Goal: Task Accomplishment & Management: Manage account settings

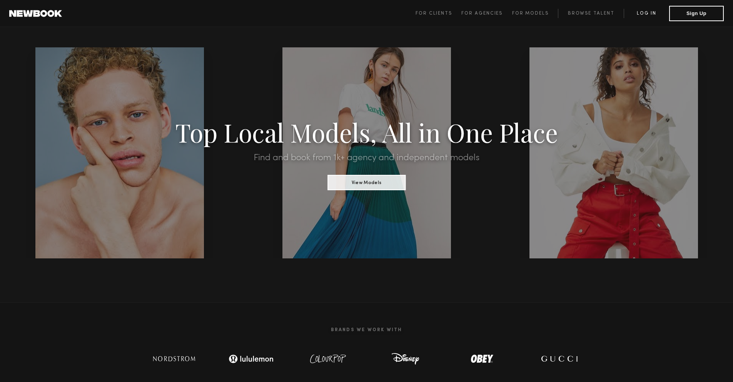
click at [651, 15] on link "Log in" at bounding box center [645, 13] width 45 height 9
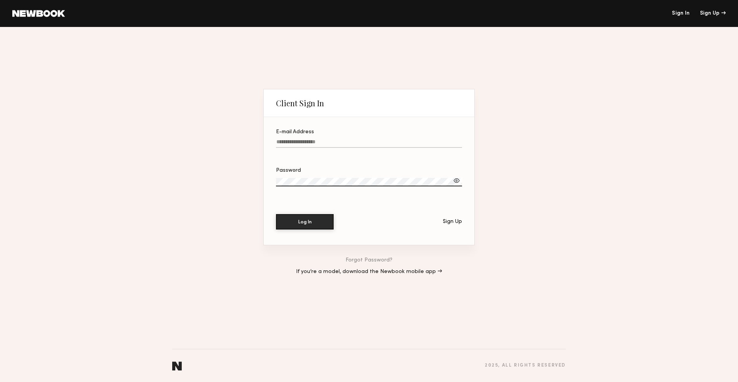
click at [283, 140] on input "E-mail Address" at bounding box center [369, 143] width 186 height 9
type input "**********"
click at [276, 214] on button "Log In" at bounding box center [305, 221] width 58 height 15
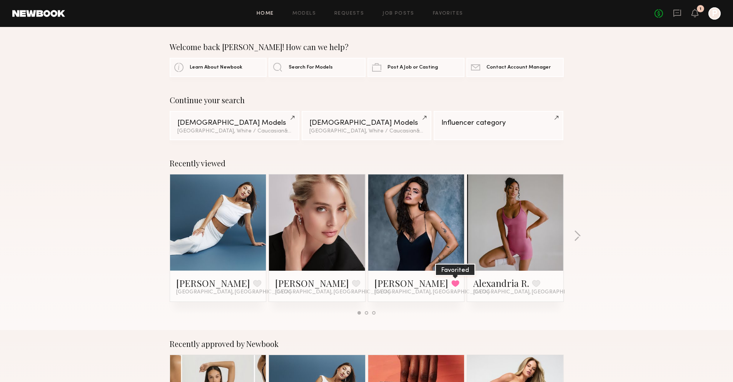
click at [451, 283] on button at bounding box center [455, 283] width 8 height 7
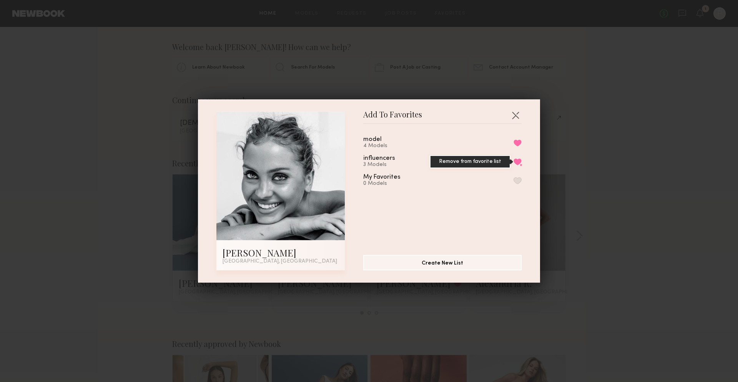
click at [514, 160] on button "Remove from favorite list" at bounding box center [518, 161] width 8 height 7
click at [514, 142] on button "Remove from favorite list" at bounding box center [518, 142] width 8 height 7
click at [513, 115] on button "button" at bounding box center [516, 115] width 12 height 12
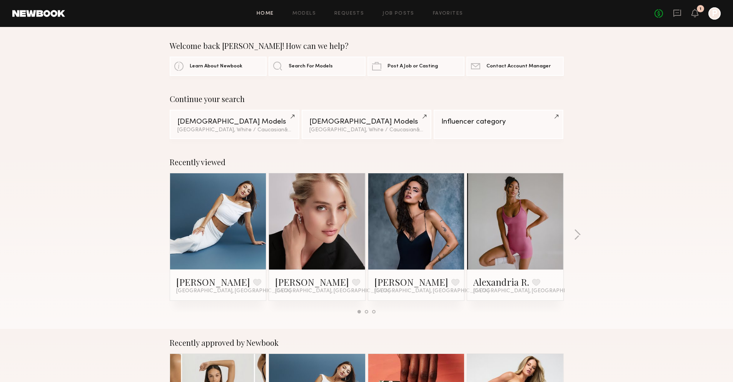
scroll to position [2, 0]
click at [210, 215] on link at bounding box center [218, 221] width 47 height 96
click at [253, 283] on button at bounding box center [257, 281] width 8 height 7
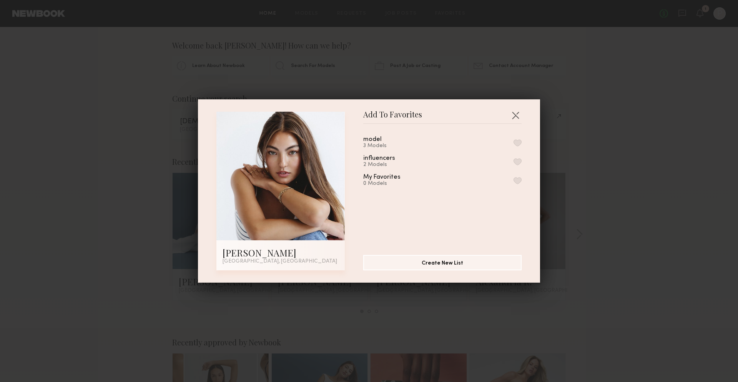
click at [514, 144] on button "button" at bounding box center [518, 142] width 8 height 7
click at [514, 160] on button "button" at bounding box center [518, 161] width 8 height 7
click at [514, 163] on button "Remove from favorite list" at bounding box center [518, 161] width 8 height 7
click at [514, 161] on button "button" at bounding box center [518, 161] width 8 height 7
click at [514, 114] on button "button" at bounding box center [516, 115] width 12 height 12
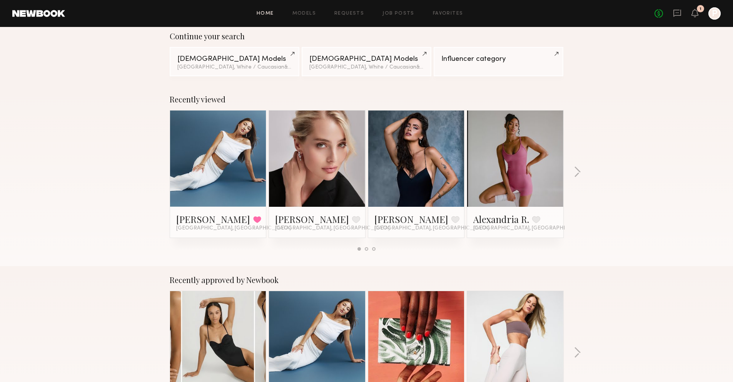
scroll to position [0, 0]
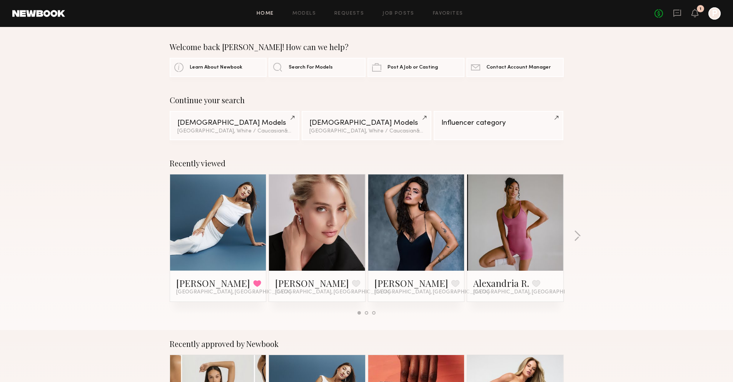
click at [309, 19] on div "Home Models Requests Job Posts Favorites Sign Out No fees up to $5,000 1 P" at bounding box center [392, 13] width 655 height 12
click at [307, 15] on link "Models" at bounding box center [303, 13] width 23 height 5
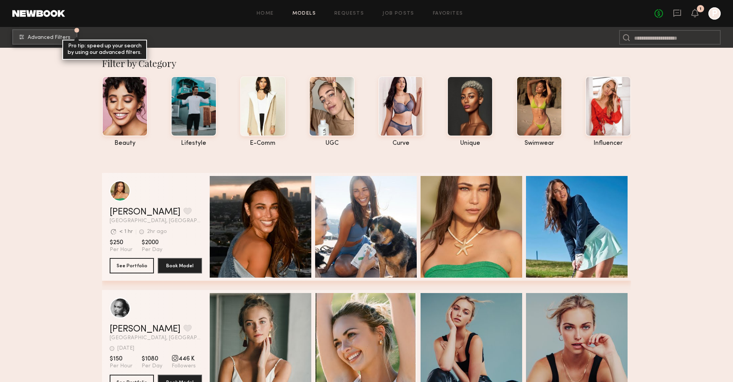
click at [40, 37] on span "Advanced Filters" at bounding box center [49, 37] width 43 height 5
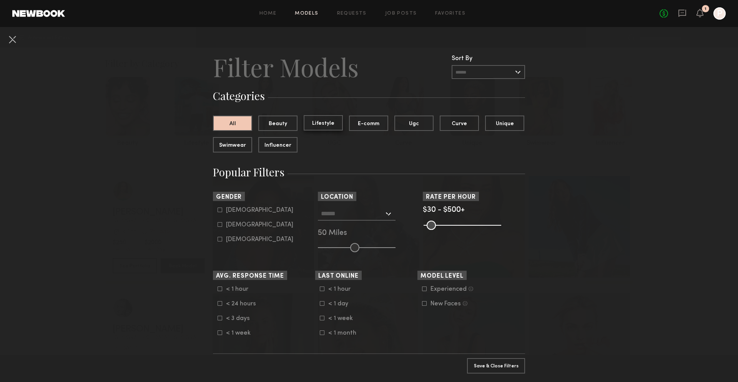
click at [327, 127] on button "Lifestyle" at bounding box center [323, 122] width 39 height 15
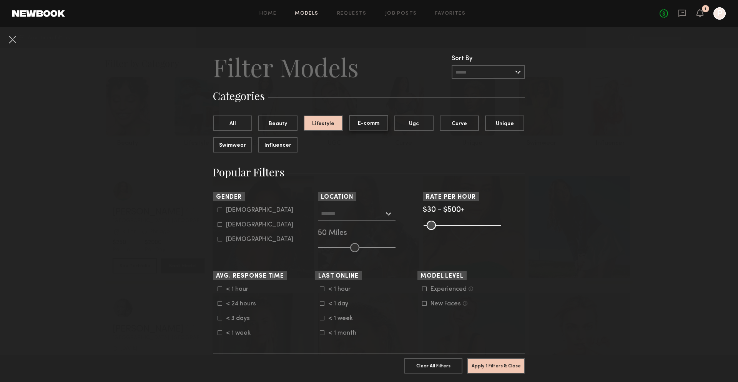
click at [357, 126] on button "E-comm" at bounding box center [368, 122] width 39 height 15
click at [329, 126] on button "Lifestyle" at bounding box center [323, 122] width 39 height 15
click at [218, 223] on icon at bounding box center [220, 224] width 5 height 5
type input "**"
click at [371, 215] on input "text" at bounding box center [352, 213] width 63 height 13
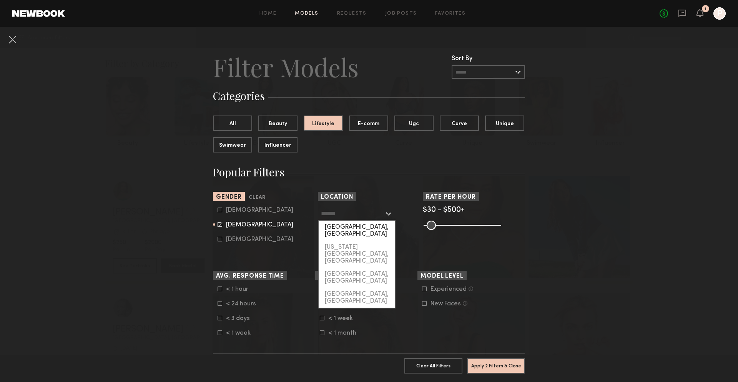
click at [369, 225] on div "[GEOGRAPHIC_DATA], [GEOGRAPHIC_DATA]" at bounding box center [357, 230] width 76 height 20
type input "**********"
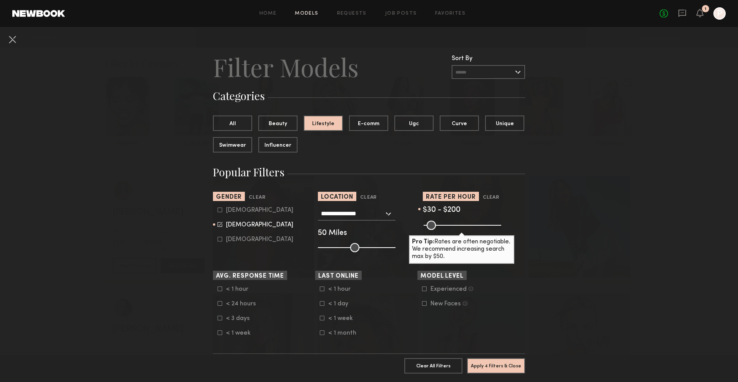
drag, startPoint x: 496, startPoint y: 224, endPoint x: 450, endPoint y: 222, distance: 45.9
type input "***"
click at [450, 222] on input "range" at bounding box center [463, 224] width 78 height 9
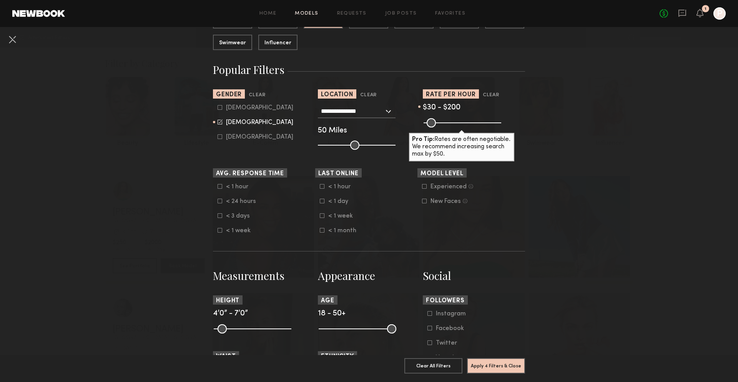
scroll to position [106, 0]
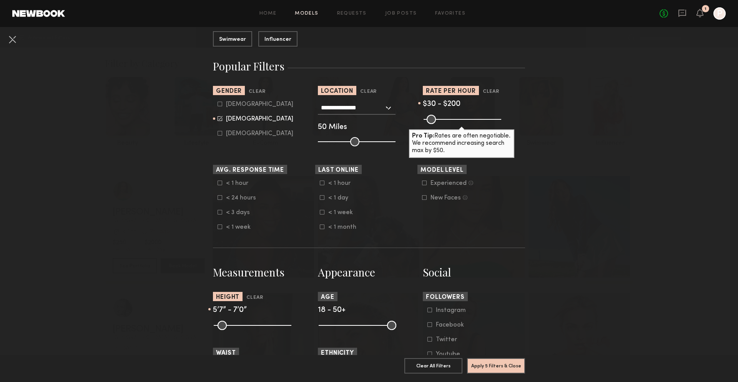
drag, startPoint x: 220, startPoint y: 326, endPoint x: 253, endPoint y: 325, distance: 33.1
type input "**"
click at [251, 324] on input "range" at bounding box center [253, 324] width 78 height 9
drag, startPoint x: 286, startPoint y: 324, endPoint x: 261, endPoint y: 324, distance: 25.0
click at [260, 324] on input "range" at bounding box center [253, 324] width 78 height 9
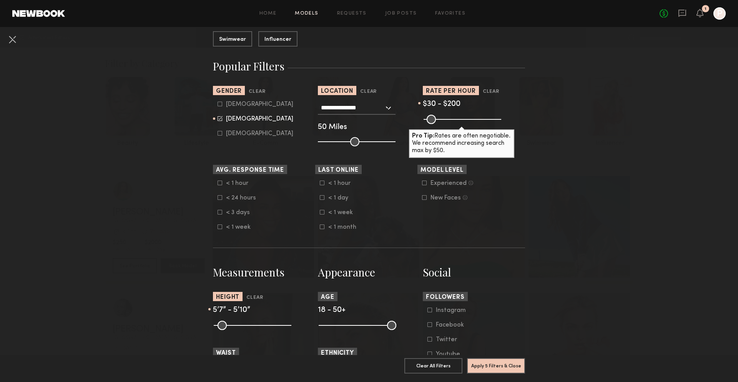
type input "**"
click at [258, 326] on input "range" at bounding box center [253, 324] width 78 height 9
type input "**"
click at [250, 326] on input "range" at bounding box center [253, 324] width 78 height 9
drag, startPoint x: 391, startPoint y: 325, endPoint x: 355, endPoint y: 325, distance: 35.4
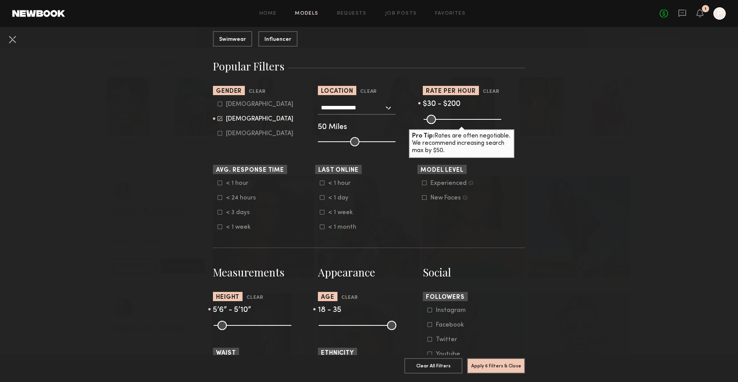
type input "**"
click at [356, 325] on input "range" at bounding box center [358, 324] width 78 height 9
drag, startPoint x: 323, startPoint y: 328, endPoint x: 339, endPoint y: 326, distance: 16.6
type input "**"
click at [336, 327] on input "range" at bounding box center [358, 324] width 78 height 9
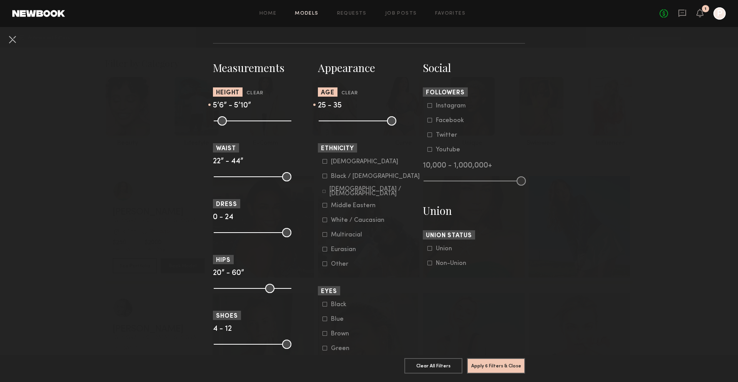
scroll to position [311, 0]
type input "*"
click at [220, 233] on input "range" at bounding box center [253, 231] width 78 height 9
drag, startPoint x: 284, startPoint y: 232, endPoint x: 246, endPoint y: 235, distance: 38.6
type input "**"
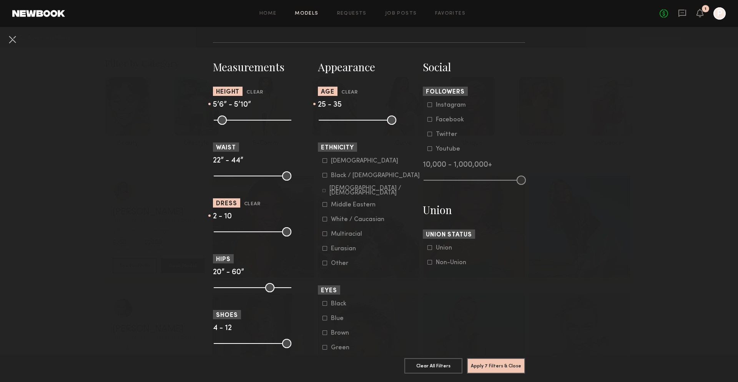
click at [246, 235] on input "range" at bounding box center [253, 231] width 78 height 9
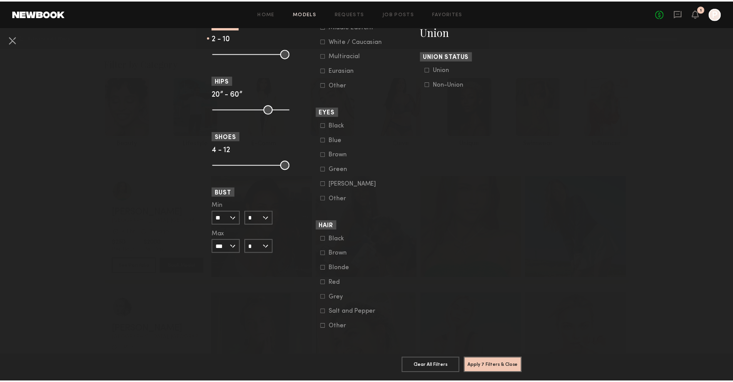
scroll to position [495, 0]
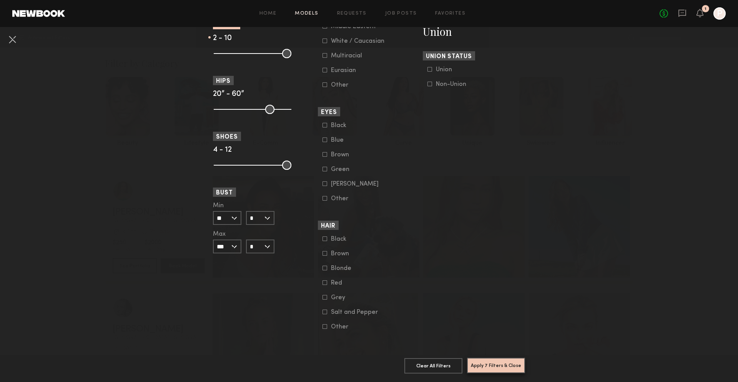
click at [507, 362] on button "Apply 7 Filters & Close" at bounding box center [496, 364] width 58 height 15
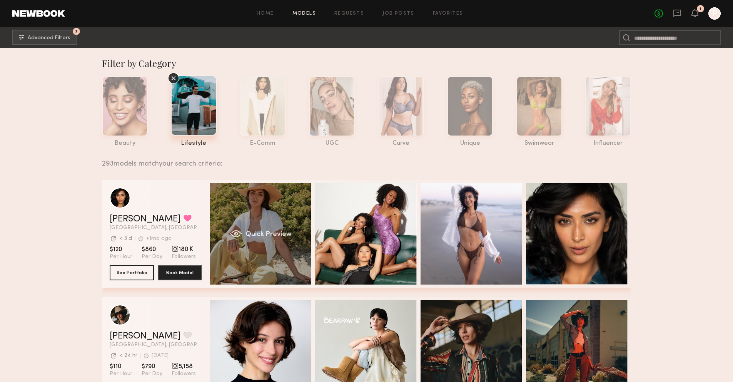
click at [273, 223] on div "Quick Preview" at bounding box center [261, 234] width 102 height 102
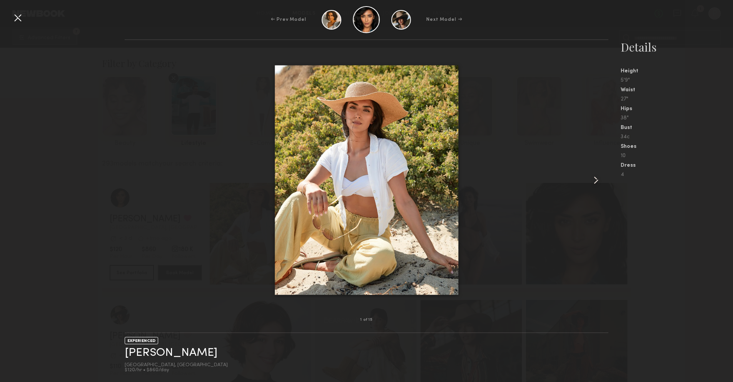
click at [598, 178] on common-icon at bounding box center [596, 180] width 12 height 12
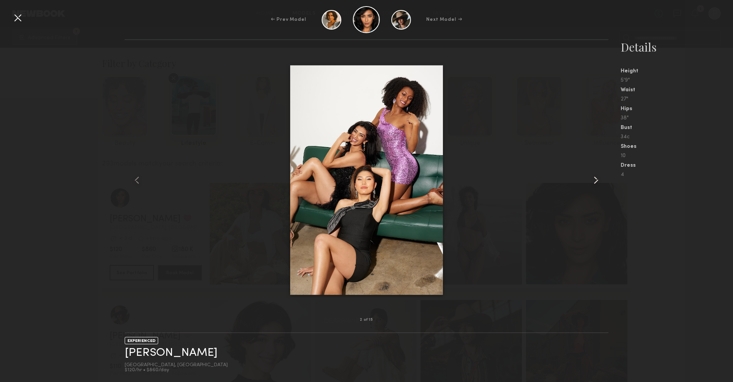
click at [598, 178] on common-icon at bounding box center [596, 180] width 12 height 12
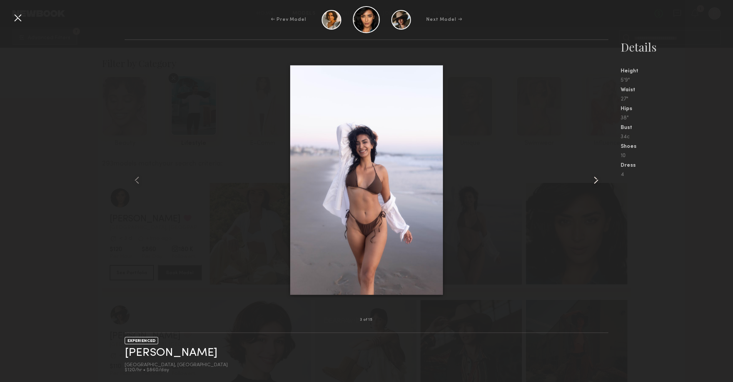
click at [598, 178] on common-icon at bounding box center [596, 180] width 12 height 12
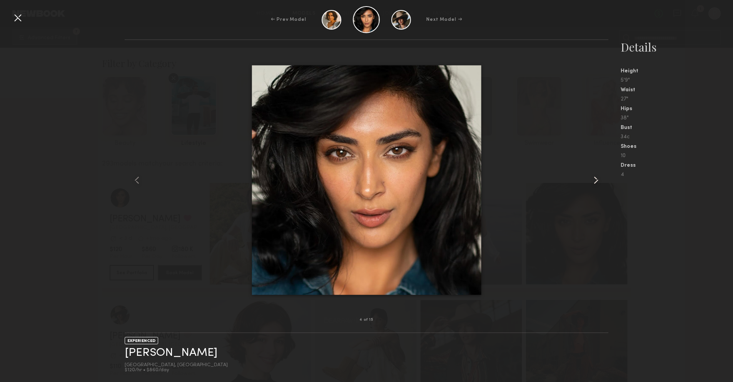
click at [598, 178] on common-icon at bounding box center [596, 180] width 12 height 12
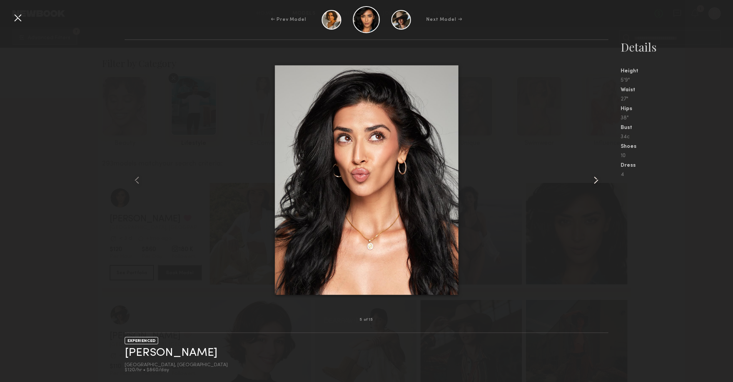
click at [598, 178] on common-icon at bounding box center [596, 180] width 12 height 12
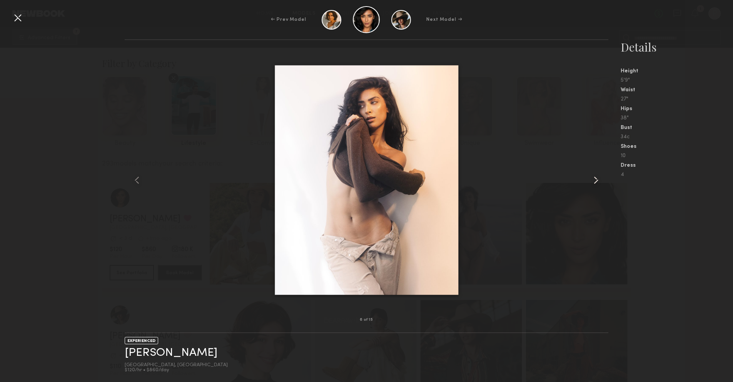
click at [598, 178] on common-icon at bounding box center [596, 180] width 12 height 12
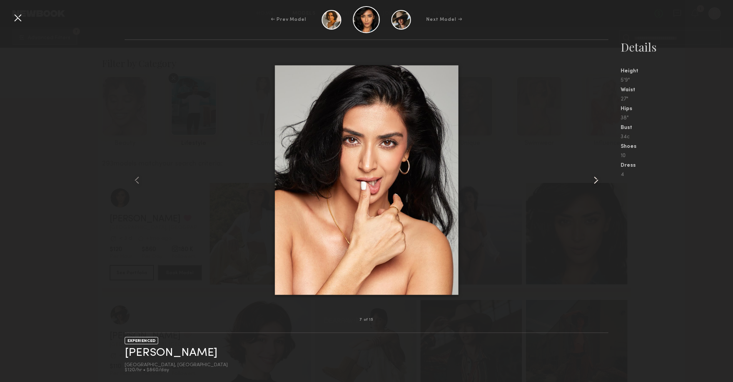
click at [598, 178] on common-icon at bounding box center [596, 180] width 12 height 12
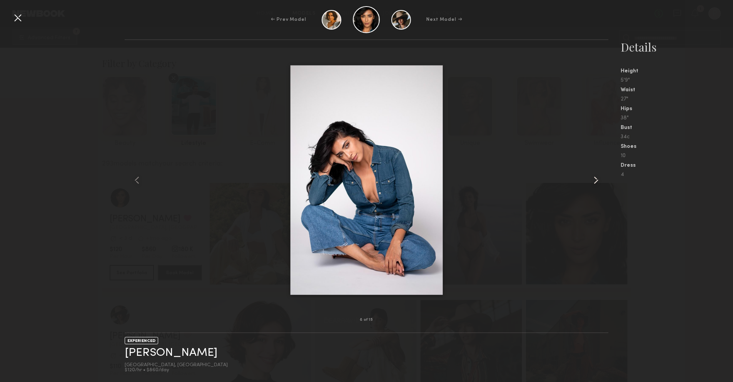
click at [598, 178] on common-icon at bounding box center [596, 180] width 12 height 12
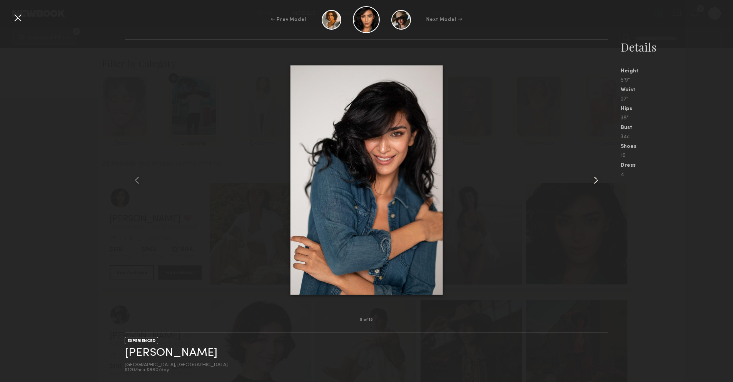
click at [598, 178] on common-icon at bounding box center [596, 180] width 12 height 12
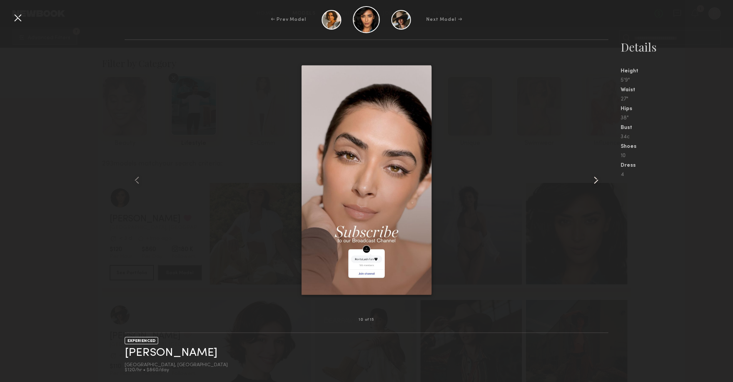
click at [598, 178] on common-icon at bounding box center [596, 180] width 12 height 12
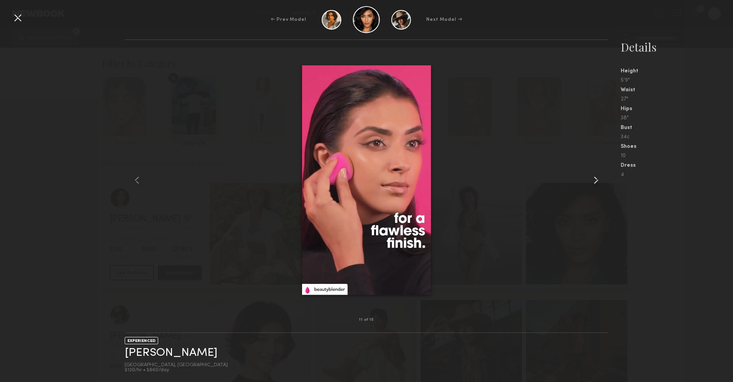
click at [598, 178] on common-icon at bounding box center [596, 180] width 12 height 12
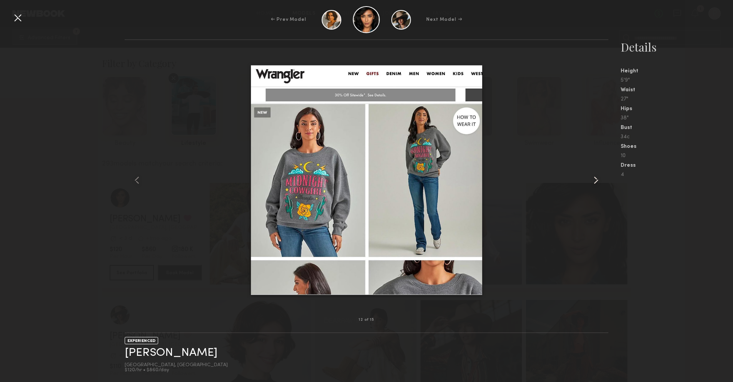
click at [593, 182] on common-icon at bounding box center [596, 180] width 12 height 12
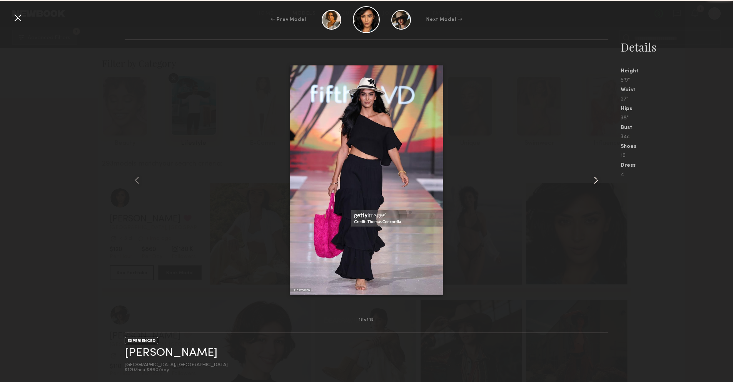
click at [593, 181] on common-icon at bounding box center [596, 180] width 12 height 12
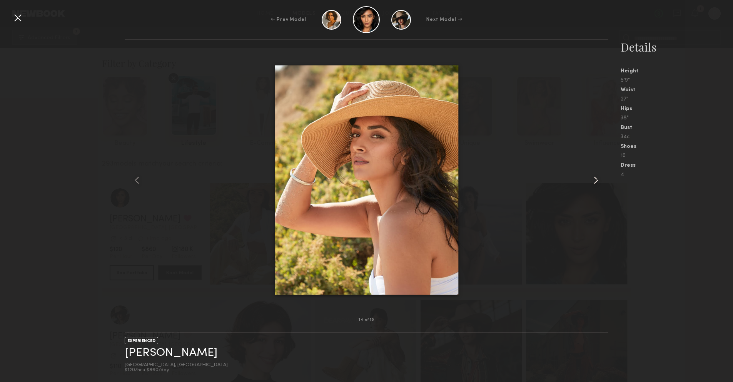
click at [594, 180] on common-icon at bounding box center [596, 180] width 12 height 12
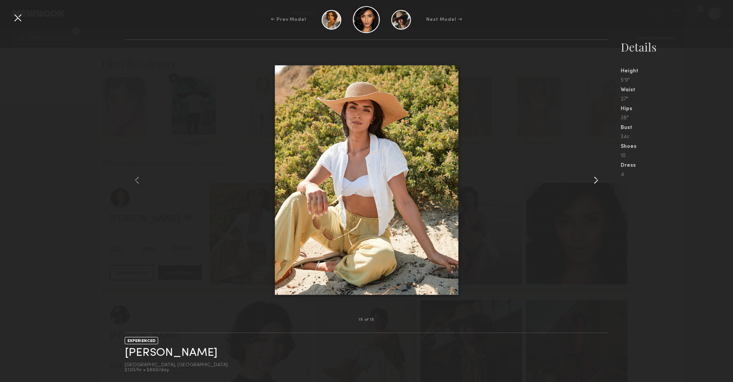
click at [594, 180] on common-icon at bounding box center [596, 180] width 12 height 12
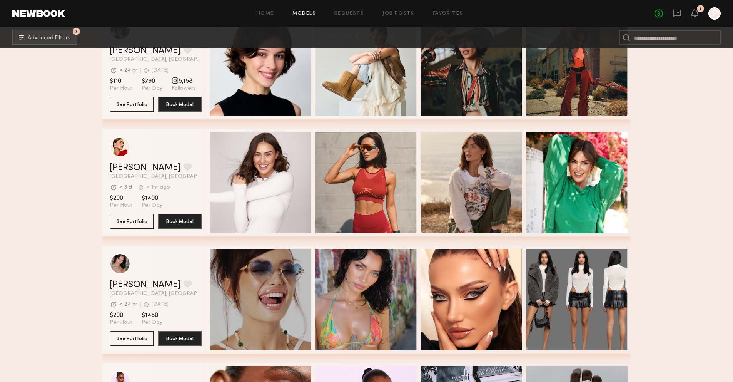
scroll to position [287, 0]
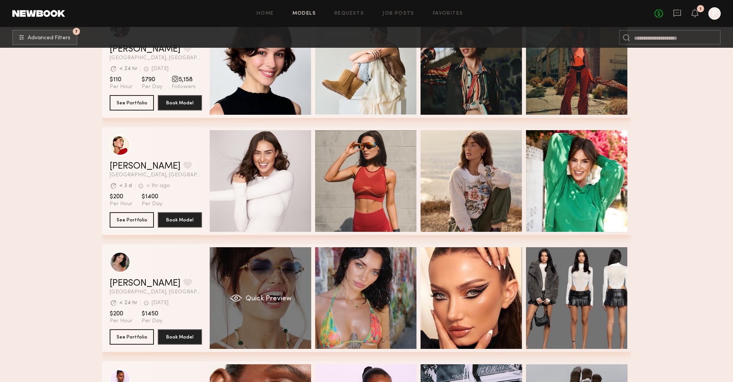
click at [262, 280] on div "Quick Preview" at bounding box center [261, 298] width 102 height 102
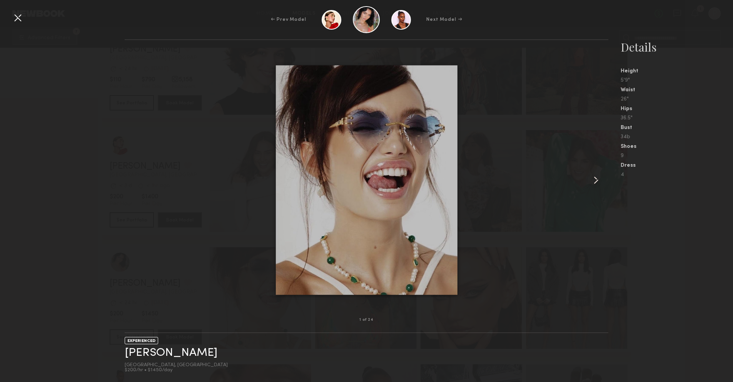
click at [596, 178] on common-icon at bounding box center [596, 180] width 12 height 12
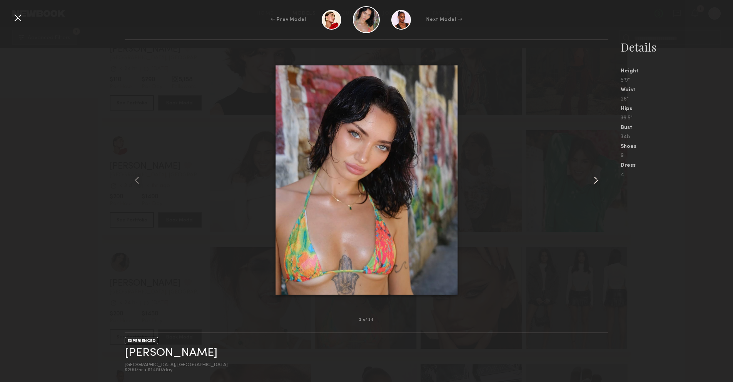
click at [596, 178] on common-icon at bounding box center [596, 180] width 12 height 12
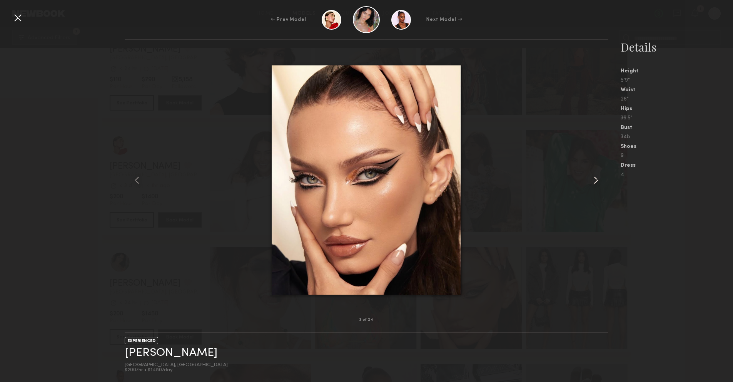
click at [596, 178] on common-icon at bounding box center [596, 180] width 12 height 12
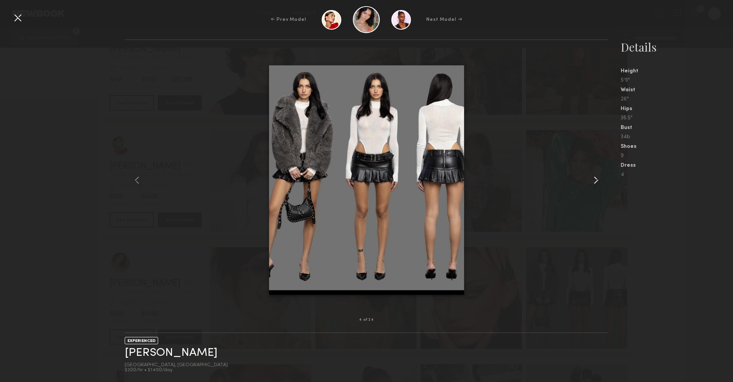
click at [596, 178] on common-icon at bounding box center [596, 180] width 12 height 12
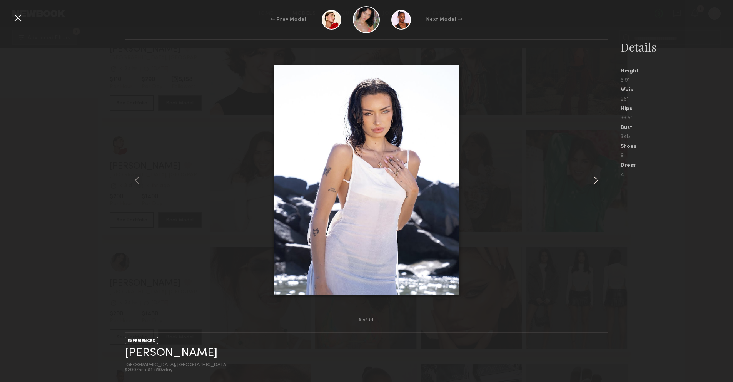
click at [596, 178] on common-icon at bounding box center [596, 180] width 12 height 12
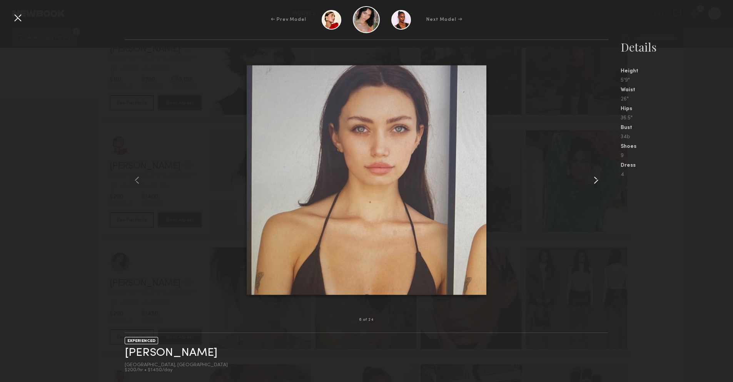
click at [596, 178] on common-icon at bounding box center [596, 180] width 12 height 12
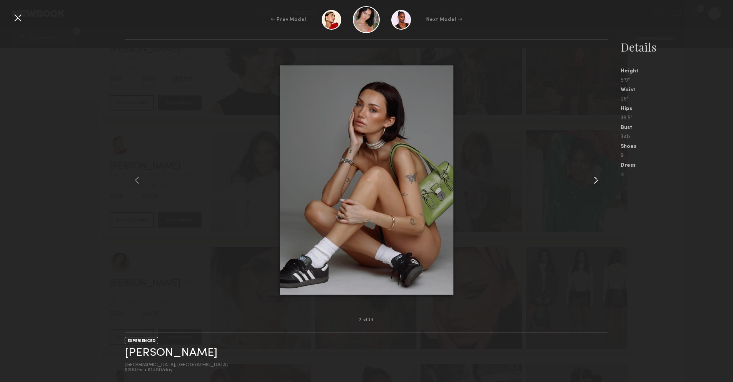
click at [596, 178] on common-icon at bounding box center [596, 180] width 12 height 12
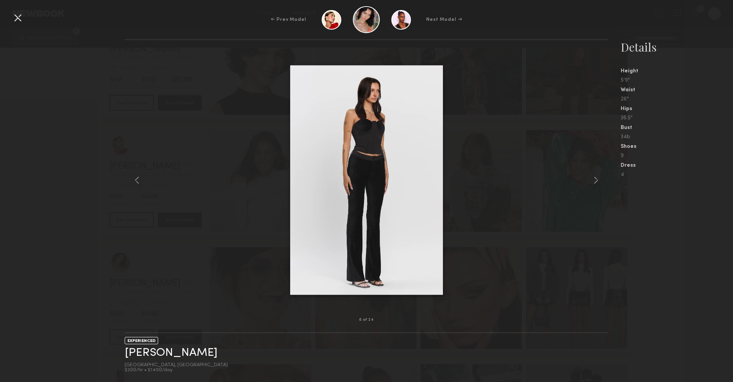
click at [718, 171] on div "4" at bounding box center [676, 174] width 112 height 7
click at [19, 19] on div at bounding box center [18, 18] width 12 height 12
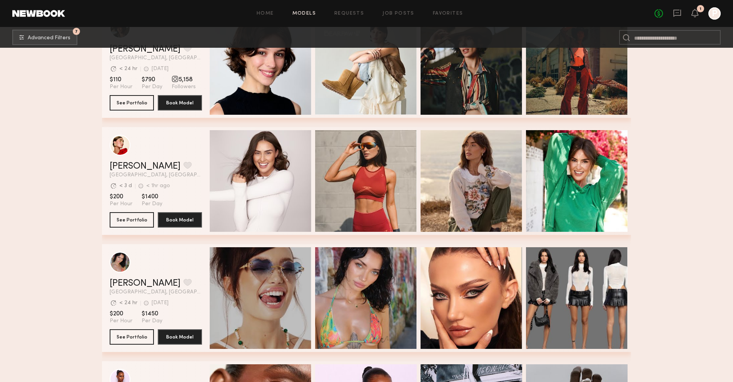
scroll to position [217, 0]
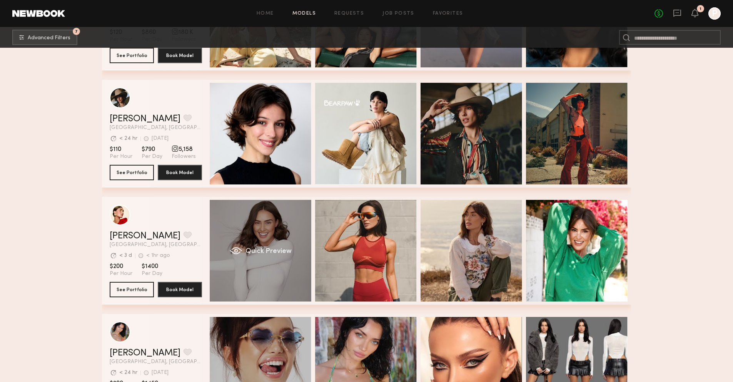
click at [260, 200] on div "Quick Preview" at bounding box center [261, 251] width 102 height 102
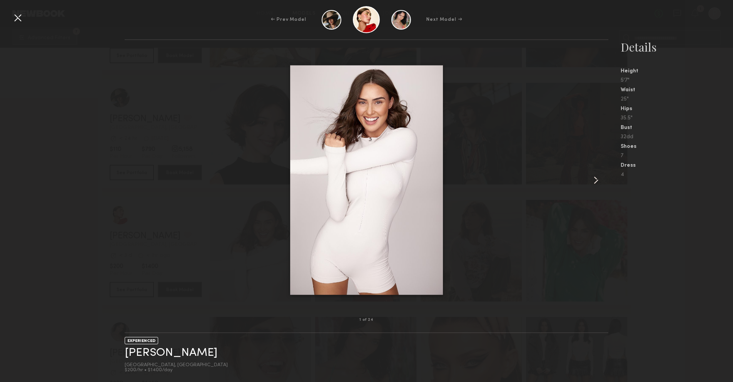
click at [597, 179] on common-icon at bounding box center [596, 180] width 12 height 12
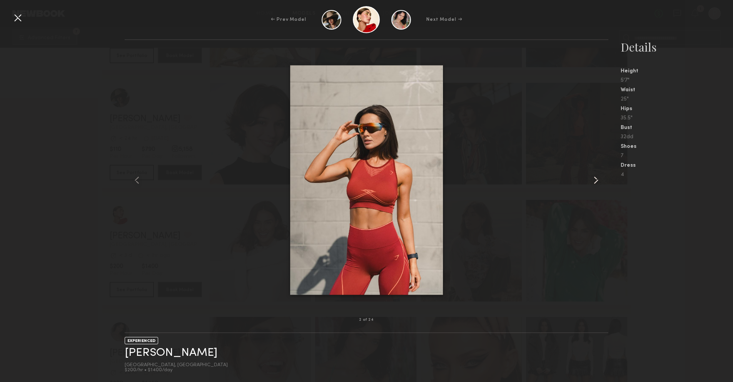
click at [597, 179] on common-icon at bounding box center [596, 180] width 12 height 12
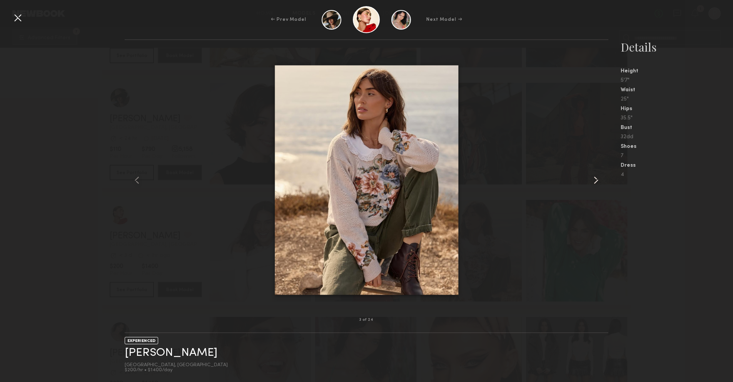
click at [597, 179] on common-icon at bounding box center [596, 180] width 12 height 12
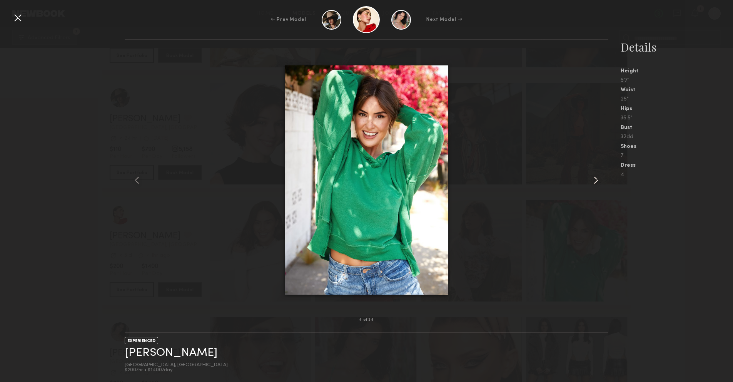
click at [597, 179] on common-icon at bounding box center [596, 180] width 12 height 12
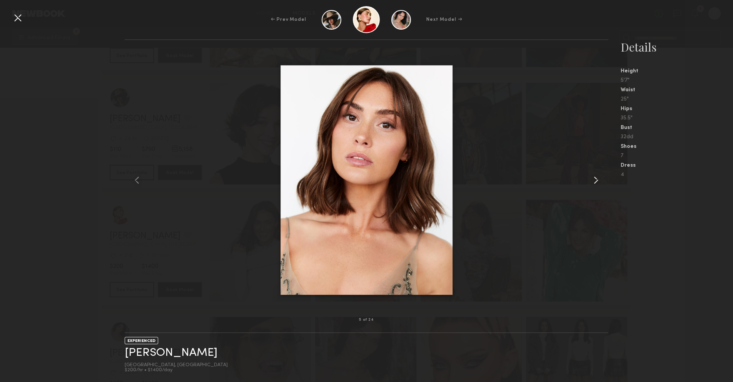
click at [597, 179] on common-icon at bounding box center [596, 180] width 12 height 12
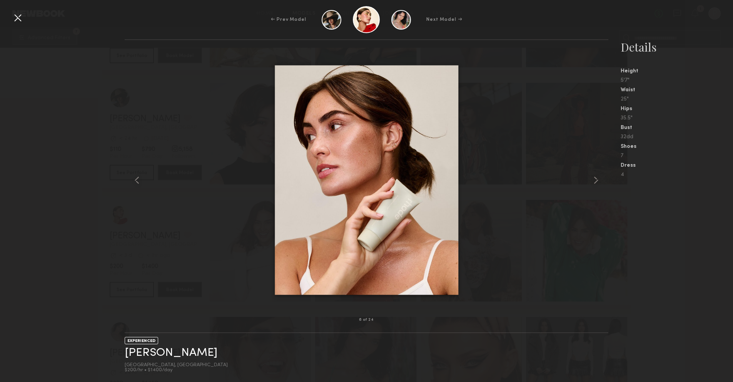
click at [677, 120] on div "35.5"" at bounding box center [676, 117] width 112 height 5
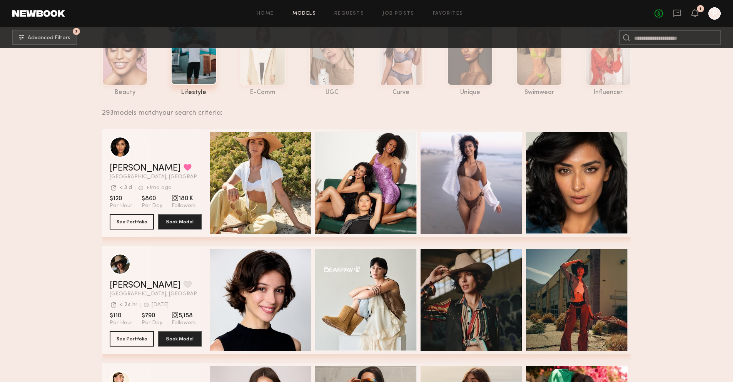
scroll to position [0, 0]
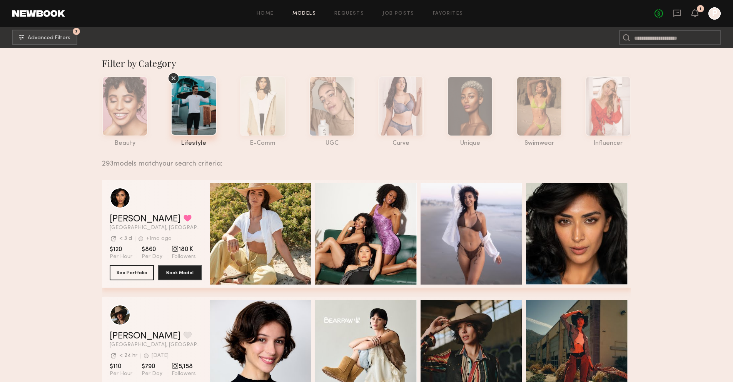
click at [173, 78] on icon at bounding box center [174, 78] width 4 height 4
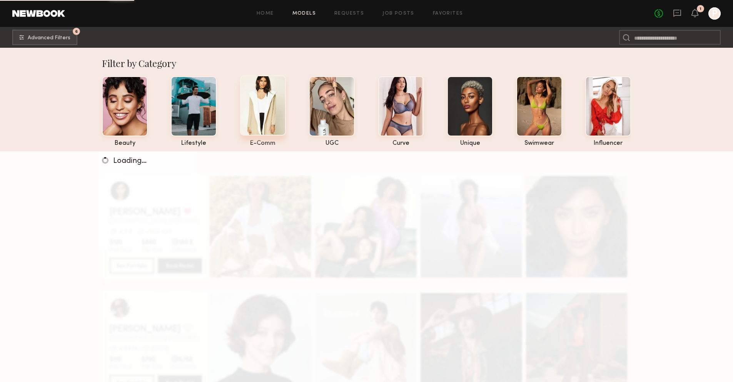
click at [248, 84] on div at bounding box center [263, 105] width 46 height 60
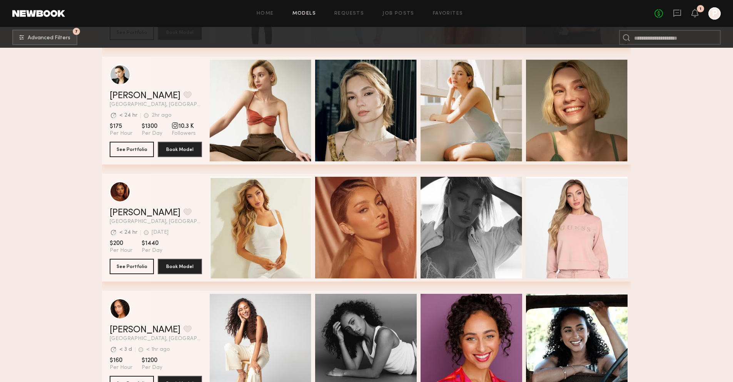
scroll to position [593, 0]
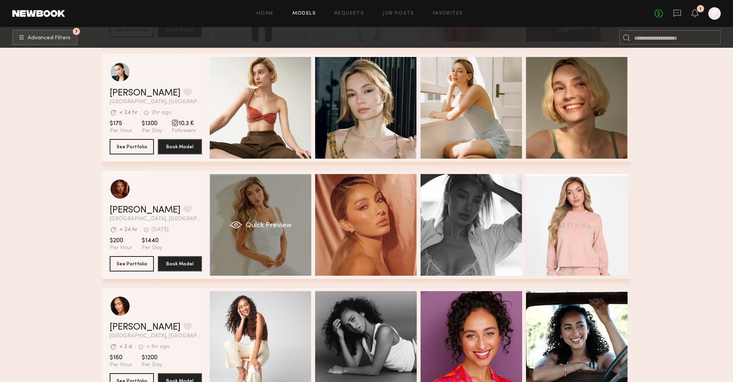
click at [244, 198] on div "Quick Preview" at bounding box center [261, 225] width 102 height 102
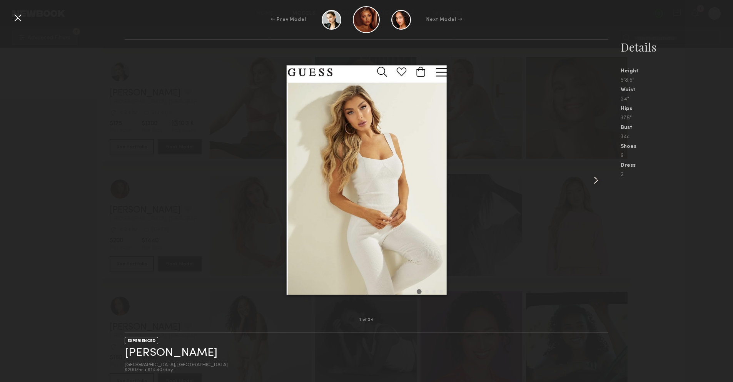
click at [595, 181] on common-icon at bounding box center [596, 180] width 12 height 12
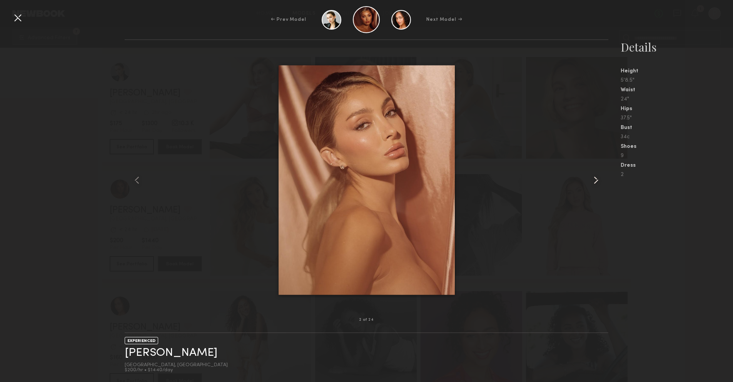
click at [595, 181] on common-icon at bounding box center [596, 180] width 12 height 12
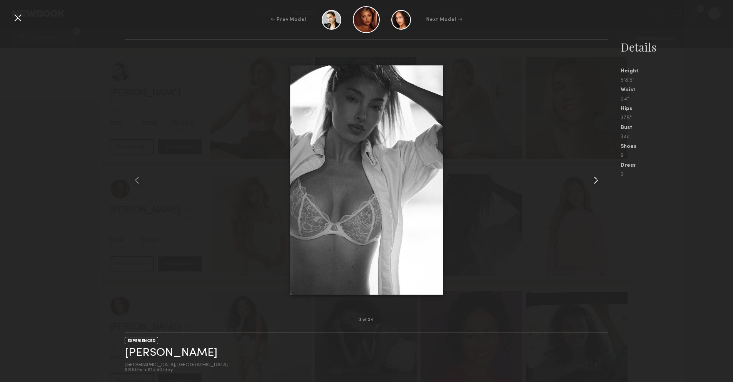
click at [595, 181] on common-icon at bounding box center [596, 180] width 12 height 12
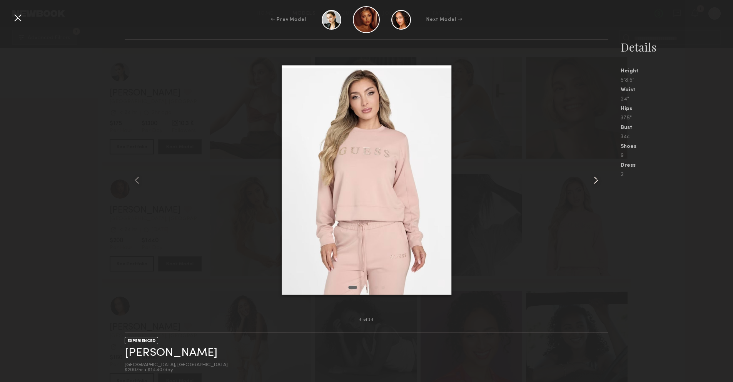
click at [595, 181] on common-icon at bounding box center [596, 180] width 12 height 12
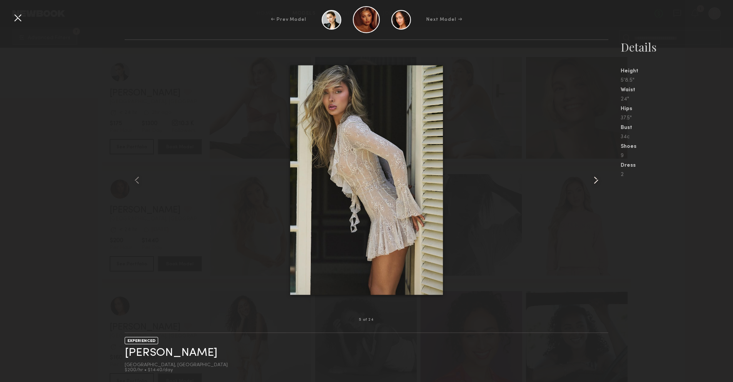
click at [595, 181] on common-icon at bounding box center [596, 180] width 12 height 12
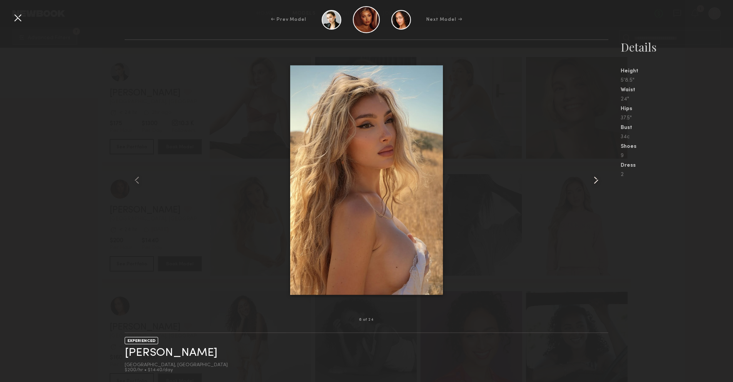
click at [595, 181] on common-icon at bounding box center [596, 180] width 12 height 12
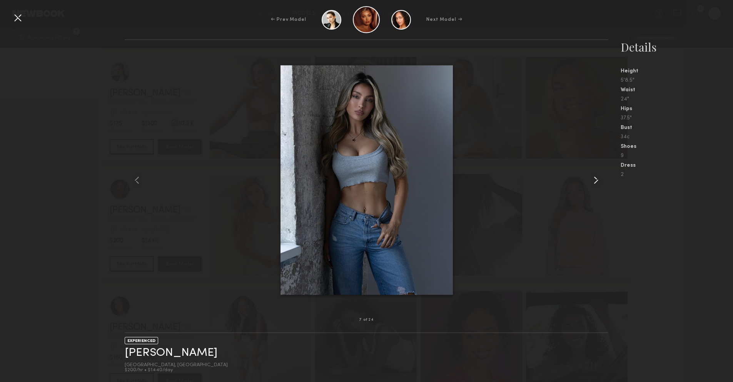
click at [595, 181] on common-icon at bounding box center [596, 180] width 12 height 12
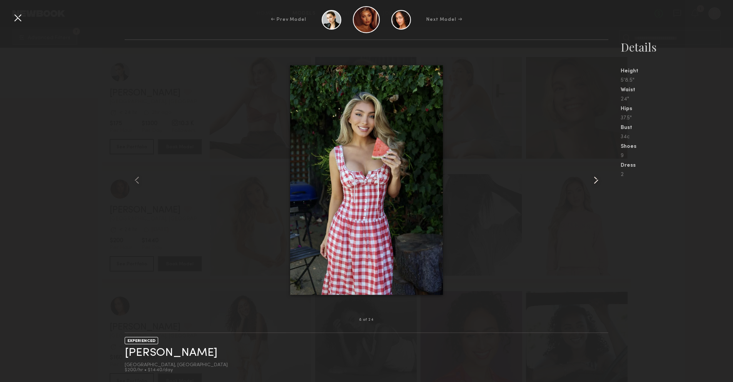
click at [595, 182] on common-icon at bounding box center [596, 180] width 12 height 12
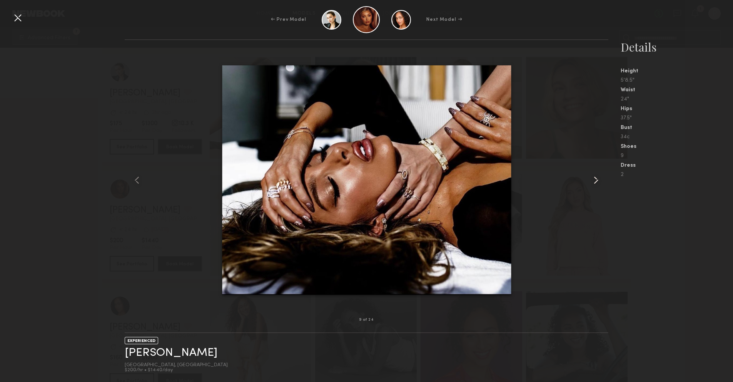
click at [595, 182] on common-icon at bounding box center [596, 180] width 12 height 12
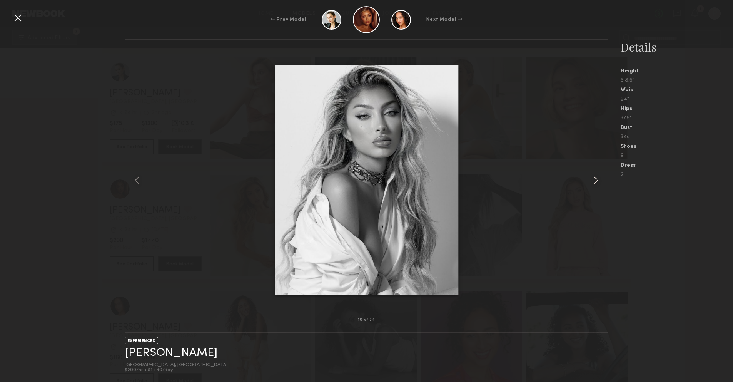
click at [595, 182] on common-icon at bounding box center [596, 180] width 12 height 12
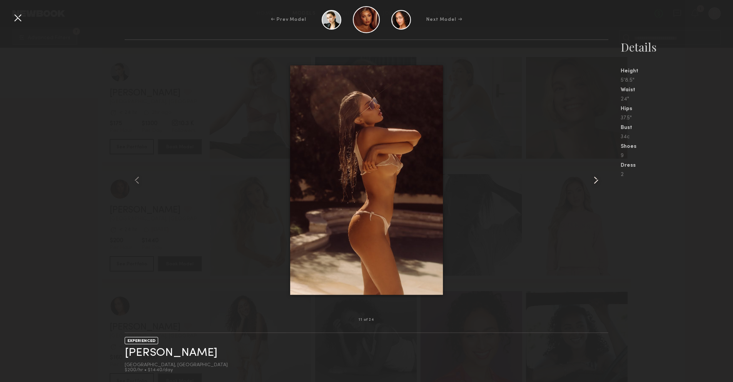
click at [595, 182] on common-icon at bounding box center [596, 180] width 12 height 12
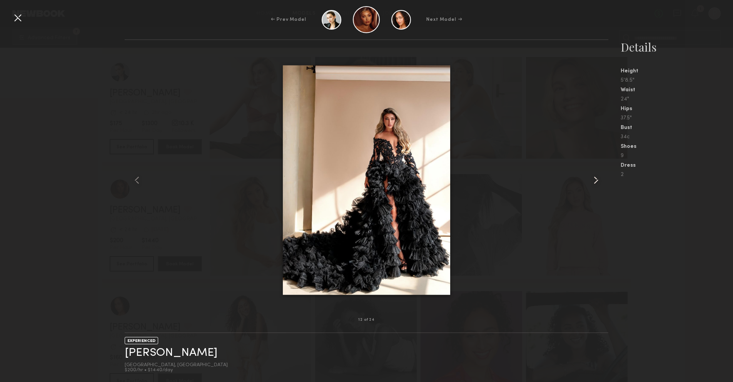
click at [595, 182] on common-icon at bounding box center [596, 180] width 12 height 12
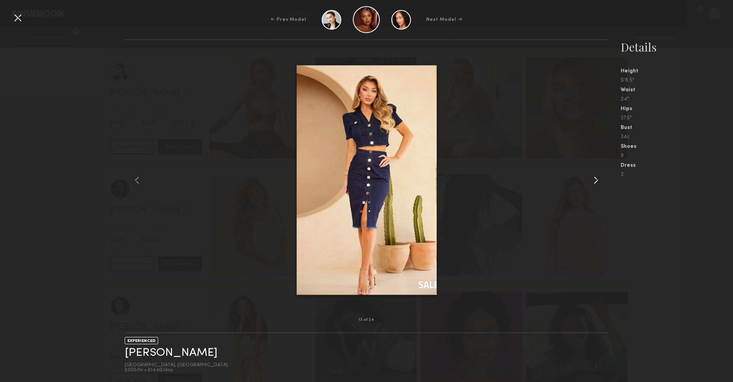
click at [595, 182] on common-icon at bounding box center [596, 180] width 12 height 12
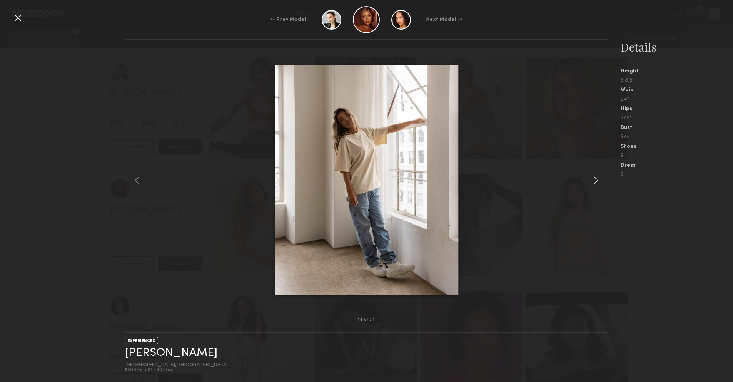
click at [596, 182] on common-icon at bounding box center [596, 180] width 12 height 12
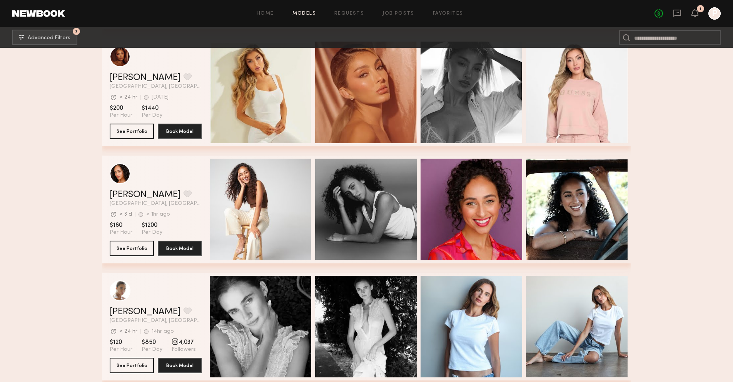
scroll to position [726, 0]
click at [183, 193] on button "grid" at bounding box center [187, 193] width 8 height 7
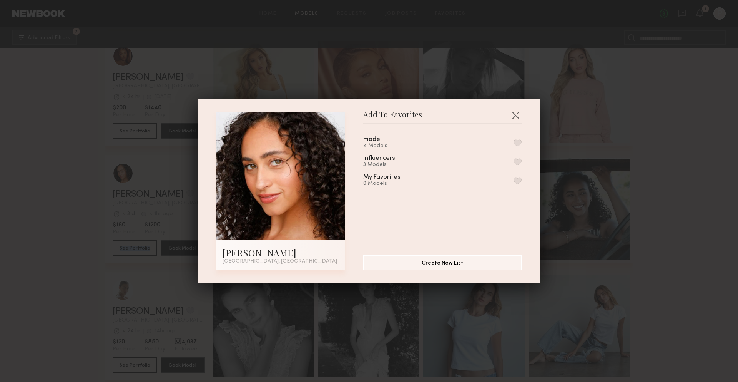
click at [514, 143] on button "button" at bounding box center [518, 142] width 8 height 7
click at [510, 115] on button "button" at bounding box center [516, 115] width 12 height 12
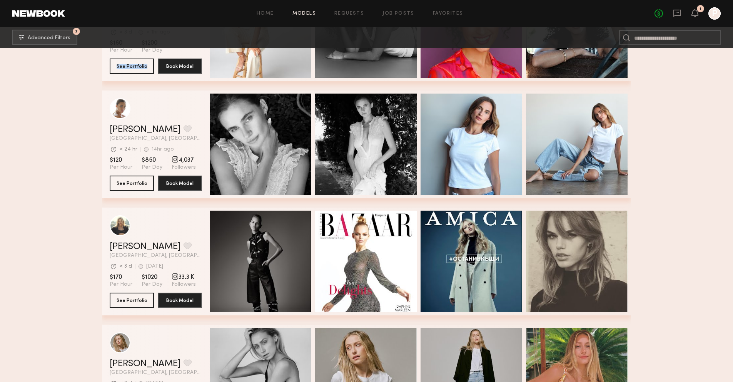
scroll to position [943, 0]
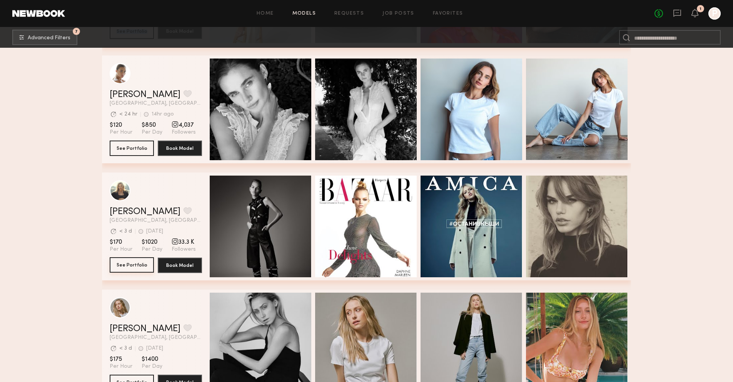
click at [135, 265] on button "See Portfolio" at bounding box center [132, 264] width 44 height 15
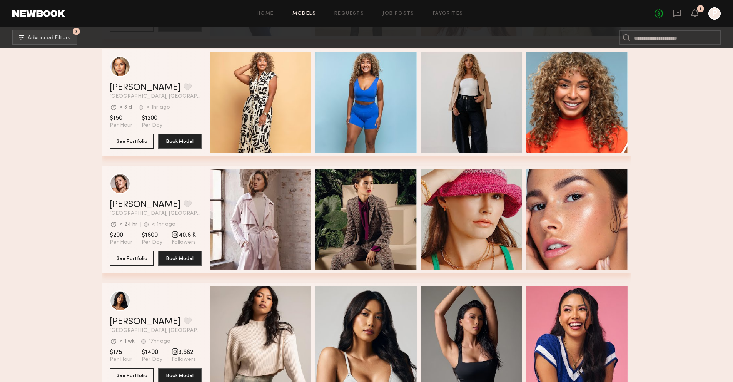
scroll to position [1535, 0]
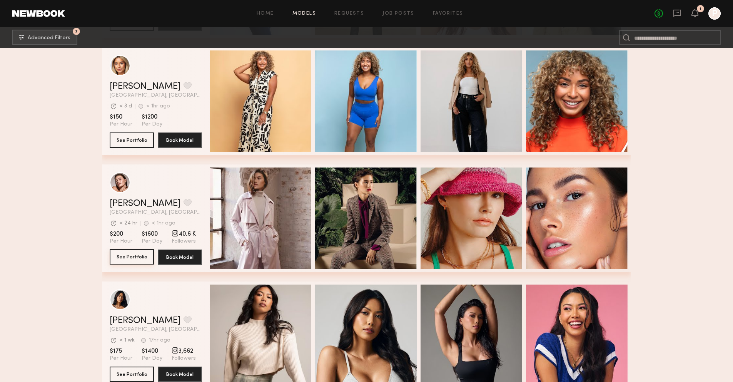
click at [135, 259] on button "See Portfolio" at bounding box center [132, 256] width 44 height 15
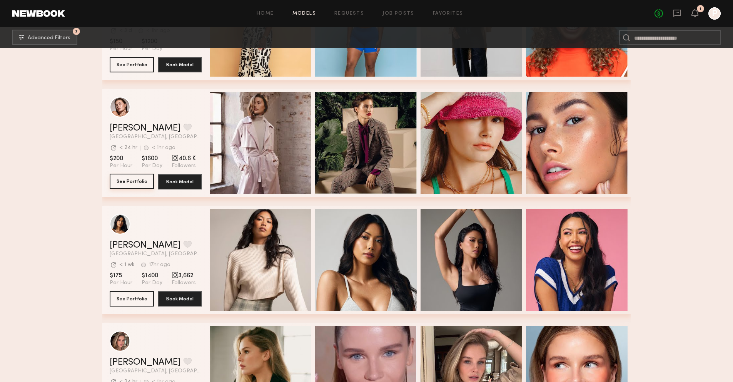
scroll to position [1669, 0]
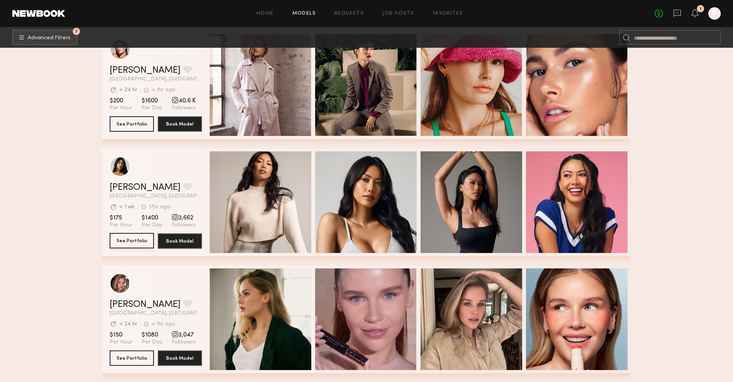
click at [129, 242] on button "See Portfolio" at bounding box center [132, 240] width 44 height 15
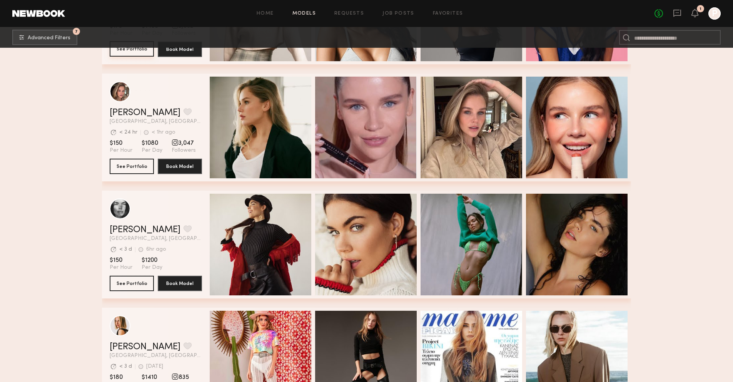
scroll to position [1941, 0]
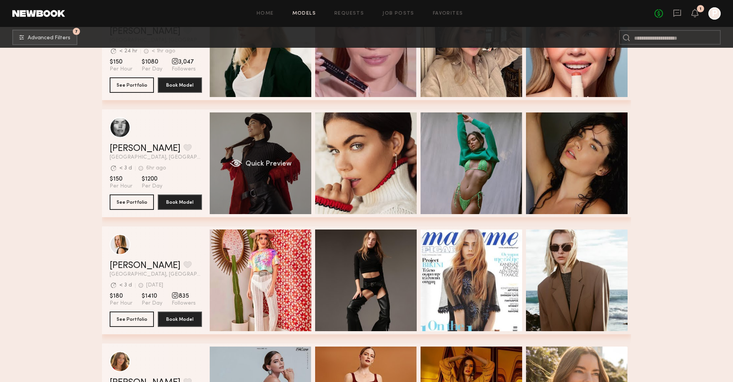
click at [262, 160] on div "Quick Preview" at bounding box center [261, 163] width 102 height 102
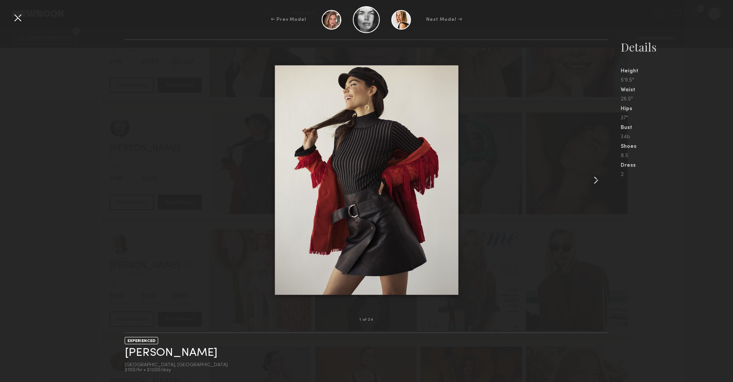
click at [595, 177] on common-icon at bounding box center [596, 180] width 12 height 12
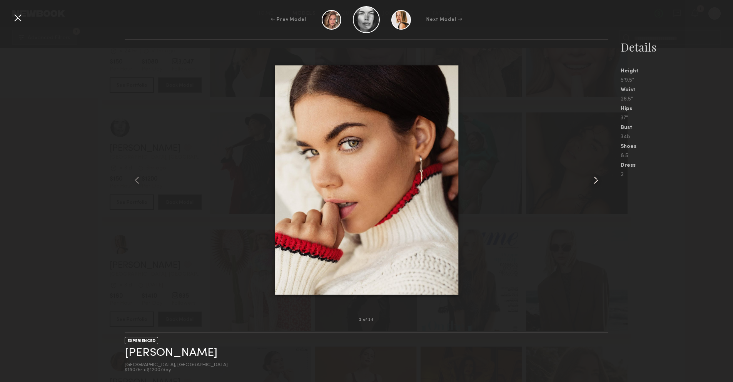
click at [596, 178] on common-icon at bounding box center [596, 180] width 12 height 12
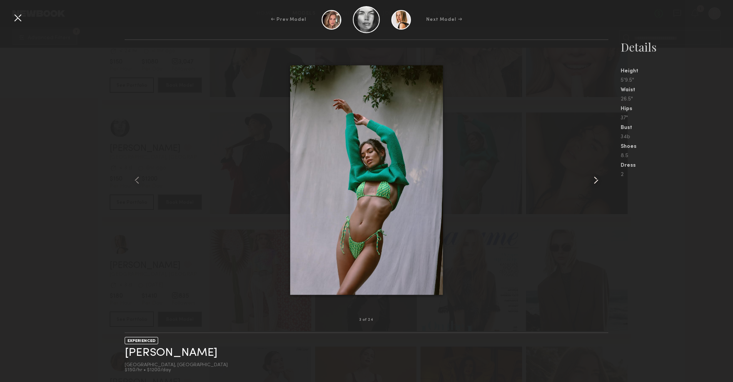
click at [596, 178] on common-icon at bounding box center [596, 180] width 12 height 12
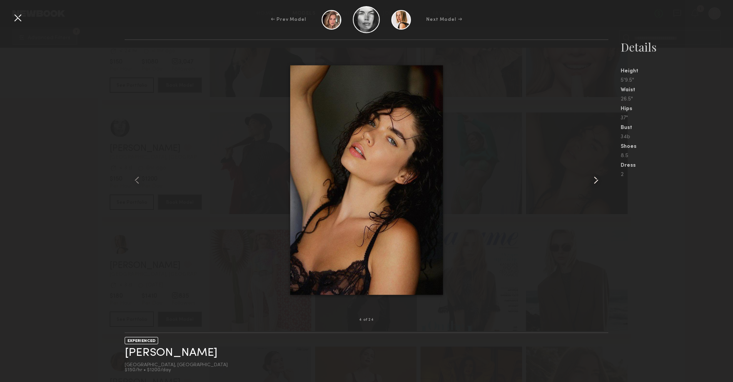
click at [596, 178] on common-icon at bounding box center [596, 180] width 12 height 12
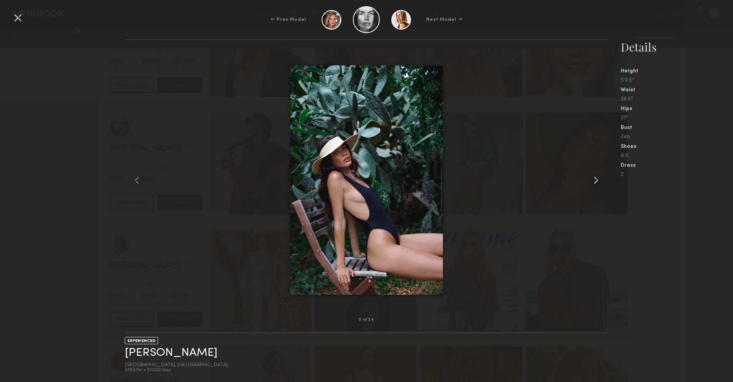
click at [596, 178] on common-icon at bounding box center [596, 180] width 12 height 12
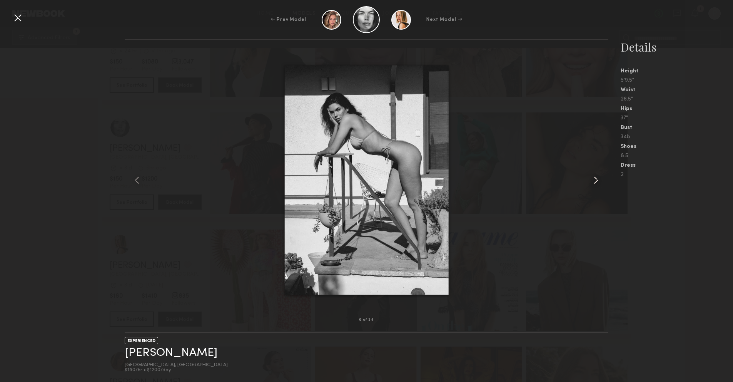
click at [596, 178] on common-icon at bounding box center [596, 180] width 12 height 12
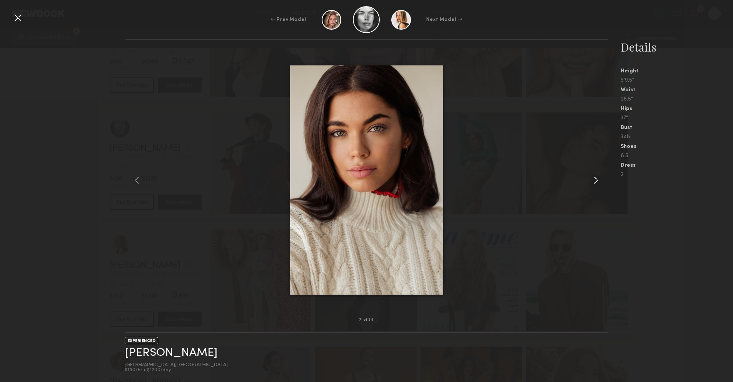
click at [596, 178] on common-icon at bounding box center [596, 180] width 12 height 12
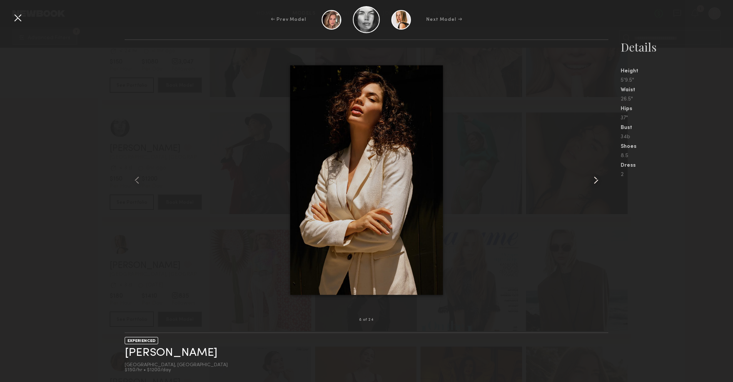
click at [596, 178] on common-icon at bounding box center [596, 180] width 12 height 12
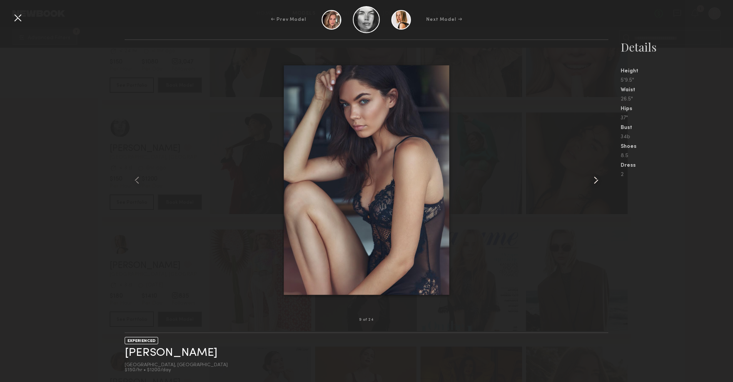
click at [596, 178] on common-icon at bounding box center [596, 180] width 12 height 12
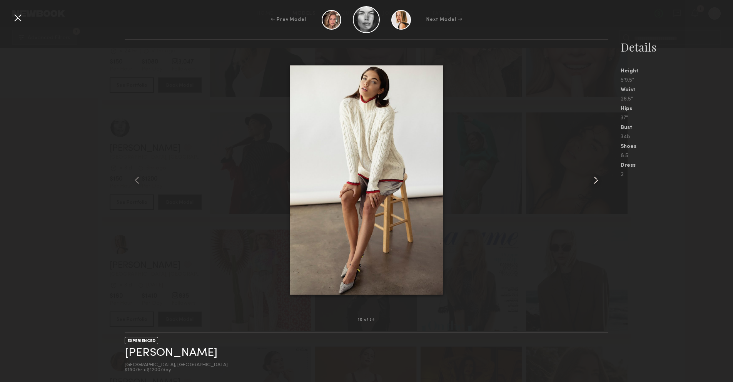
click at [596, 178] on common-icon at bounding box center [596, 180] width 12 height 12
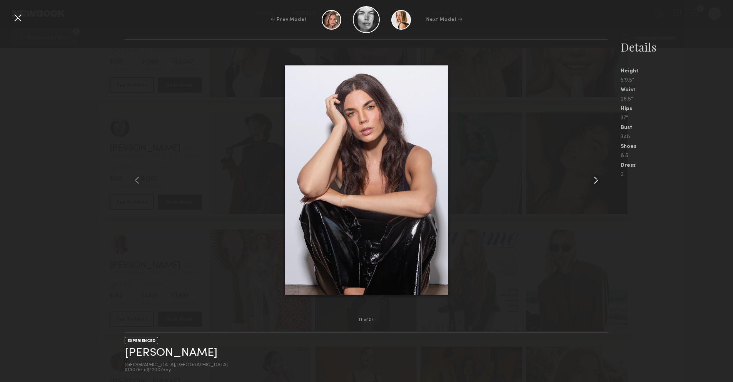
click at [596, 178] on common-icon at bounding box center [596, 180] width 12 height 12
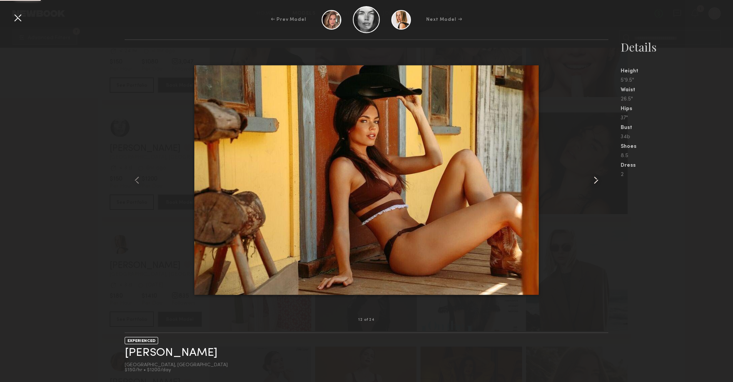
click at [596, 178] on common-icon at bounding box center [596, 180] width 12 height 12
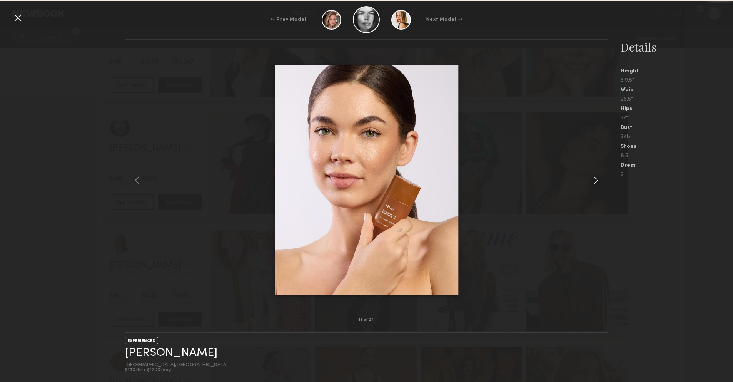
click at [596, 178] on common-icon at bounding box center [596, 180] width 12 height 12
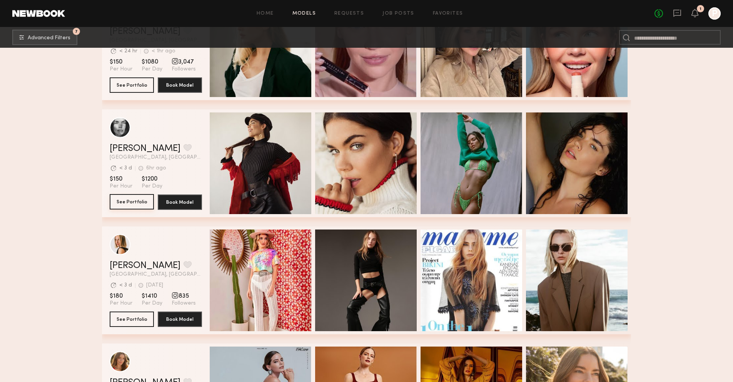
click at [120, 200] on button "See Portfolio" at bounding box center [132, 201] width 44 height 15
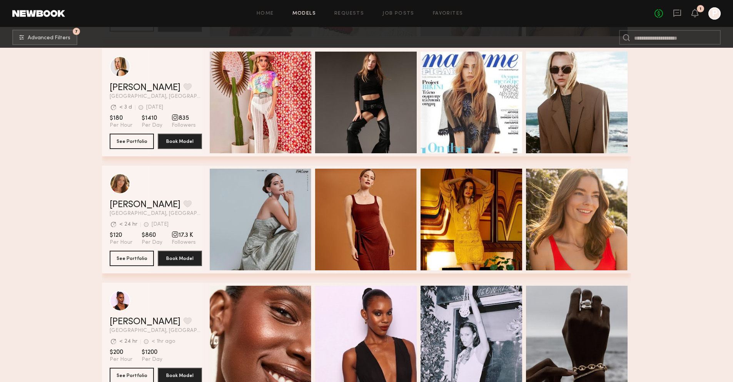
scroll to position [2123, 0]
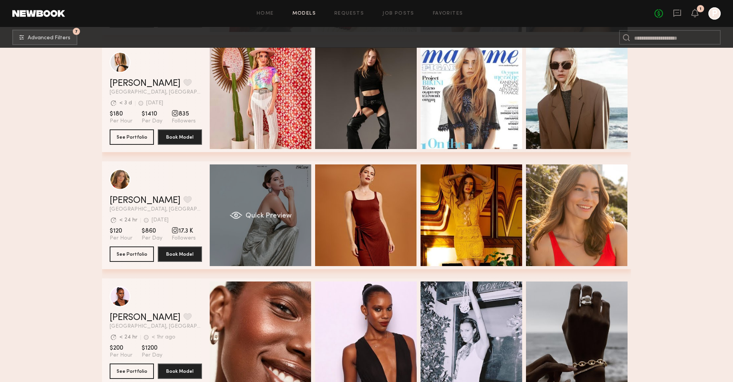
click at [252, 192] on div "Quick Preview" at bounding box center [261, 215] width 102 height 102
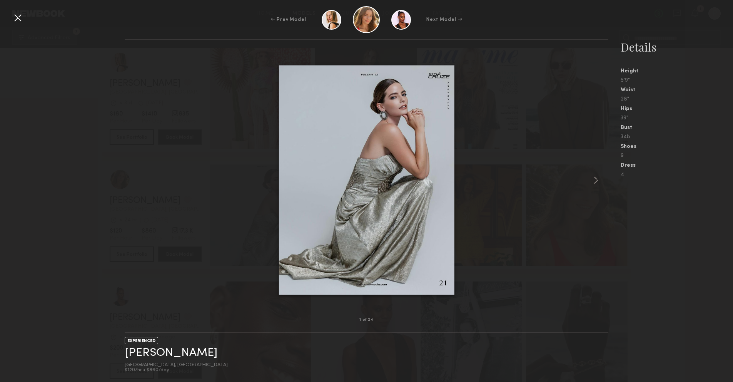
click at [609, 179] on nb-gallery-model-stats "Details Height 5'9" Waist 28" Hips 39" Bust 34b Shoes 9 Dress 4" at bounding box center [670, 210] width 125 height 342
click at [597, 178] on common-icon at bounding box center [596, 180] width 12 height 12
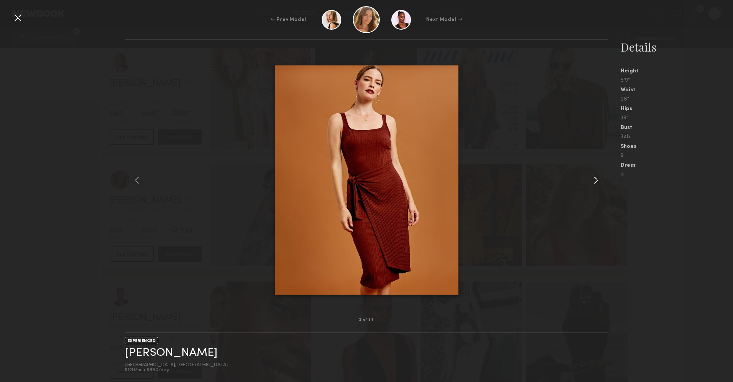
click at [597, 178] on common-icon at bounding box center [596, 180] width 12 height 12
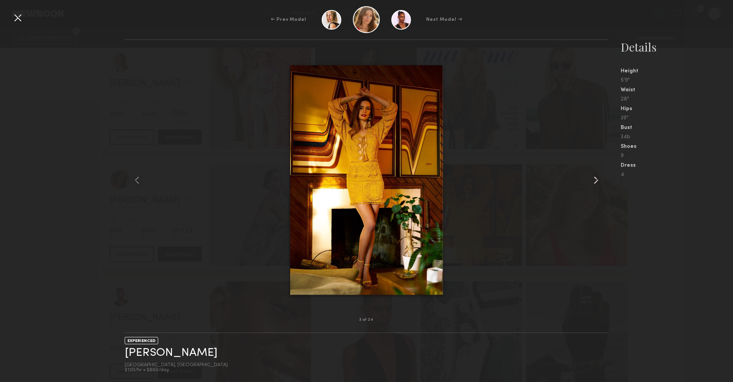
click at [597, 178] on common-icon at bounding box center [596, 180] width 12 height 12
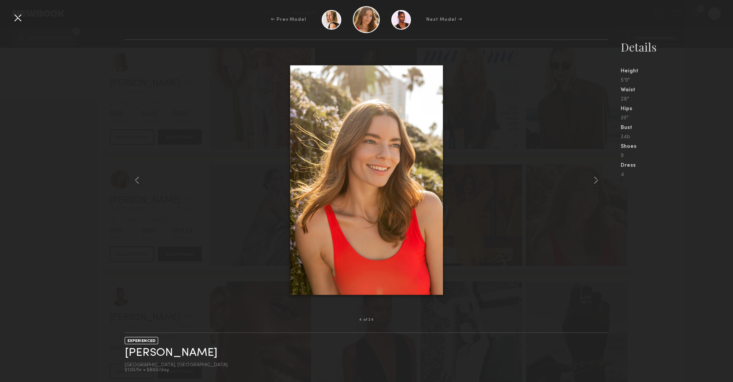
click at [720, 131] on div "Details Height 5'9" Waist 28" Hips 39" Bust 34b Shoes 9 Dress 4" at bounding box center [676, 108] width 112 height 138
click at [21, 19] on div at bounding box center [18, 18] width 12 height 12
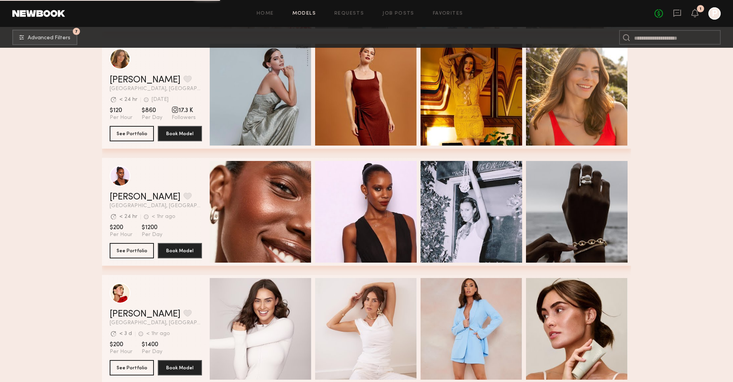
scroll to position [2382, 0]
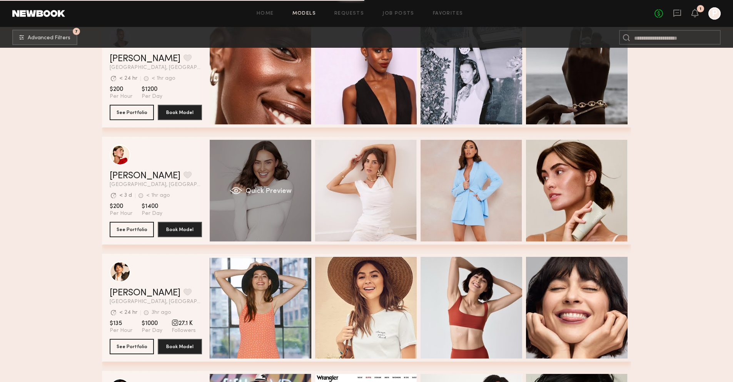
click at [248, 155] on div "Quick Preview" at bounding box center [261, 191] width 102 height 102
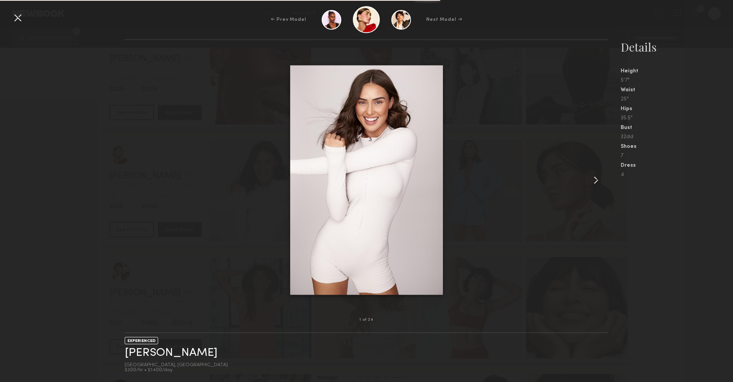
click at [591, 178] on common-icon at bounding box center [596, 180] width 12 height 12
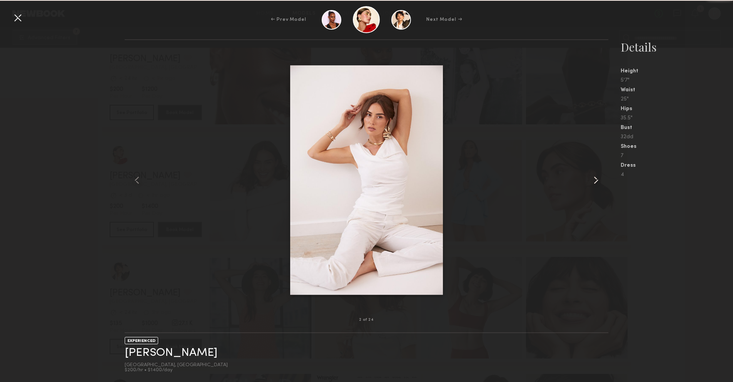
click at [591, 178] on common-icon at bounding box center [596, 180] width 12 height 12
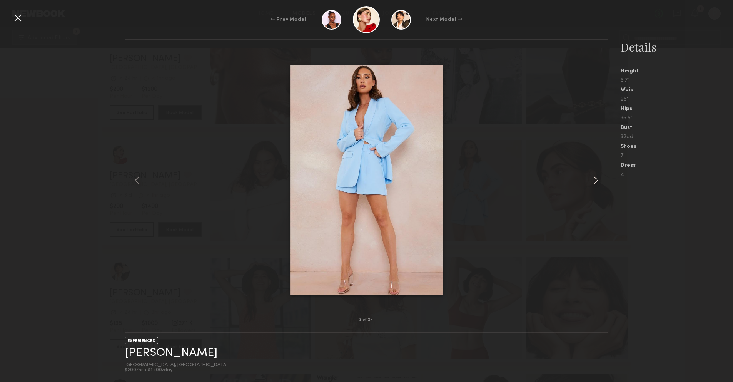
click at [591, 178] on common-icon at bounding box center [596, 180] width 12 height 12
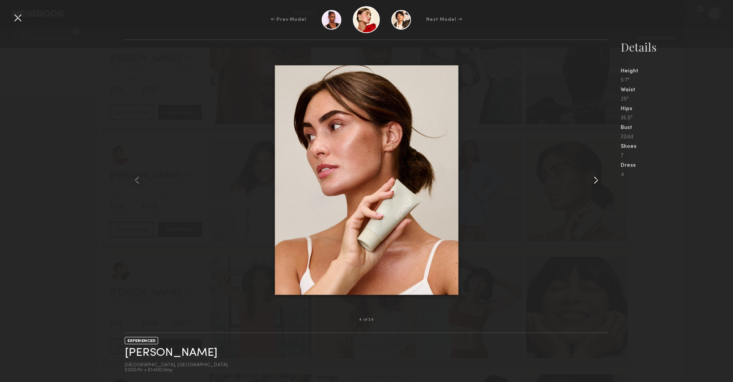
click at [591, 178] on common-icon at bounding box center [596, 180] width 12 height 12
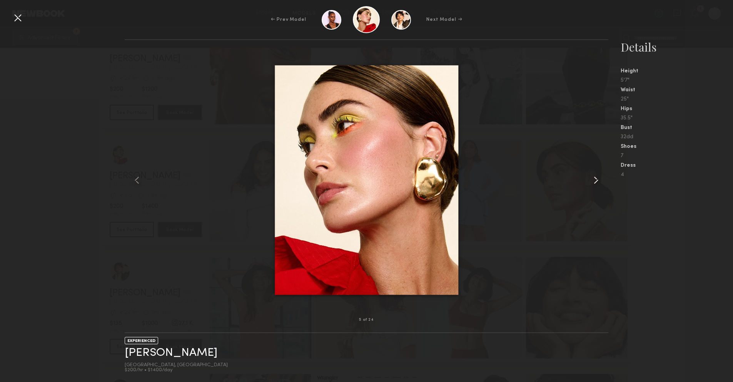
click at [591, 178] on common-icon at bounding box center [596, 180] width 12 height 12
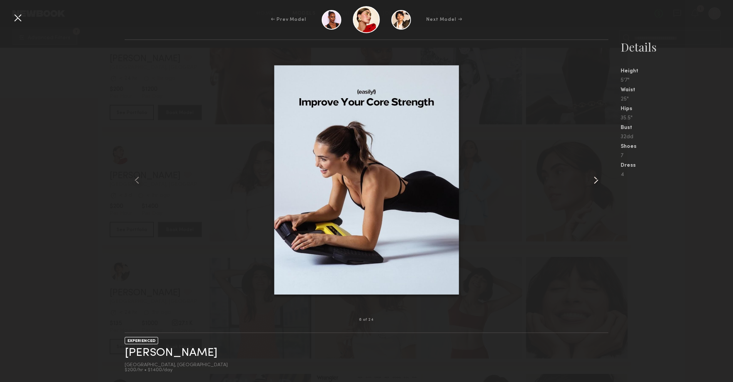
click at [591, 178] on common-icon at bounding box center [596, 180] width 12 height 12
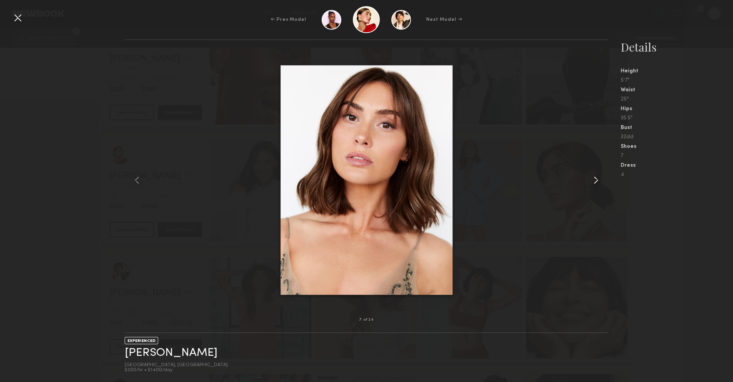
click at [591, 178] on common-icon at bounding box center [596, 180] width 12 height 12
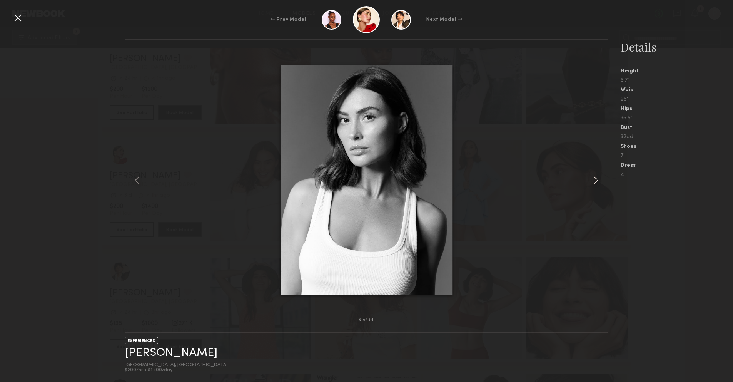
click at [591, 178] on common-icon at bounding box center [596, 180] width 12 height 12
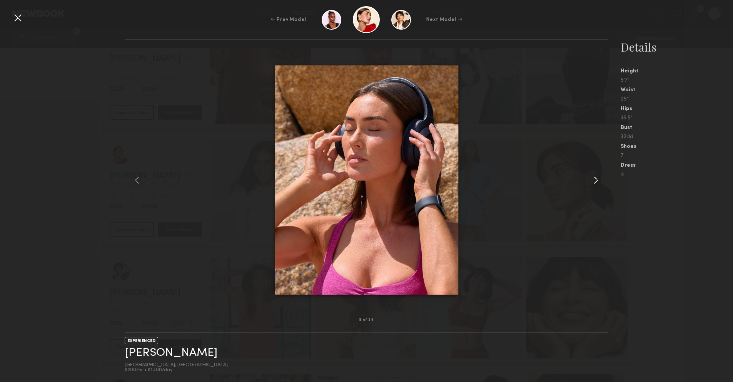
click at [591, 178] on common-icon at bounding box center [596, 180] width 12 height 12
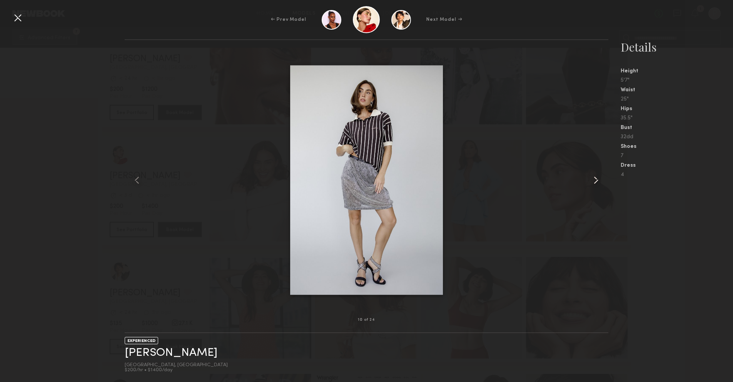
click at [591, 178] on common-icon at bounding box center [596, 180] width 12 height 12
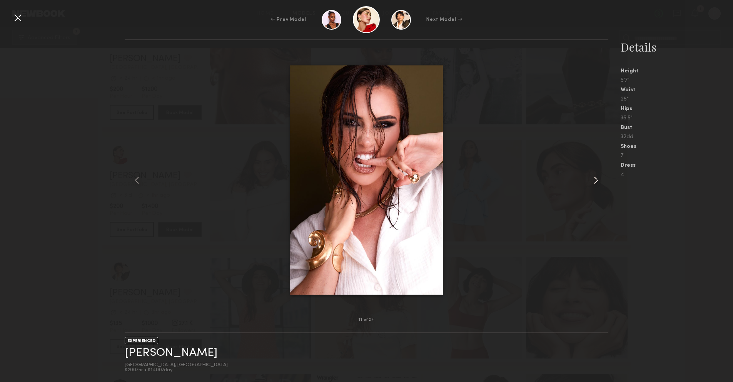
click at [591, 178] on common-icon at bounding box center [596, 180] width 12 height 12
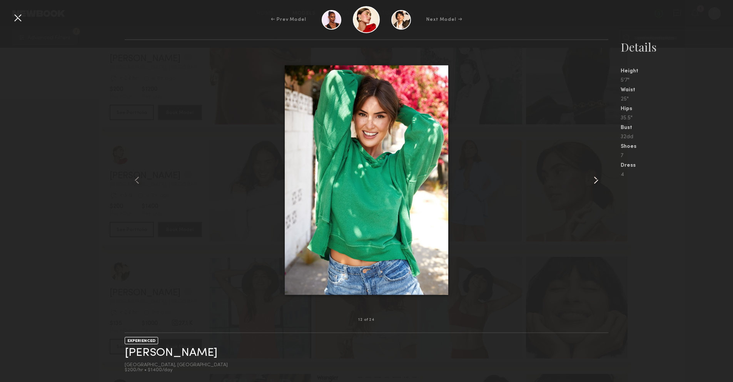
click at [591, 178] on common-icon at bounding box center [596, 180] width 12 height 12
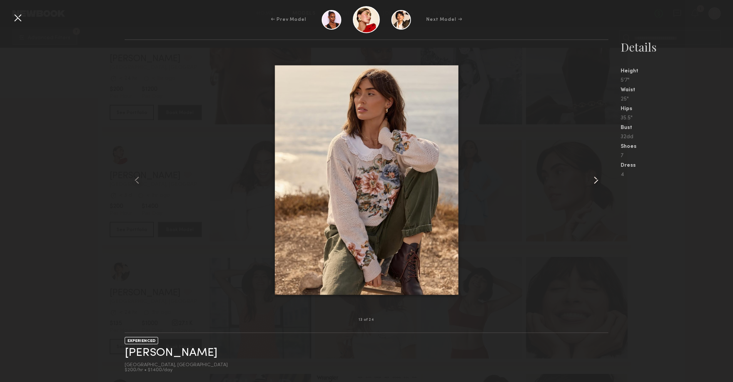
click at [591, 178] on common-icon at bounding box center [596, 180] width 12 height 12
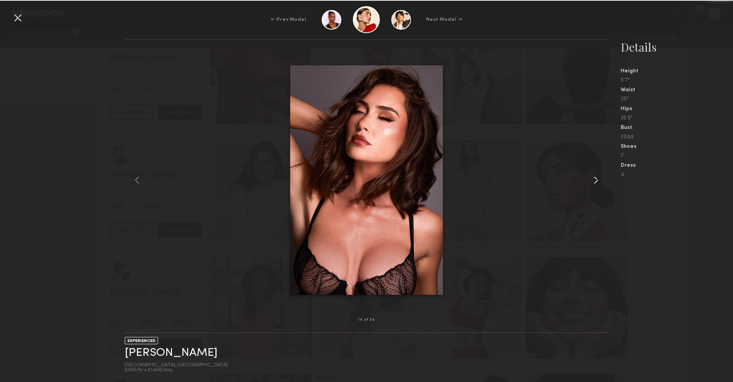
click at [591, 178] on common-icon at bounding box center [596, 180] width 12 height 12
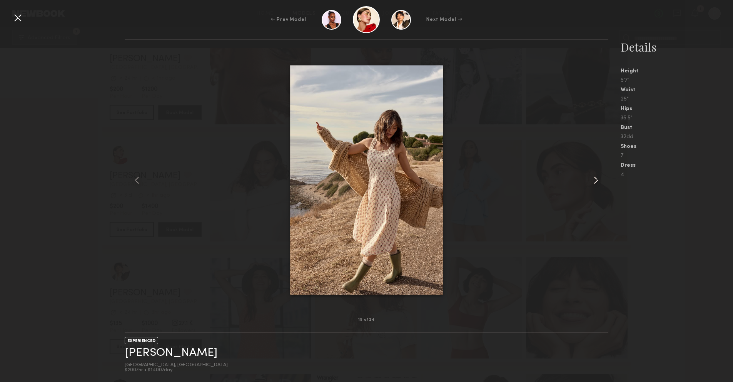
click at [591, 178] on common-icon at bounding box center [596, 180] width 12 height 12
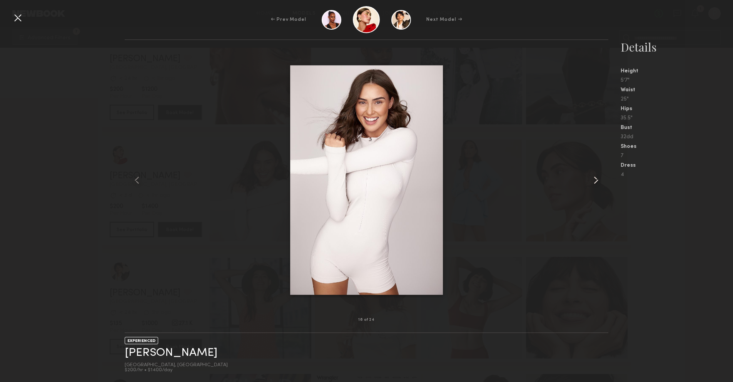
click at [591, 178] on common-icon at bounding box center [596, 180] width 12 height 12
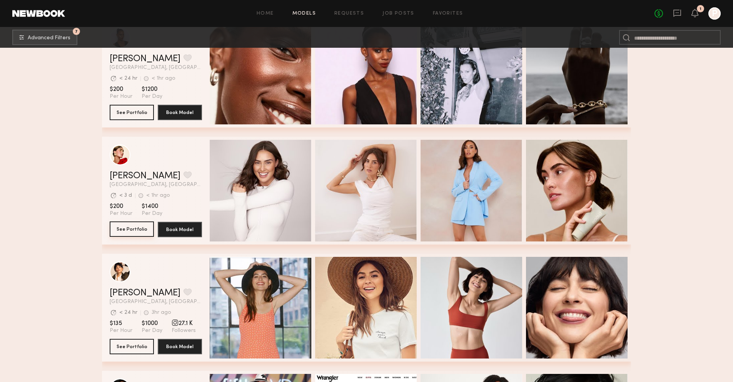
click at [145, 230] on button "See Portfolio" at bounding box center [132, 228] width 44 height 15
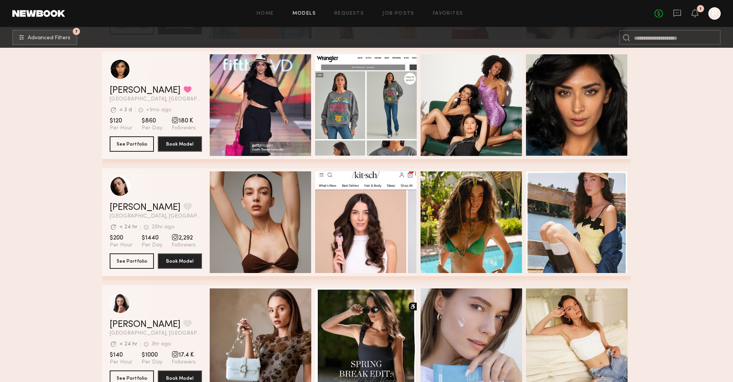
scroll to position [2667, 0]
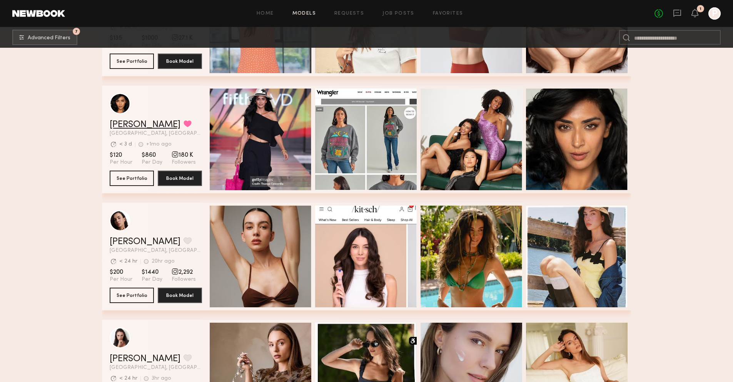
click at [128, 129] on link "Jaskiran K." at bounding box center [145, 124] width 71 height 9
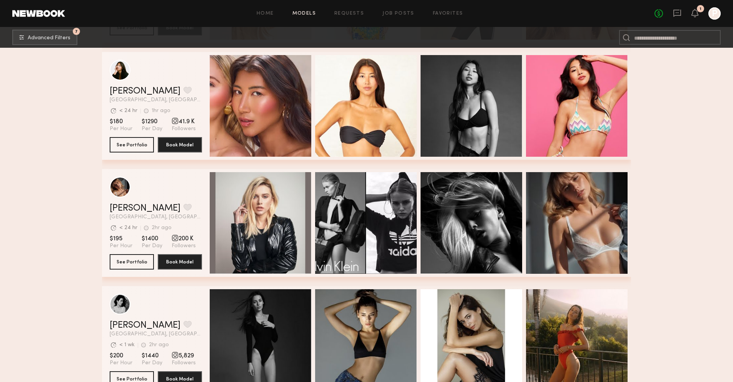
scroll to position [3643, 0]
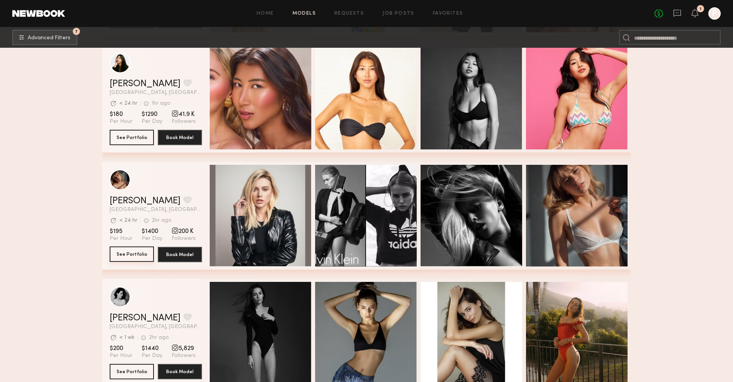
click at [134, 253] on button "See Portfolio" at bounding box center [132, 253] width 44 height 15
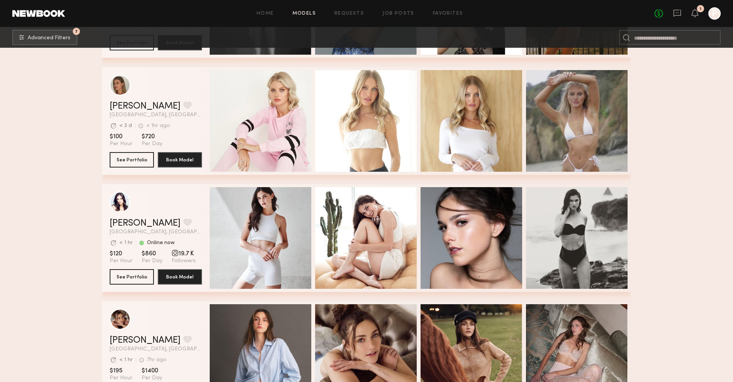
scroll to position [3971, 0]
click at [142, 157] on button "See Portfolio" at bounding box center [132, 159] width 44 height 15
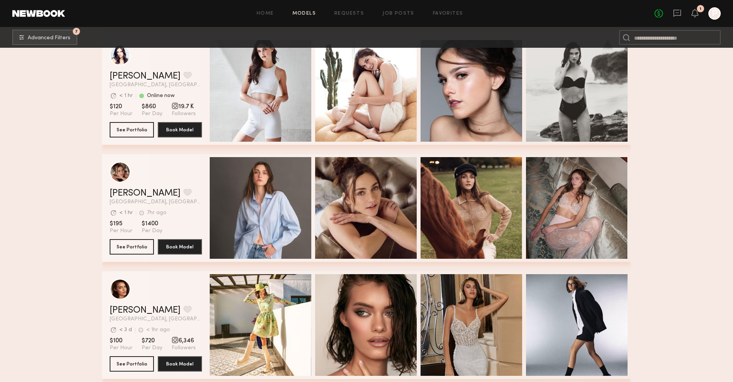
scroll to position [4228, 0]
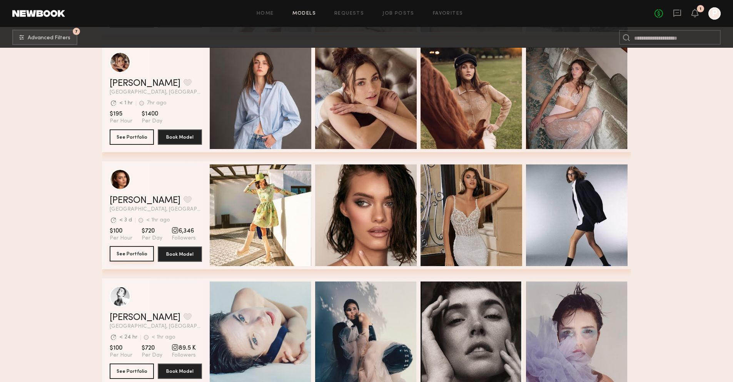
click at [135, 252] on button "See Portfolio" at bounding box center [132, 253] width 44 height 15
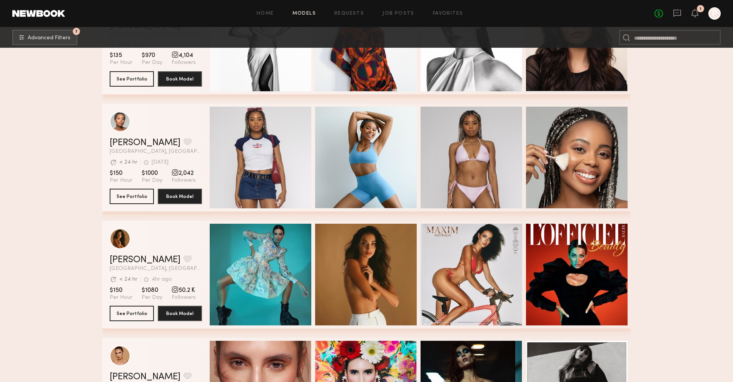
scroll to position [5339, 0]
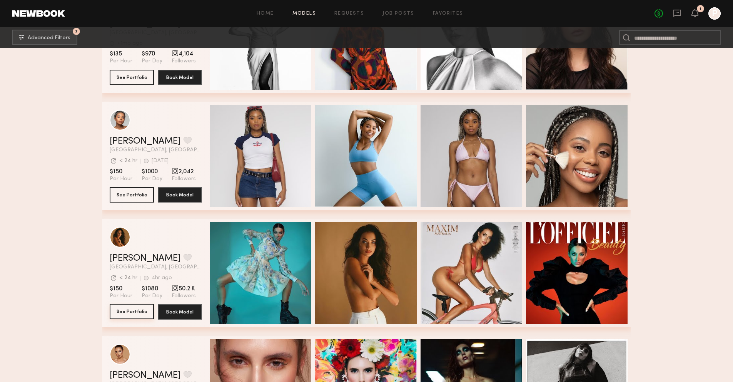
click at [144, 312] on button "See Portfolio" at bounding box center [132, 310] width 44 height 15
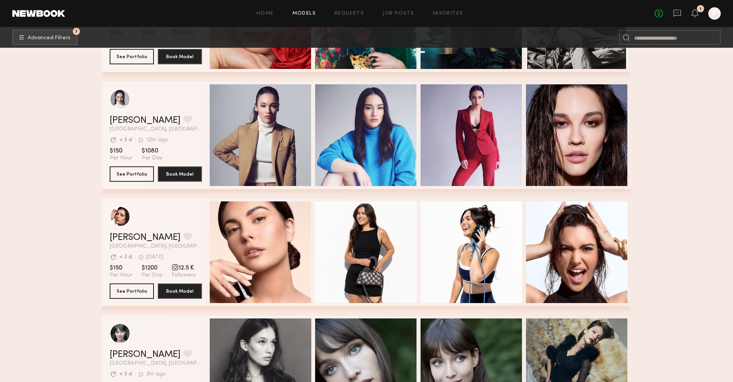
scroll to position [5738, 0]
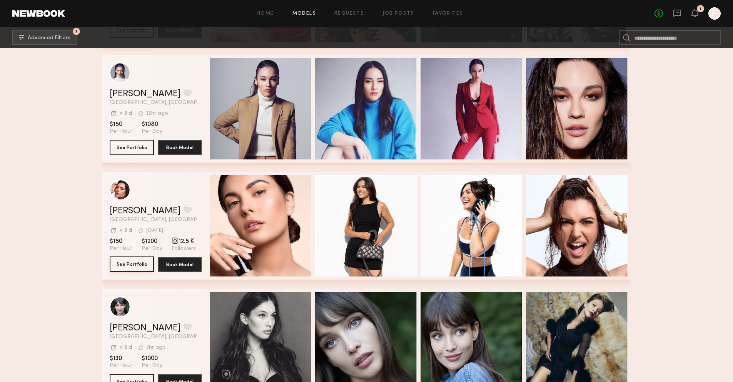
click at [137, 267] on button "See Portfolio" at bounding box center [132, 263] width 44 height 15
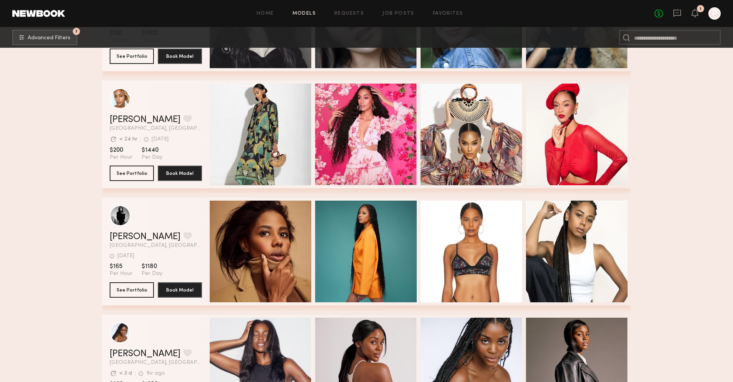
scroll to position [6064, 0]
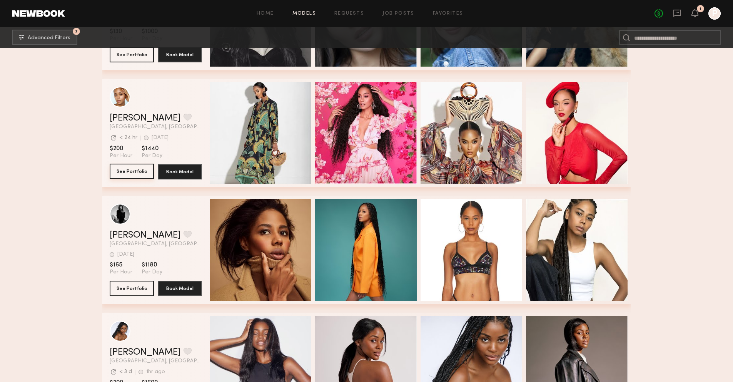
click at [133, 174] on button "See Portfolio" at bounding box center [132, 170] width 44 height 15
click at [130, 175] on button "See Portfolio" at bounding box center [132, 170] width 44 height 15
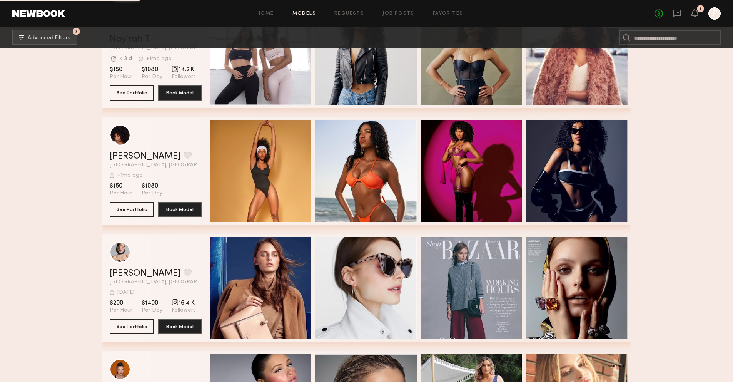
scroll to position [6731, 0]
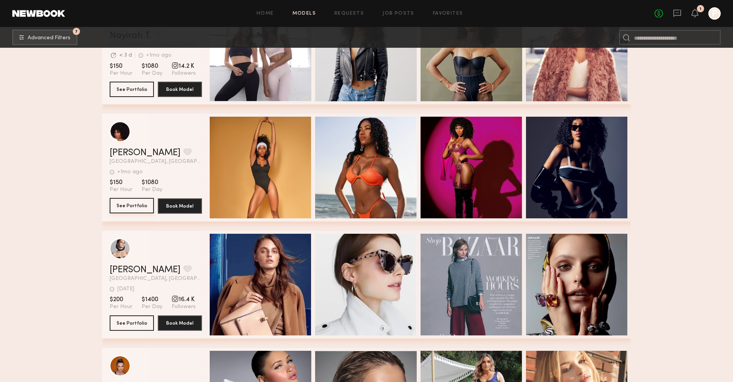
click at [129, 202] on button "See Portfolio" at bounding box center [132, 205] width 44 height 15
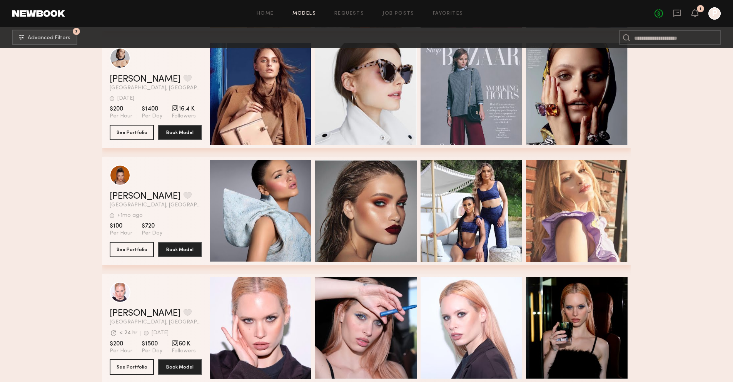
scroll to position [6903, 0]
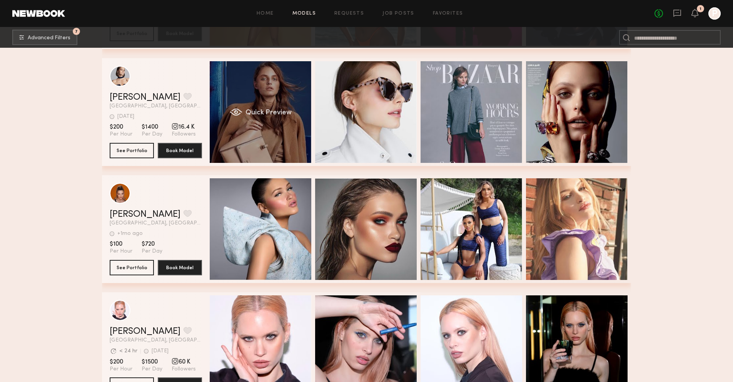
click at [260, 105] on div "Quick Preview" at bounding box center [261, 112] width 102 height 102
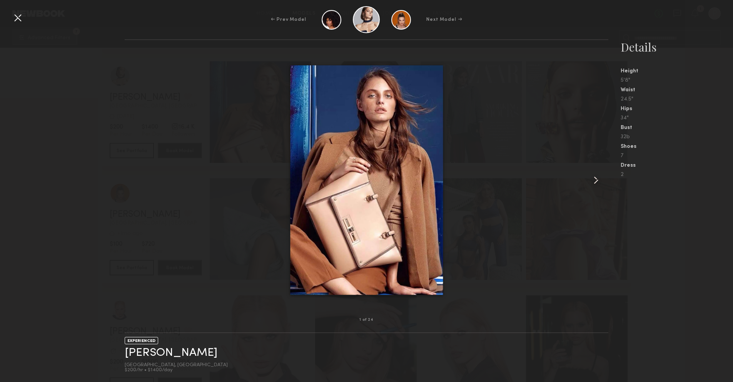
click at [593, 178] on common-icon at bounding box center [596, 180] width 12 height 12
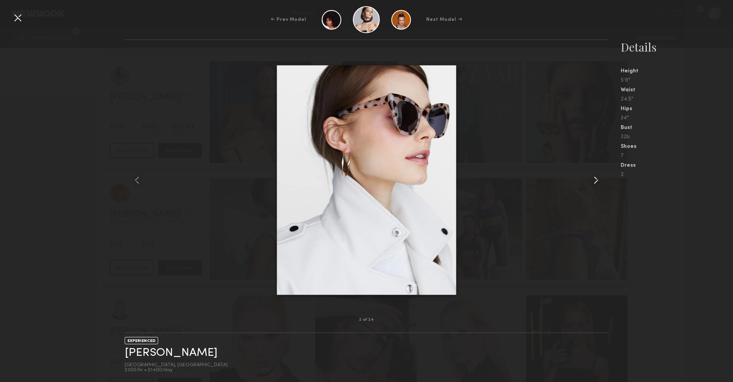
click at [593, 178] on common-icon at bounding box center [596, 180] width 12 height 12
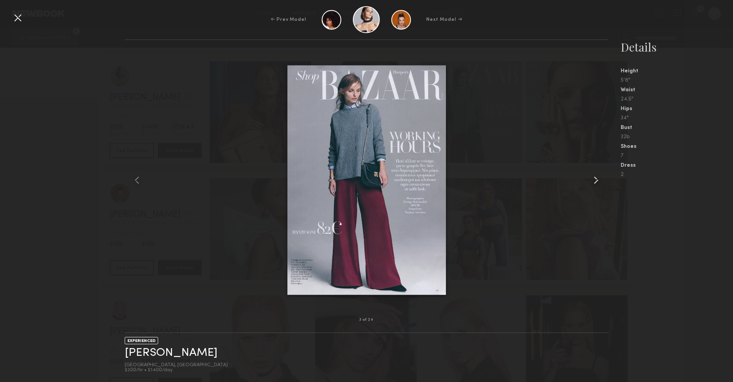
click at [593, 178] on common-icon at bounding box center [596, 180] width 12 height 12
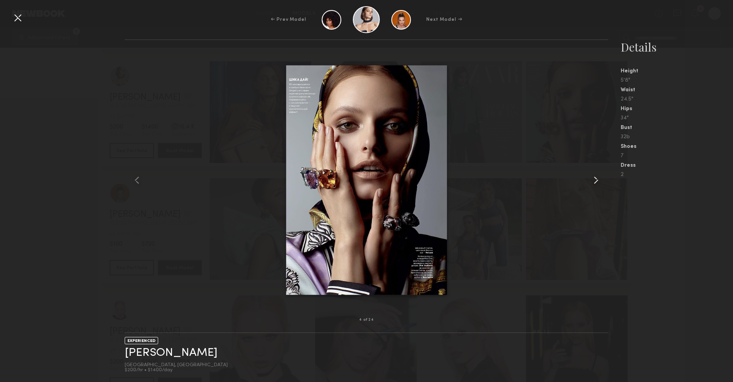
click at [593, 178] on common-icon at bounding box center [596, 180] width 12 height 12
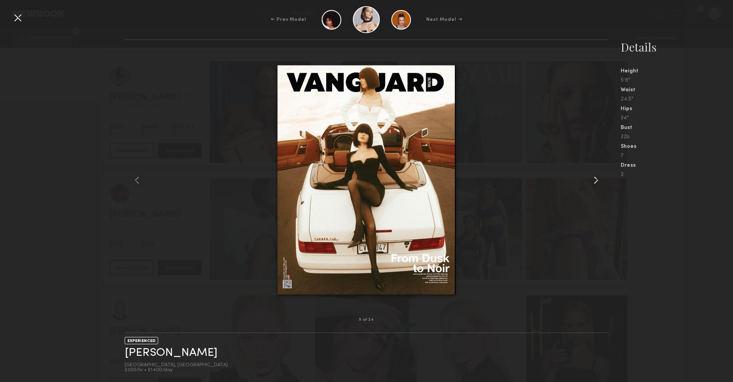
click at [593, 178] on common-icon at bounding box center [596, 180] width 12 height 12
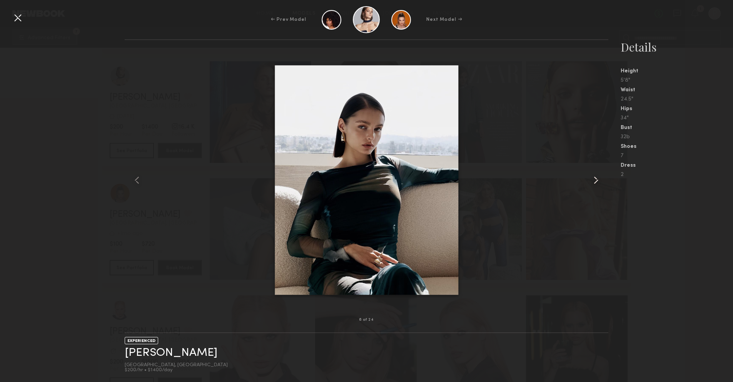
click at [593, 178] on common-icon at bounding box center [596, 180] width 12 height 12
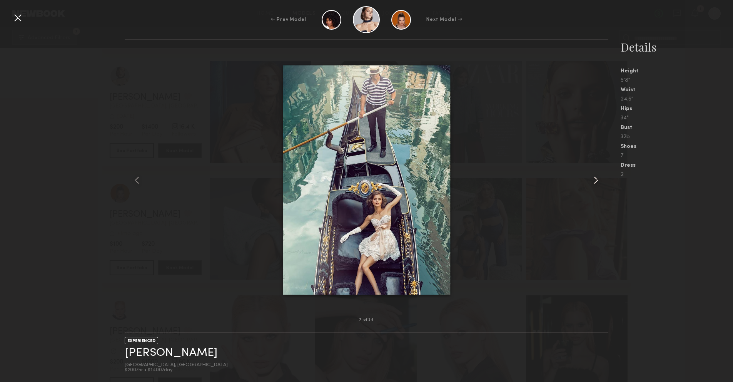
click at [593, 178] on common-icon at bounding box center [596, 180] width 12 height 12
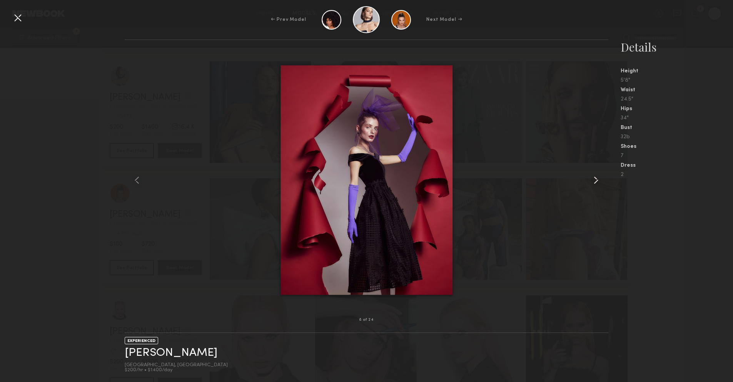
click at [593, 178] on common-icon at bounding box center [596, 180] width 12 height 12
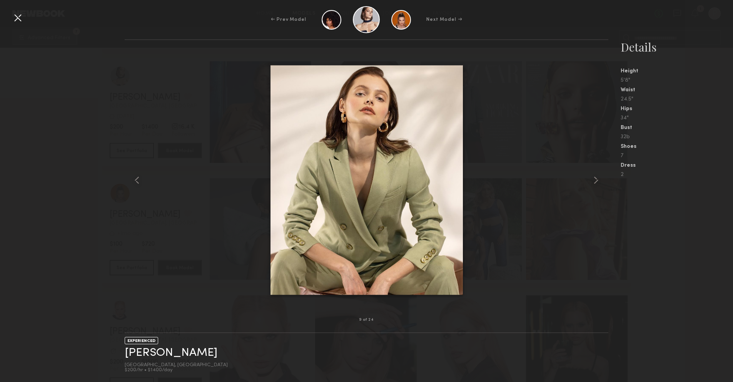
click at [17, 18] on div at bounding box center [18, 18] width 12 height 12
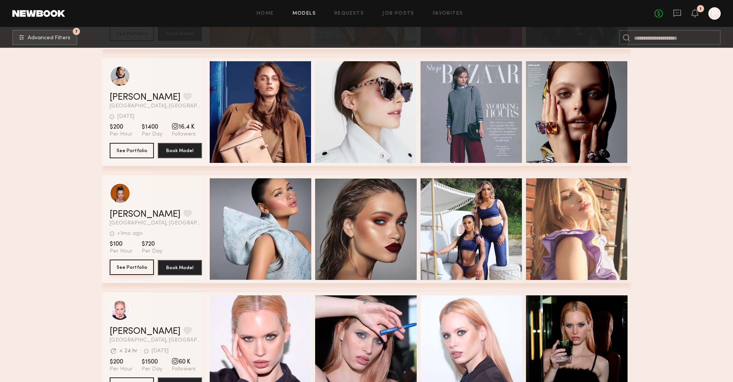
click at [138, 267] on button "See Portfolio" at bounding box center [132, 266] width 44 height 15
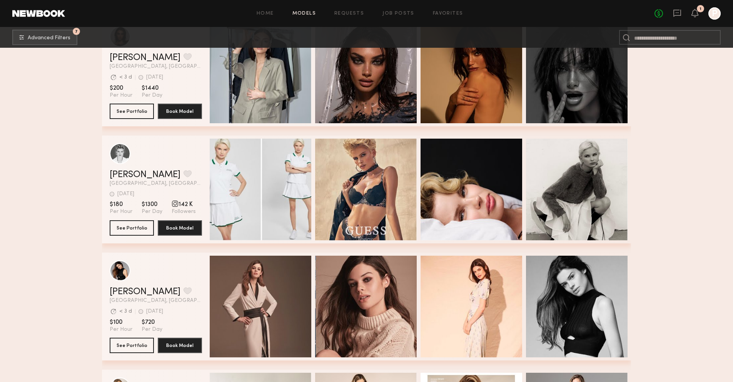
scroll to position [7437, 0]
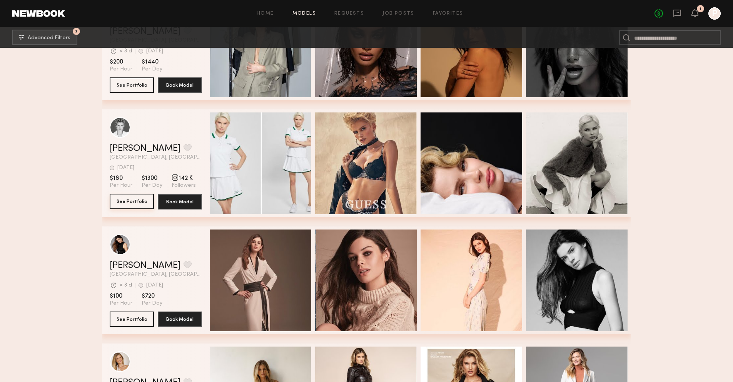
click at [136, 200] on button "See Portfolio" at bounding box center [132, 200] width 44 height 15
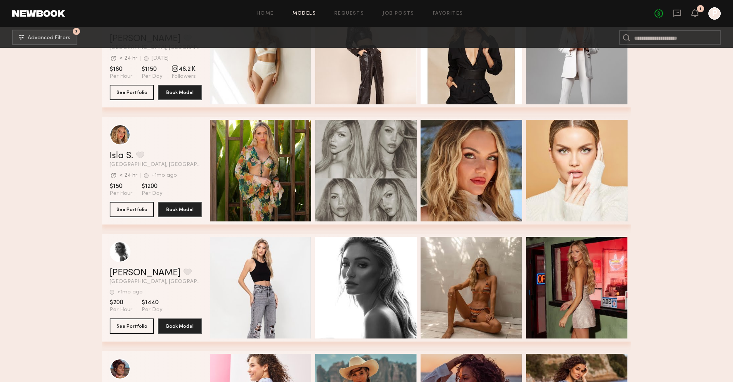
scroll to position [7781, 0]
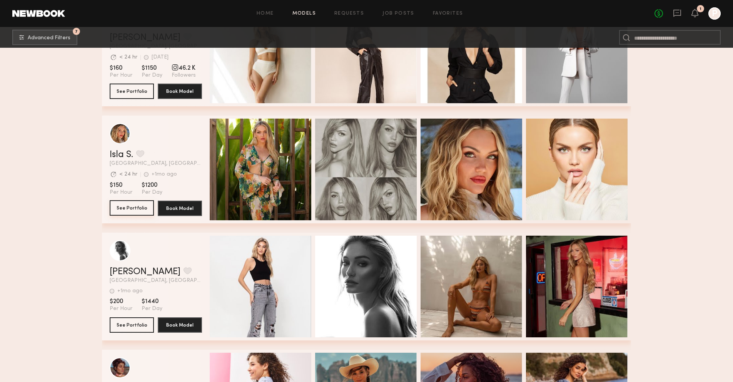
click at [135, 208] on button "See Portfolio" at bounding box center [132, 207] width 44 height 15
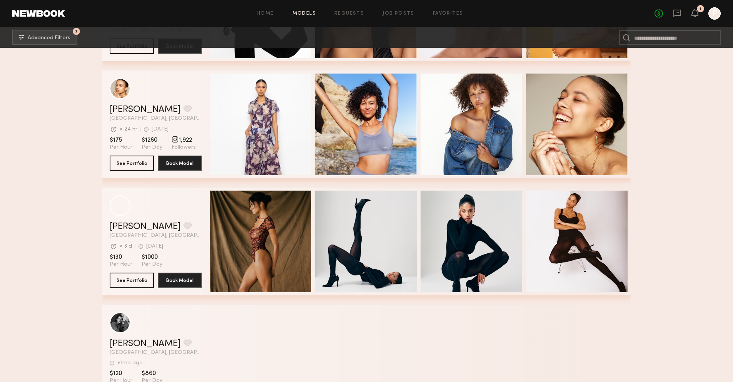
scroll to position [8441, 0]
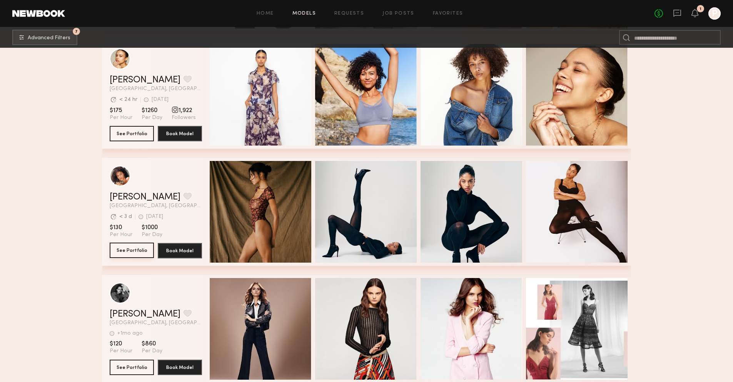
click at [136, 253] on button "See Portfolio" at bounding box center [132, 249] width 44 height 15
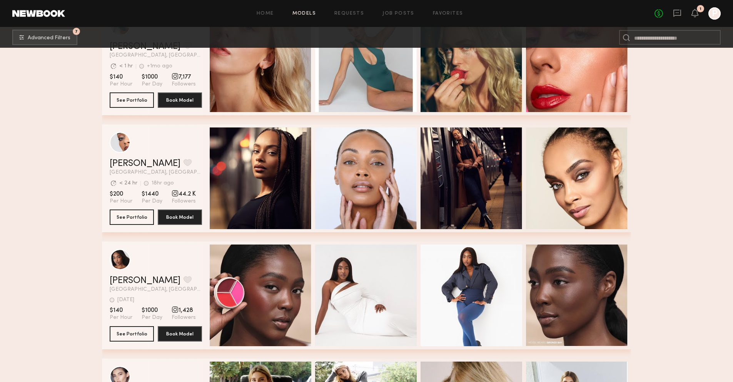
scroll to position [9150, 0]
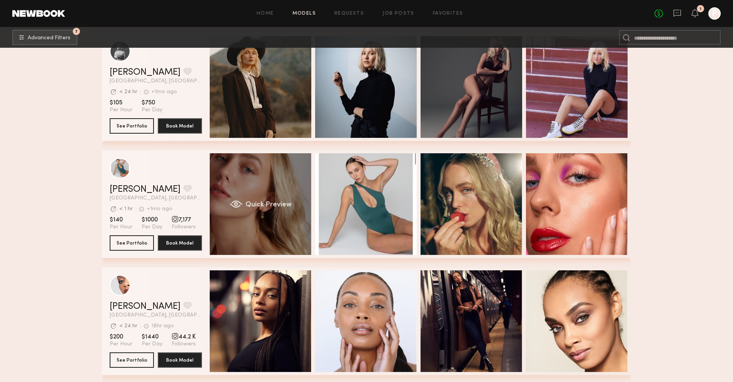
click at [264, 180] on div "Quick Preview" at bounding box center [261, 204] width 102 height 102
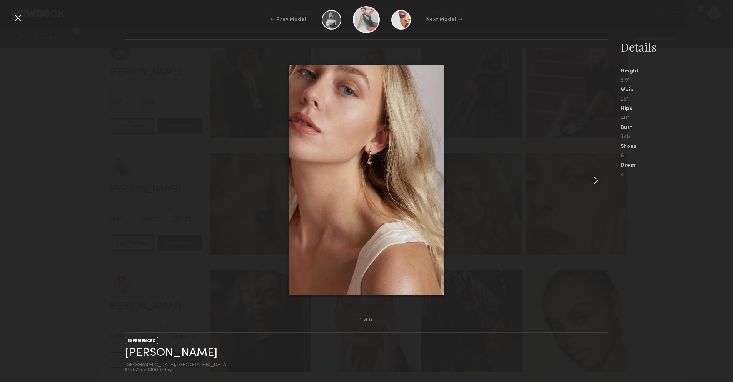
click at [595, 182] on common-icon at bounding box center [596, 180] width 12 height 12
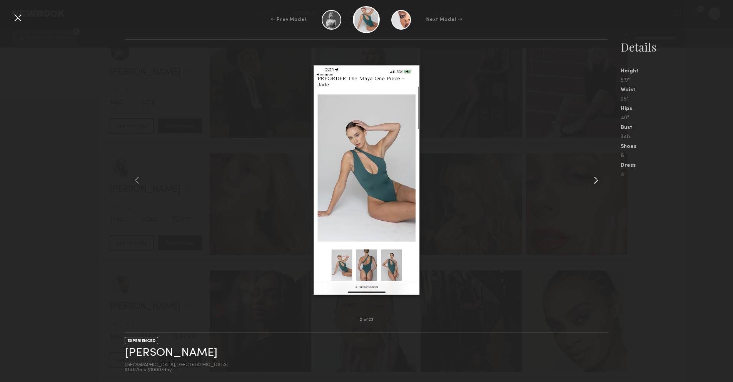
click at [595, 182] on common-icon at bounding box center [596, 180] width 12 height 12
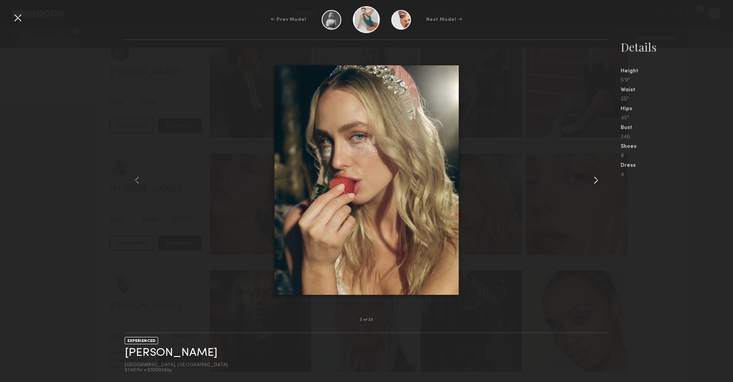
click at [595, 182] on common-icon at bounding box center [596, 180] width 12 height 12
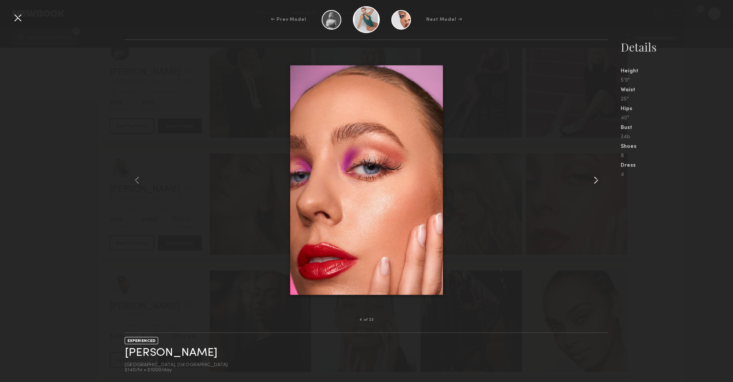
click at [595, 182] on common-icon at bounding box center [596, 180] width 12 height 12
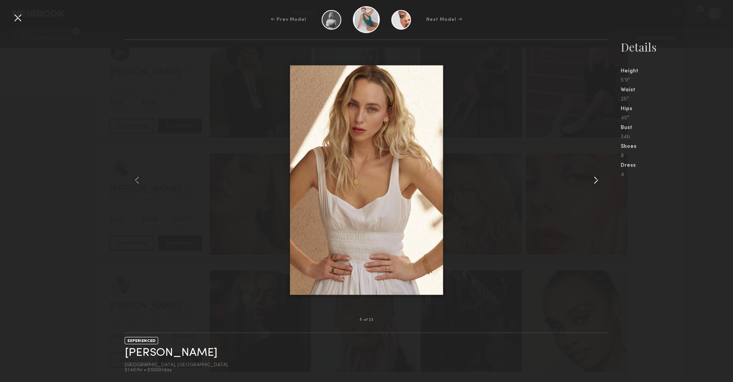
click at [595, 182] on common-icon at bounding box center [596, 180] width 12 height 12
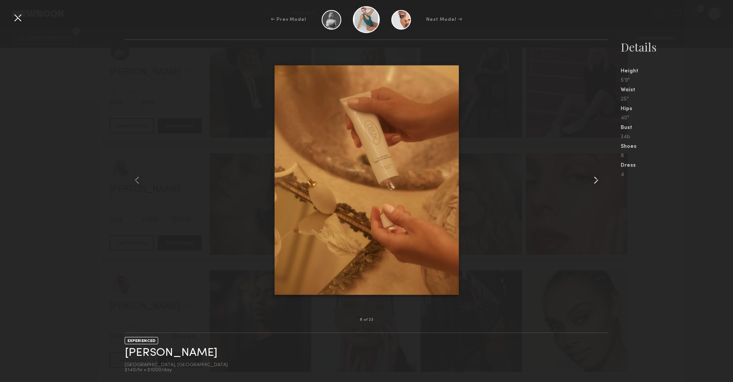
click at [595, 182] on common-icon at bounding box center [596, 180] width 12 height 12
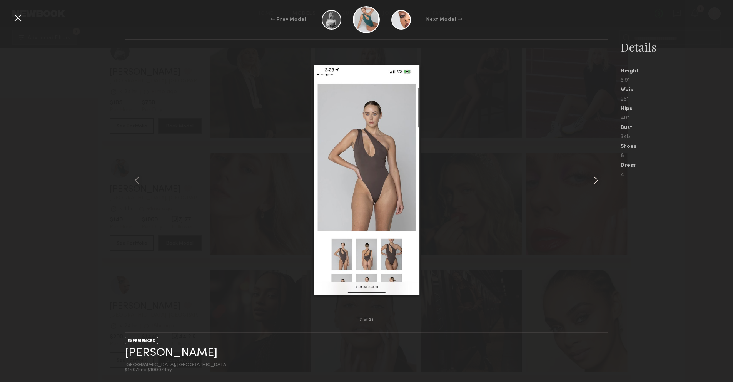
click at [595, 182] on common-icon at bounding box center [596, 180] width 12 height 12
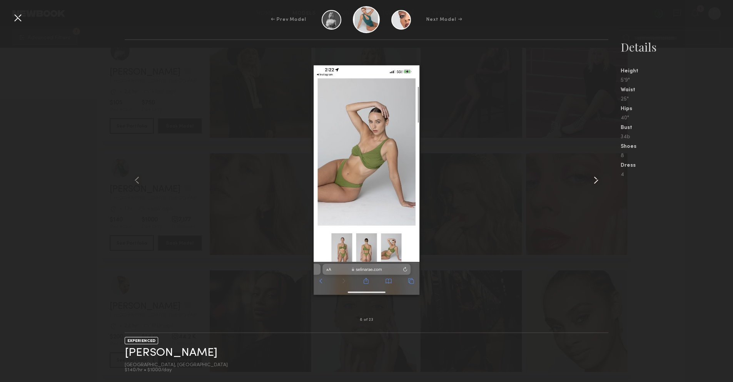
click at [595, 182] on common-icon at bounding box center [596, 180] width 12 height 12
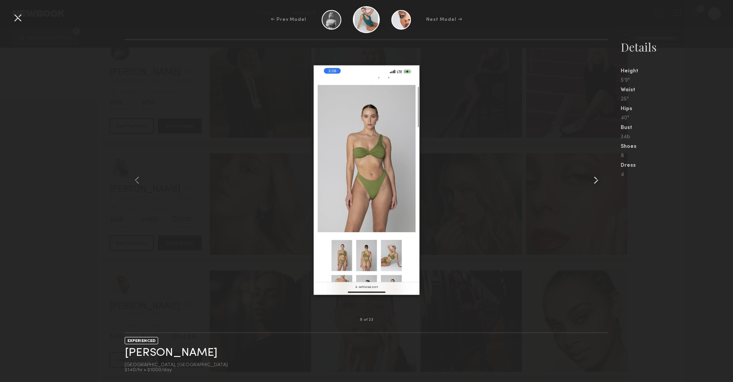
click at [595, 182] on common-icon at bounding box center [596, 180] width 12 height 12
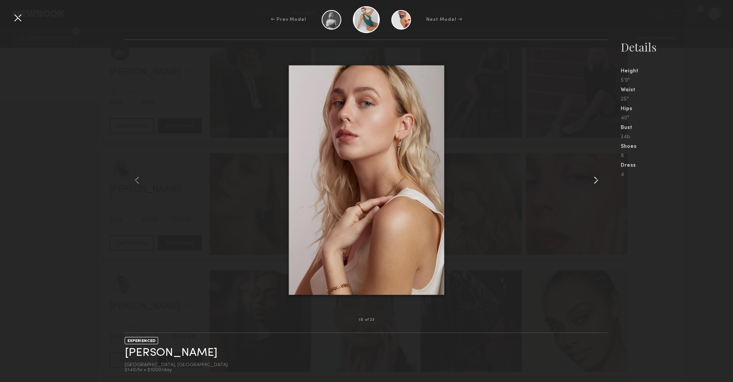
click at [595, 182] on common-icon at bounding box center [596, 180] width 12 height 12
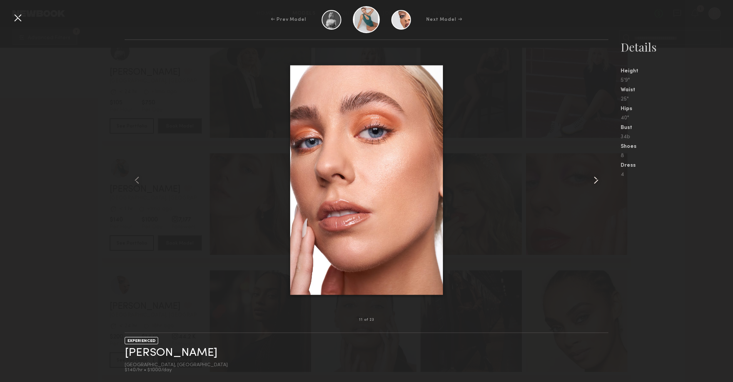
click at [593, 181] on common-icon at bounding box center [596, 180] width 12 height 12
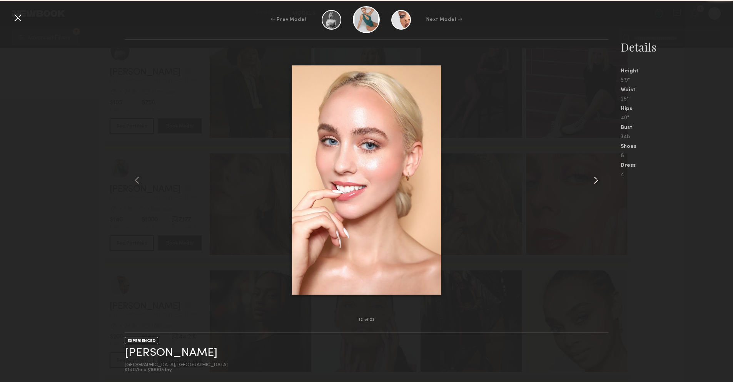
click at [593, 181] on common-icon at bounding box center [596, 180] width 12 height 12
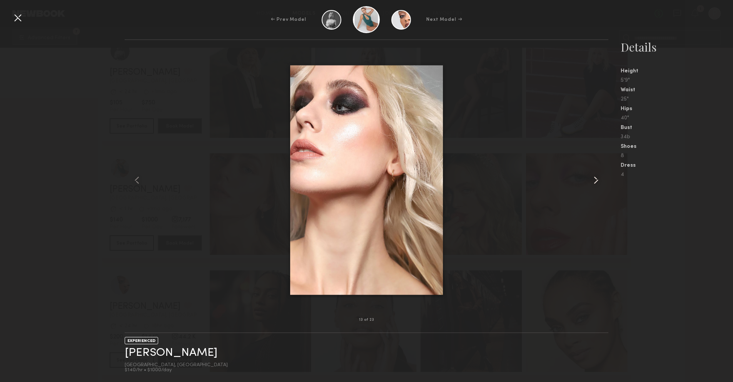
click at [593, 181] on common-icon at bounding box center [596, 180] width 12 height 12
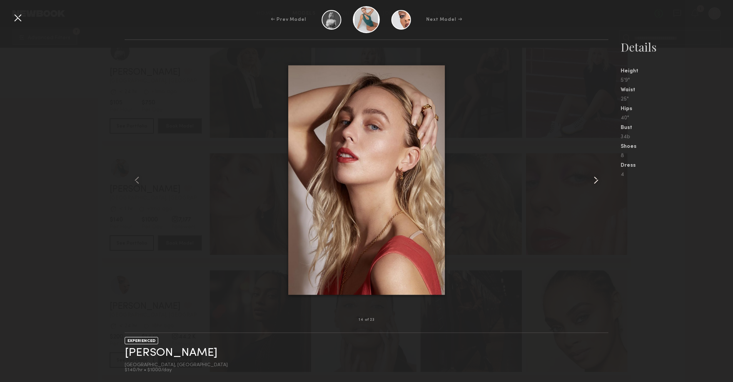
click at [593, 181] on common-icon at bounding box center [596, 180] width 12 height 12
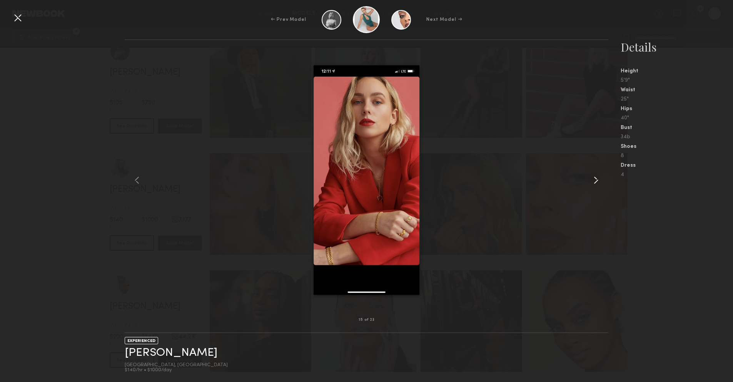
click at [593, 181] on common-icon at bounding box center [596, 180] width 12 height 12
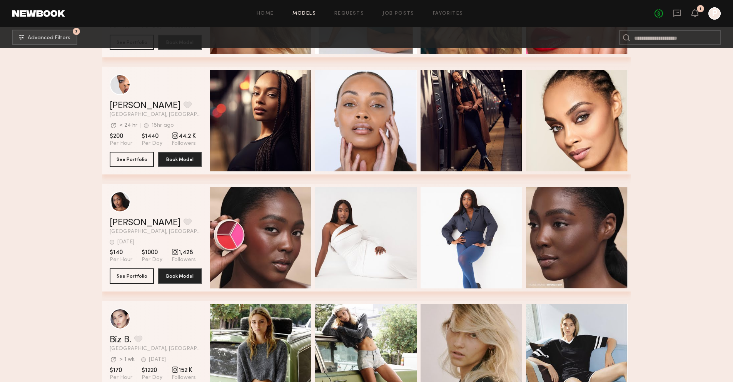
scroll to position [9356, 0]
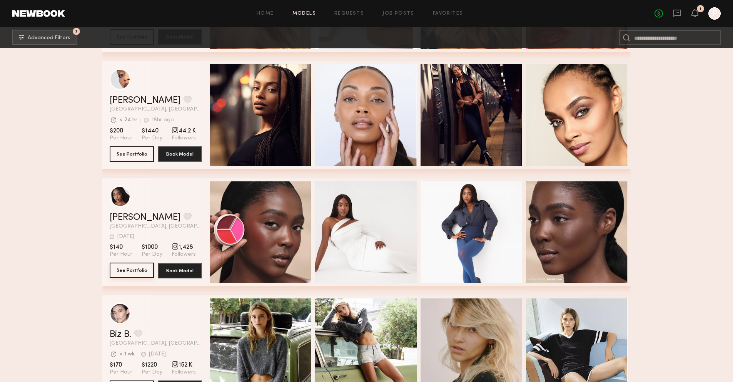
click at [136, 268] on button "See Portfolio" at bounding box center [132, 269] width 44 height 15
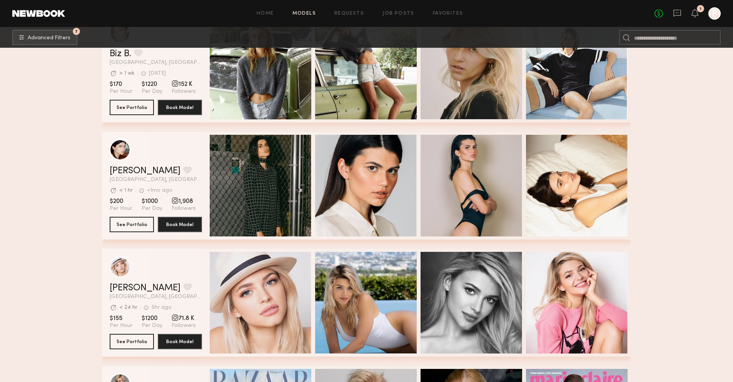
scroll to position [9640, 0]
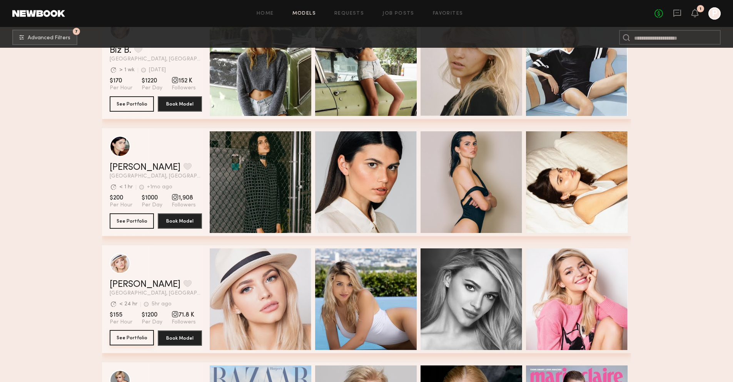
click at [122, 338] on button "See Portfolio" at bounding box center [132, 337] width 44 height 15
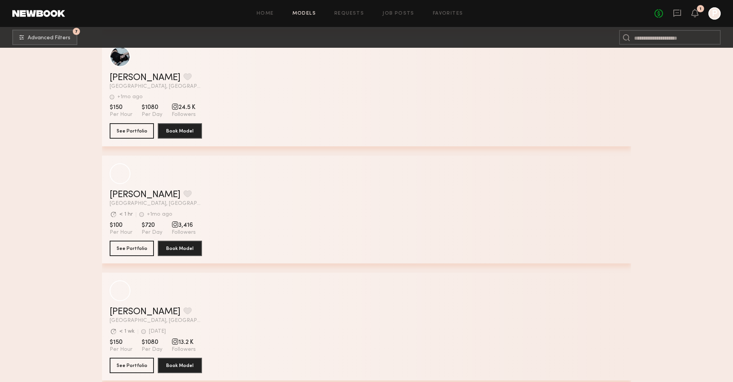
scroll to position [11256, 0]
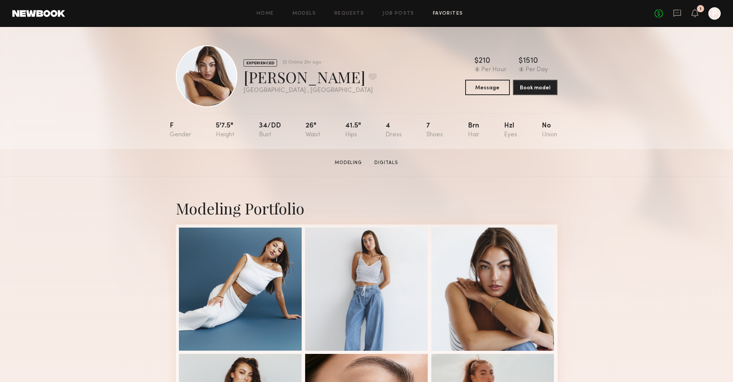
click at [445, 15] on link "Favorites" at bounding box center [448, 13] width 30 height 5
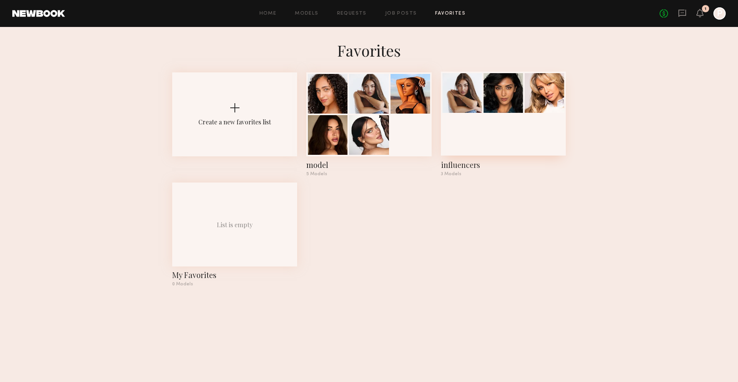
click at [490, 124] on div at bounding box center [503, 114] width 125 height 84
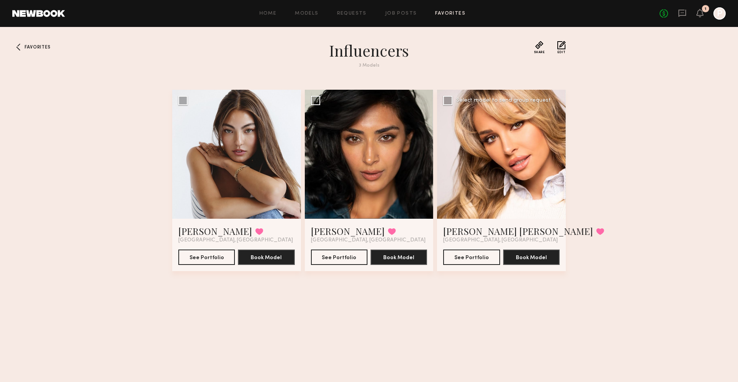
click at [489, 149] on div at bounding box center [501, 154] width 129 height 129
click at [470, 231] on link "Anna katharina v." at bounding box center [518, 231] width 150 height 12
click at [20, 48] on div at bounding box center [18, 47] width 12 height 12
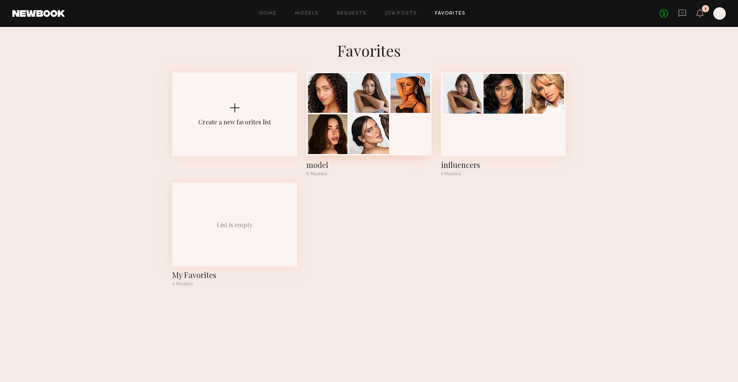
click at [398, 127] on div at bounding box center [369, 114] width 125 height 84
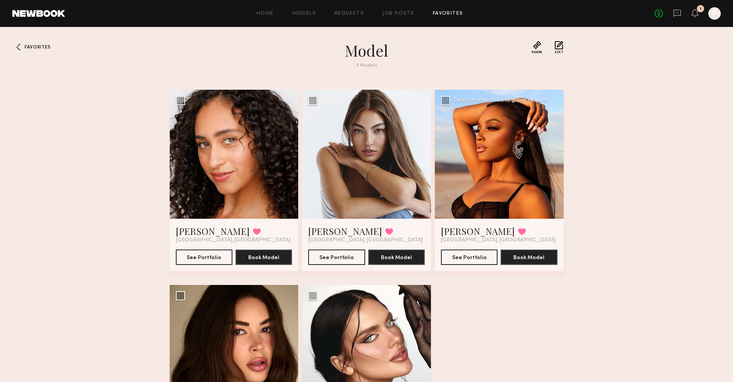
click at [529, 174] on div at bounding box center [499, 154] width 129 height 129
click at [484, 258] on button "See Portfolio" at bounding box center [469, 256] width 57 height 15
click at [518, 230] on button at bounding box center [522, 231] width 8 height 7
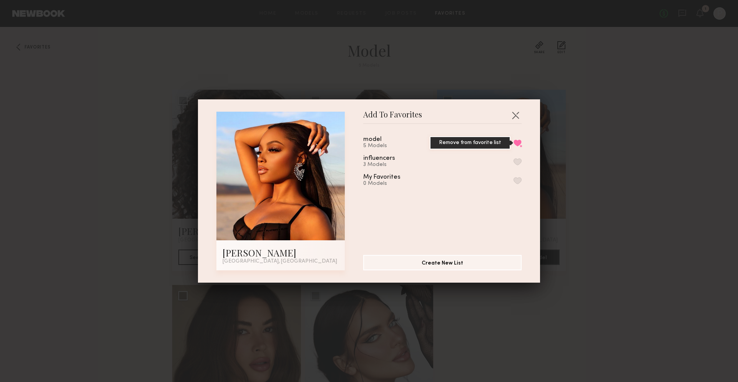
click at [514, 143] on button "Remove from favorite list" at bounding box center [518, 142] width 8 height 7
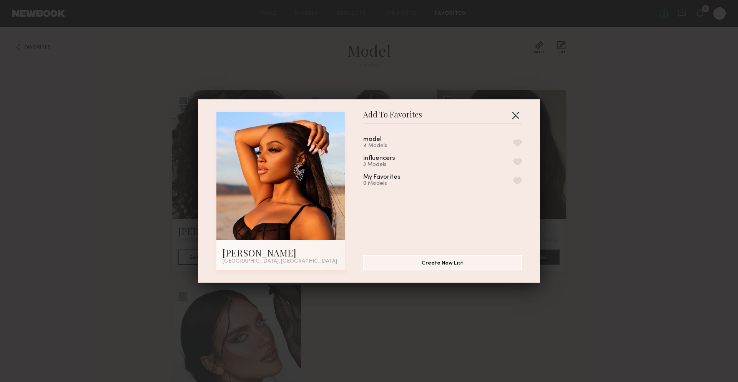
click at [517, 113] on button "button" at bounding box center [516, 115] width 12 height 12
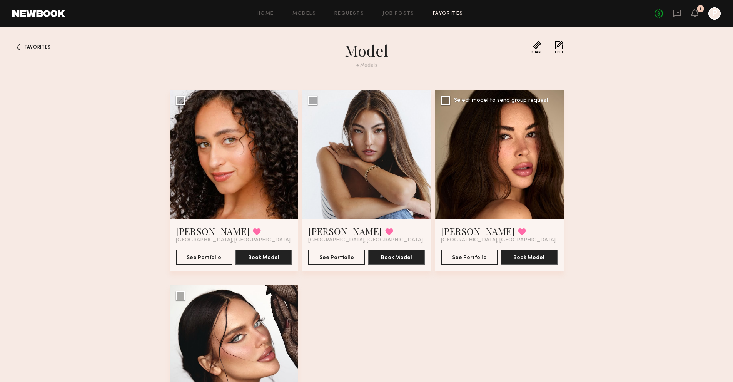
click at [527, 159] on div at bounding box center [499, 154] width 129 height 129
click at [523, 152] on div at bounding box center [499, 154] width 129 height 129
click at [515, 152] on div at bounding box center [499, 154] width 129 height 129
click at [490, 255] on button "See Portfolio" at bounding box center [469, 256] width 57 height 15
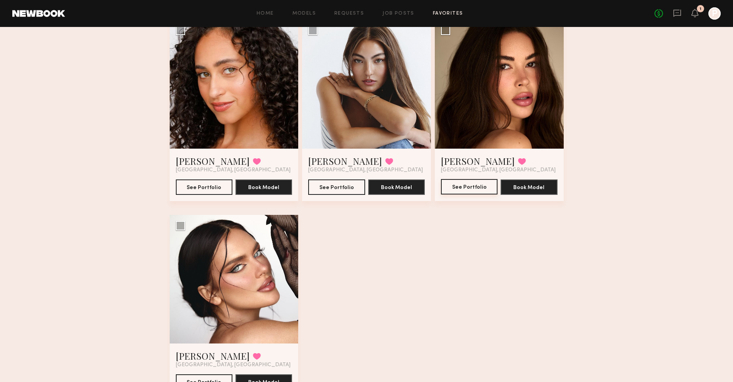
scroll to position [110, 0]
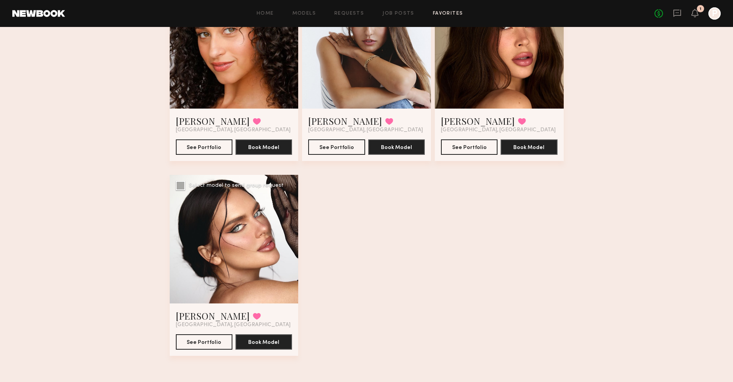
click at [248, 225] on div at bounding box center [234, 239] width 129 height 129
click at [202, 230] on div at bounding box center [234, 239] width 129 height 129
click at [212, 338] on button "See Portfolio" at bounding box center [204, 340] width 57 height 15
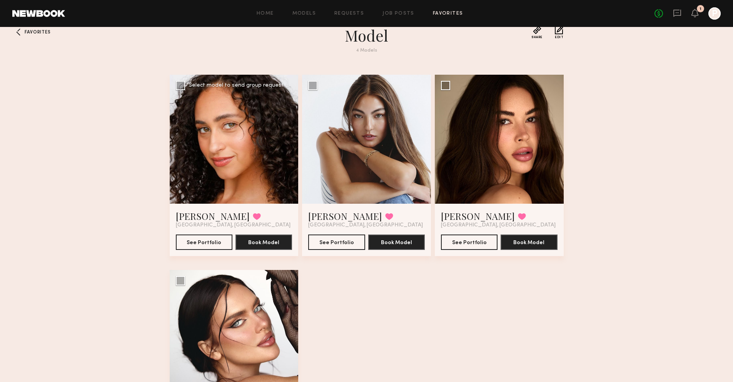
scroll to position [0, 0]
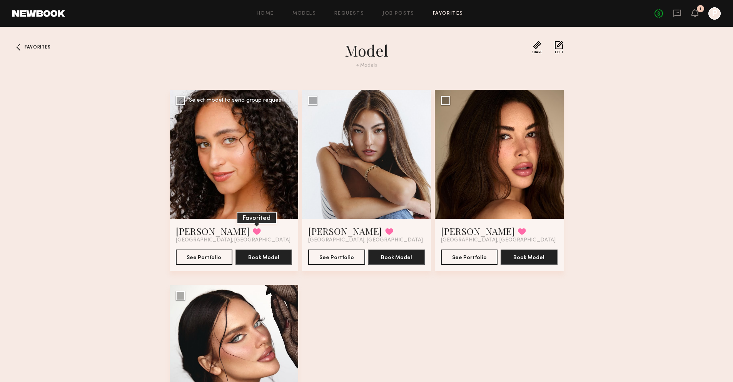
click at [253, 230] on button at bounding box center [257, 231] width 8 height 7
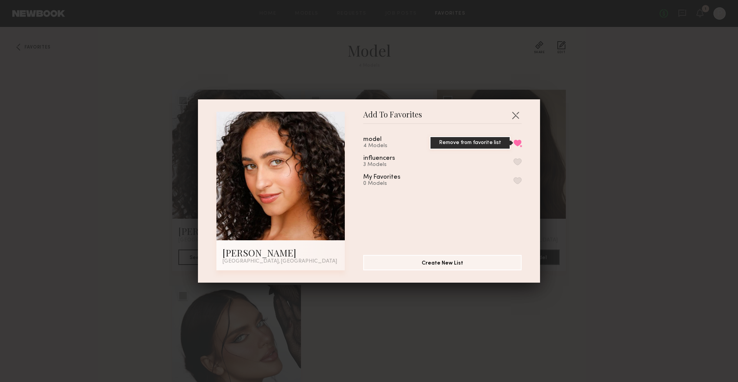
click at [514, 143] on button "Remove from favorite list" at bounding box center [518, 142] width 8 height 7
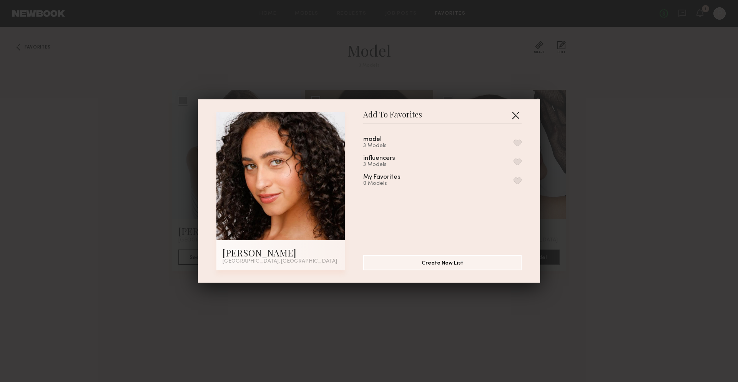
click at [513, 112] on button "button" at bounding box center [516, 115] width 12 height 12
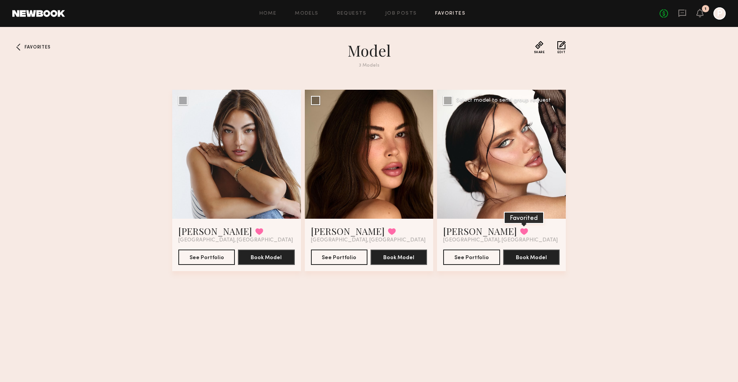
click at [520, 231] on button at bounding box center [524, 231] width 8 height 7
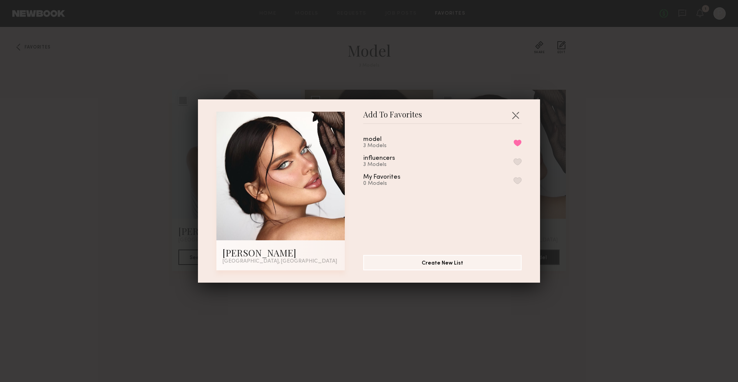
click at [514, 160] on button "button" at bounding box center [518, 161] width 8 height 7
click at [514, 113] on button "button" at bounding box center [516, 115] width 12 height 12
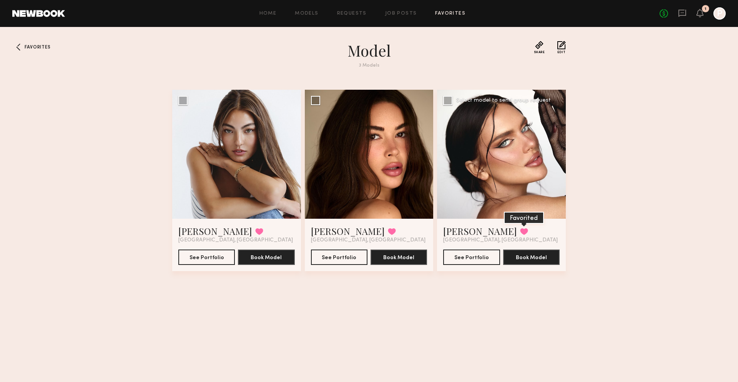
click at [520, 232] on button at bounding box center [524, 231] width 8 height 7
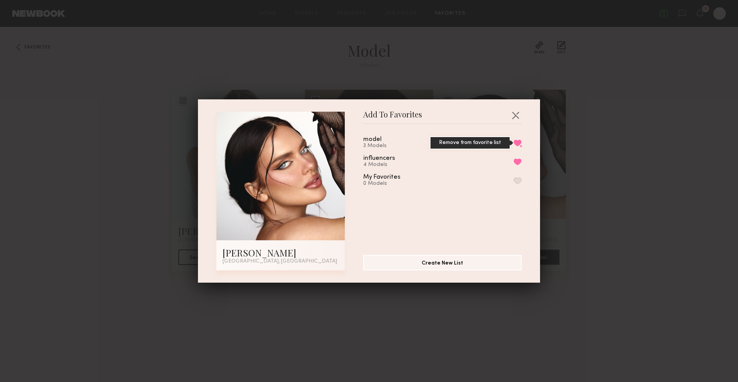
click at [514, 142] on button "Remove from favorite list" at bounding box center [518, 142] width 8 height 7
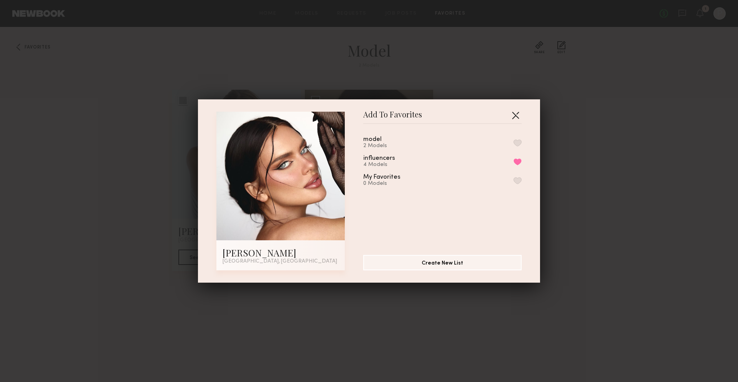
click at [512, 114] on button "button" at bounding box center [516, 115] width 12 height 12
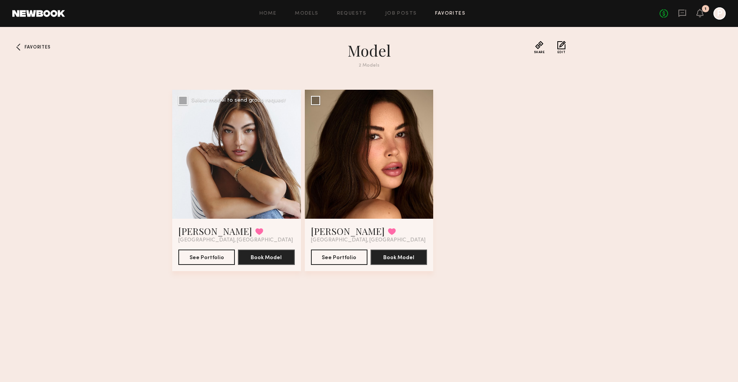
click at [275, 130] on div at bounding box center [236, 154] width 129 height 129
click at [228, 155] on div at bounding box center [236, 154] width 129 height 129
click at [215, 255] on button "See Portfolio" at bounding box center [206, 256] width 57 height 15
click at [335, 257] on button "See Portfolio" at bounding box center [339, 256] width 57 height 15
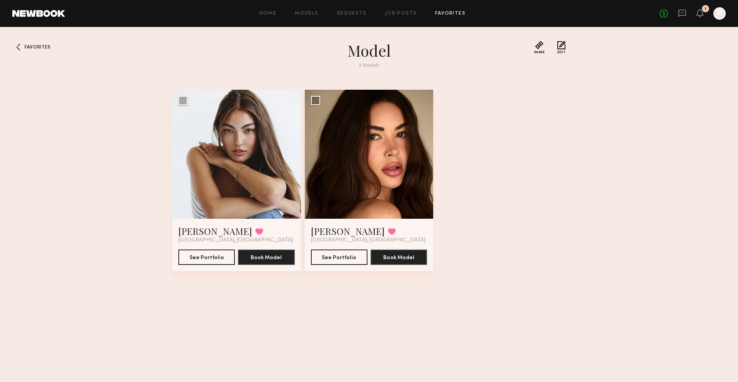
click at [455, 15] on link "Favorites" at bounding box center [450, 13] width 30 height 5
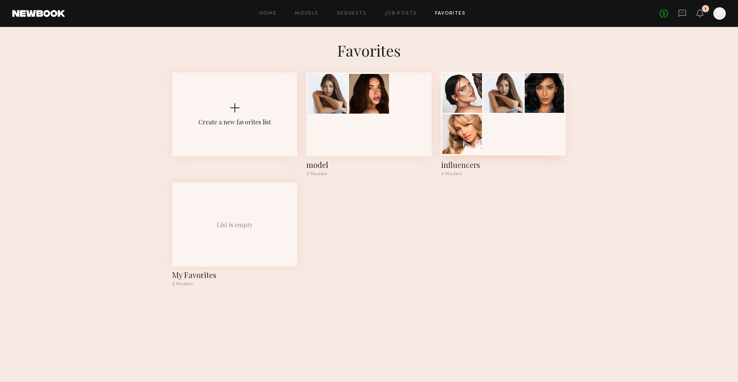
click at [504, 112] on div at bounding box center [504, 93] width 40 height 40
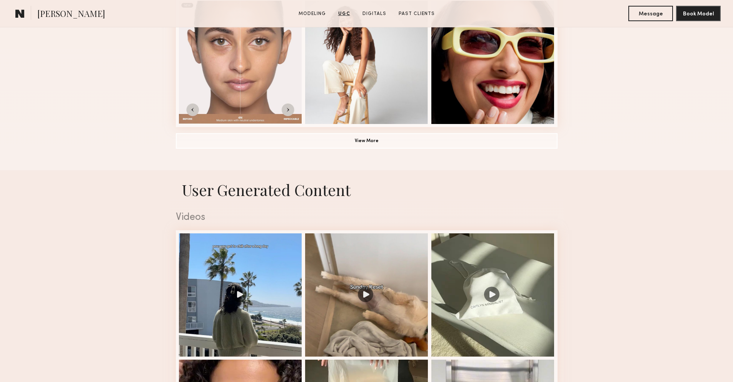
scroll to position [332, 0]
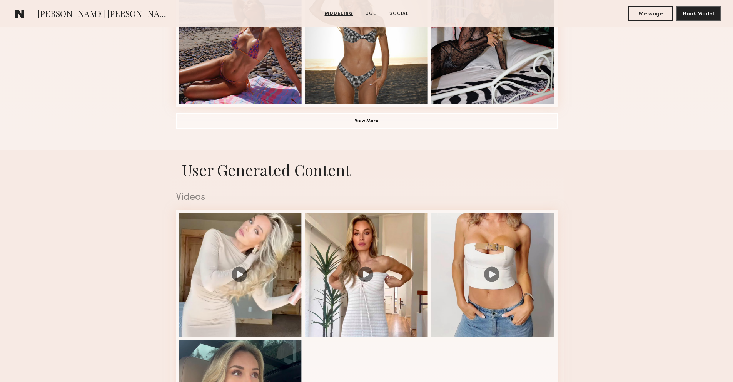
scroll to position [1006, 0]
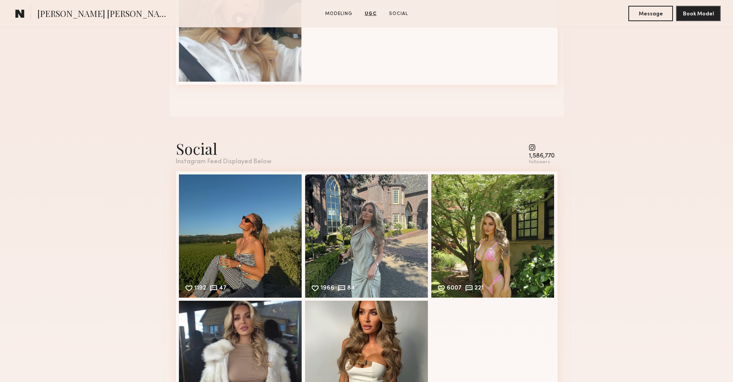
click at [532, 146] on common-icon at bounding box center [541, 147] width 26 height 7
click at [536, 157] on div "1,586,770" at bounding box center [541, 156] width 26 height 6
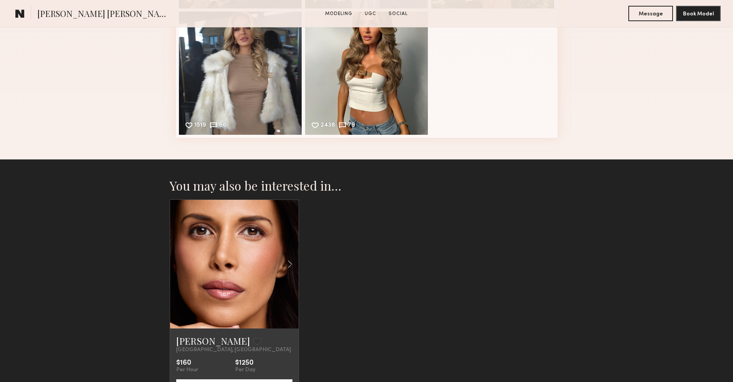
scroll to position [1119, 0]
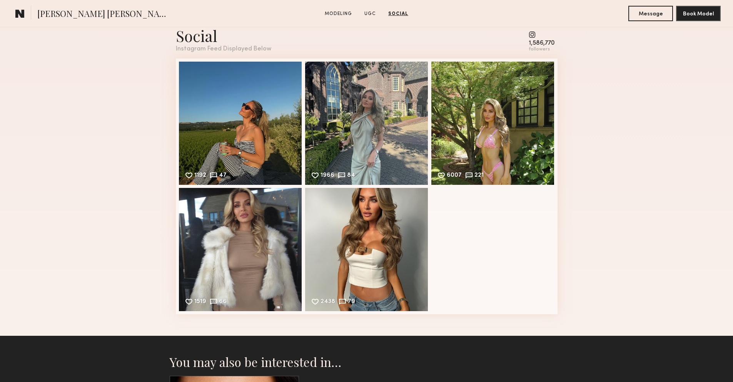
click at [244, 47] on div "Instagram Feed Displayed Below" at bounding box center [223, 49] width 95 height 7
click at [239, 99] on div "1192 47 Likes & comments displayed to show model’s engagement" at bounding box center [240, 122] width 123 height 123
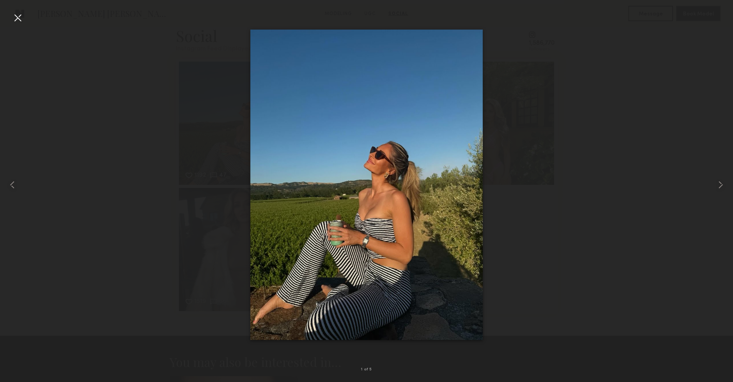
click at [412, 153] on img at bounding box center [366, 185] width 233 height 310
click at [723, 183] on common-icon at bounding box center [720, 184] width 12 height 12
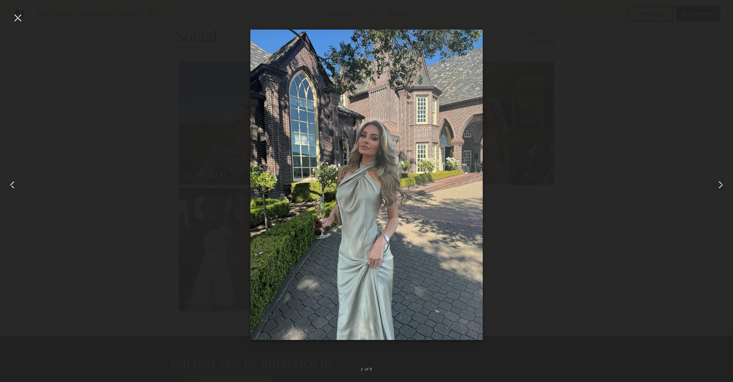
click at [723, 183] on common-icon at bounding box center [720, 184] width 12 height 12
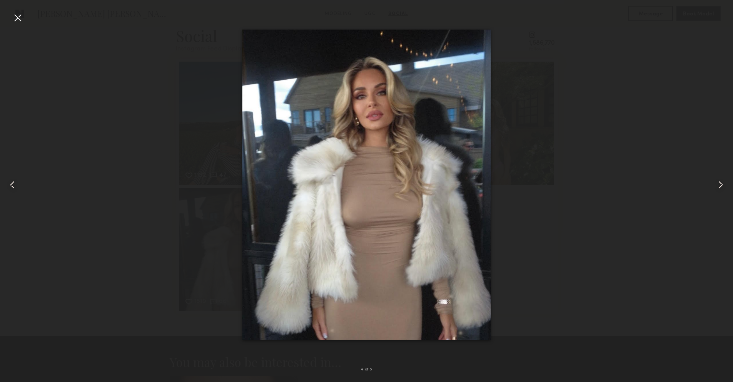
click at [723, 183] on common-icon at bounding box center [720, 184] width 12 height 12
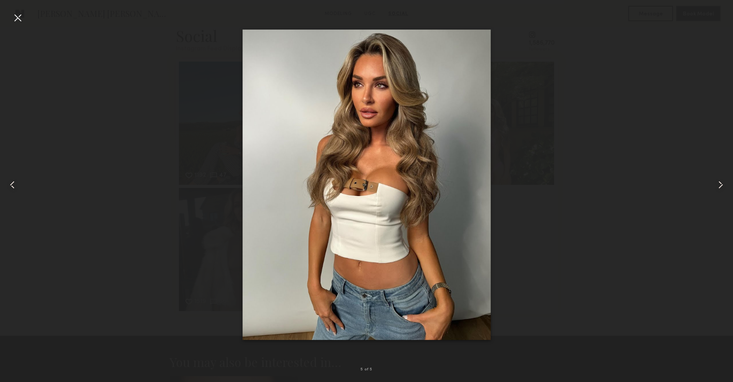
click at [723, 183] on common-icon at bounding box center [720, 184] width 12 height 12
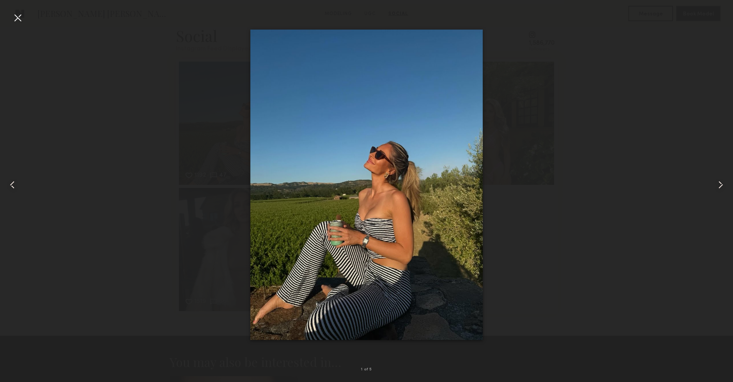
click at [723, 183] on common-icon at bounding box center [720, 184] width 12 height 12
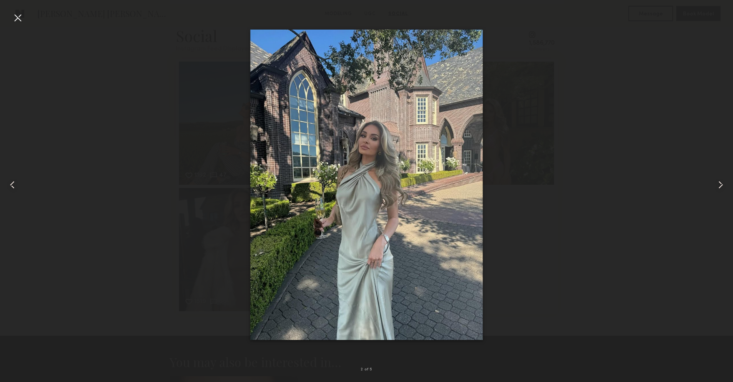
click at [723, 183] on common-icon at bounding box center [720, 184] width 12 height 12
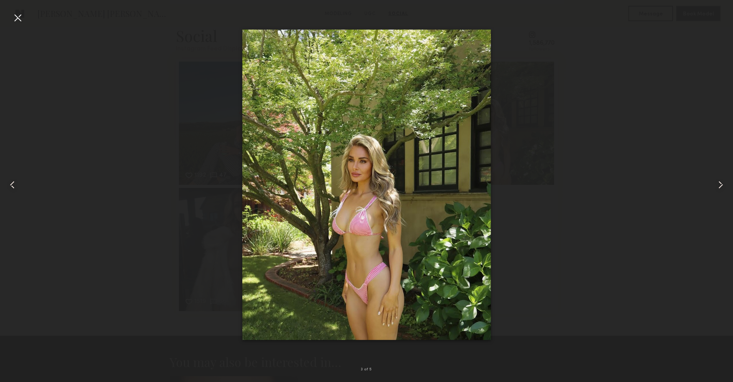
click at [723, 183] on common-icon at bounding box center [720, 184] width 12 height 12
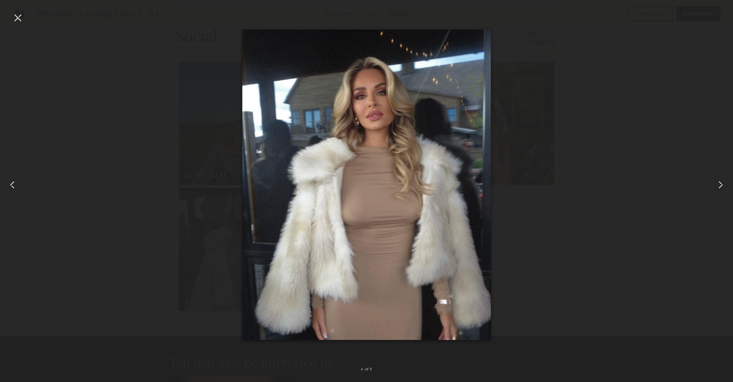
click at [723, 183] on common-icon at bounding box center [720, 184] width 12 height 12
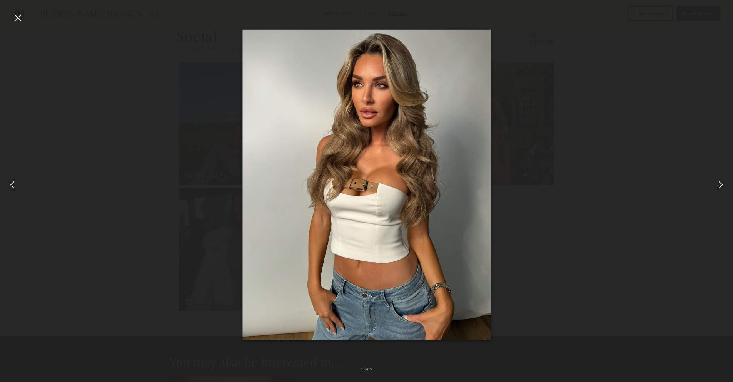
click at [723, 183] on common-icon at bounding box center [720, 184] width 12 height 12
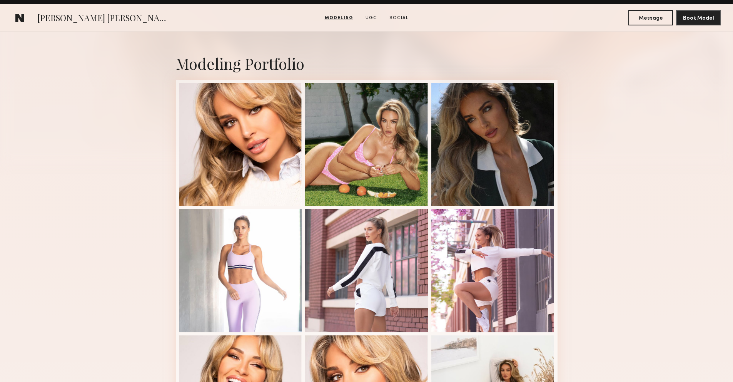
scroll to position [0, 0]
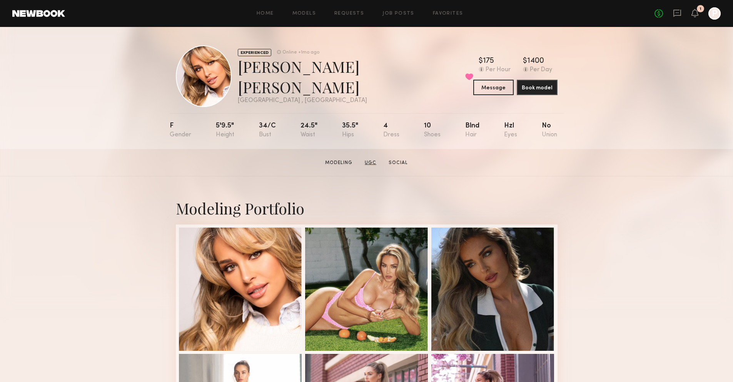
click at [365, 163] on link "UGC" at bounding box center [371, 162] width 18 height 7
click at [397, 162] on link "Social" at bounding box center [397, 162] width 25 height 7
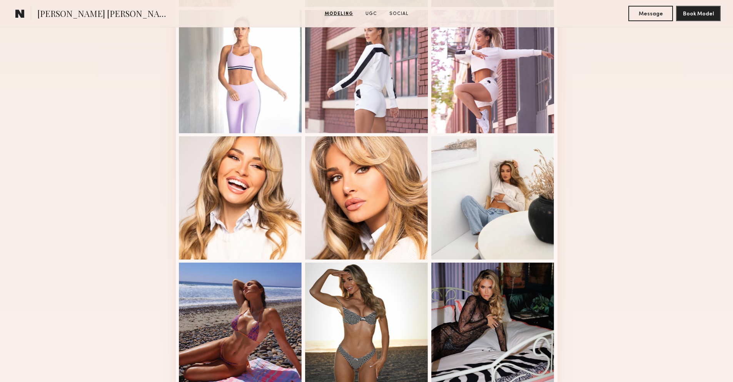
scroll to position [508, 0]
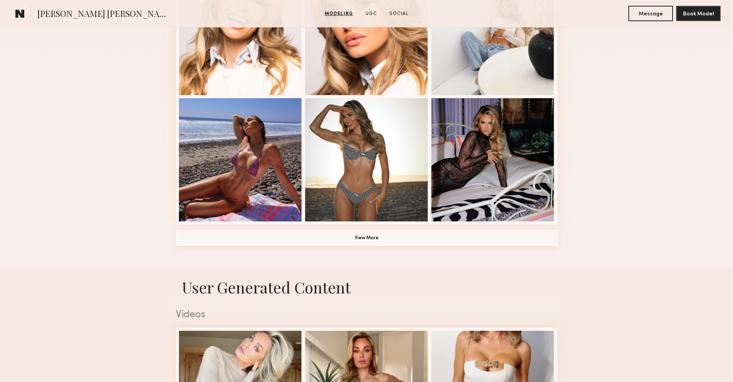
click at [367, 237] on button "View More" at bounding box center [367, 237] width 382 height 15
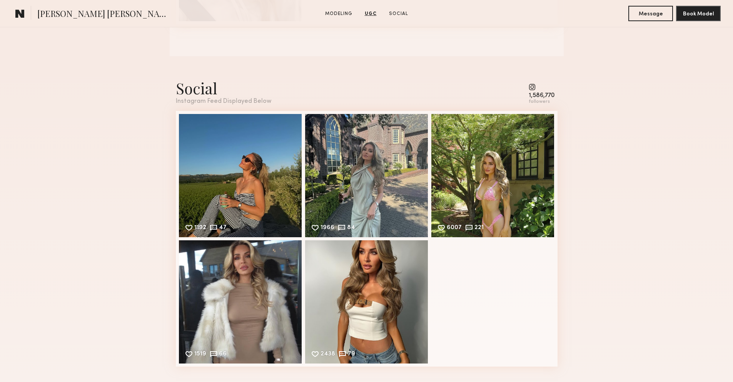
scroll to position [1576, 0]
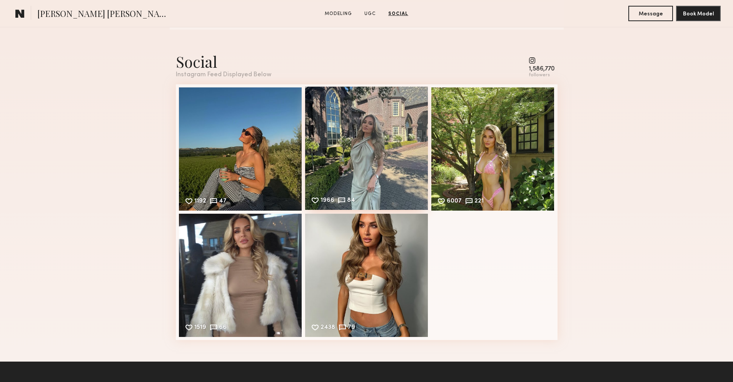
click at [397, 128] on div "1966 84 Likes & comments displayed to show model’s engagement" at bounding box center [366, 148] width 123 height 123
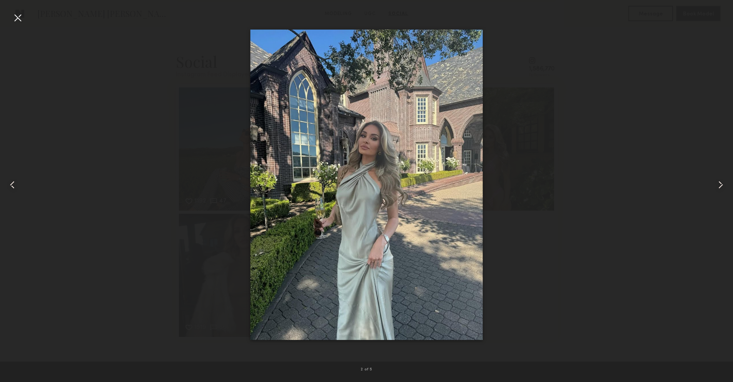
click at [22, 17] on div at bounding box center [18, 18] width 12 height 12
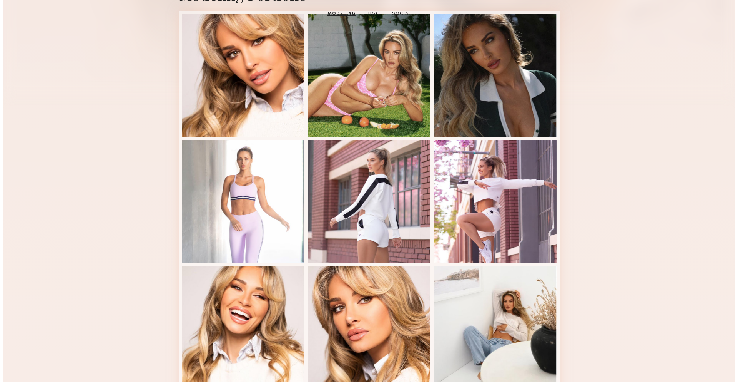
scroll to position [0, 0]
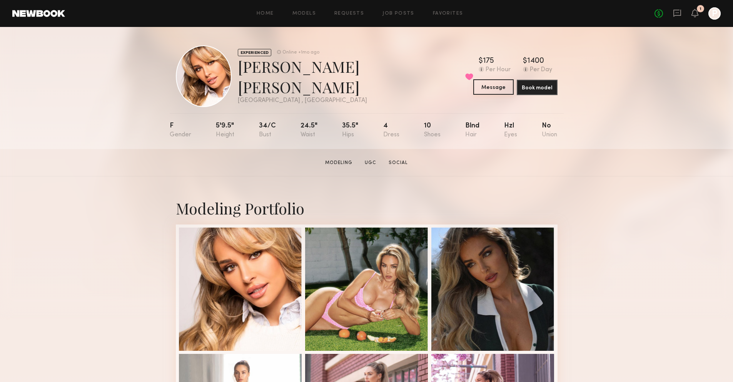
click at [493, 88] on button "Message" at bounding box center [493, 86] width 40 height 15
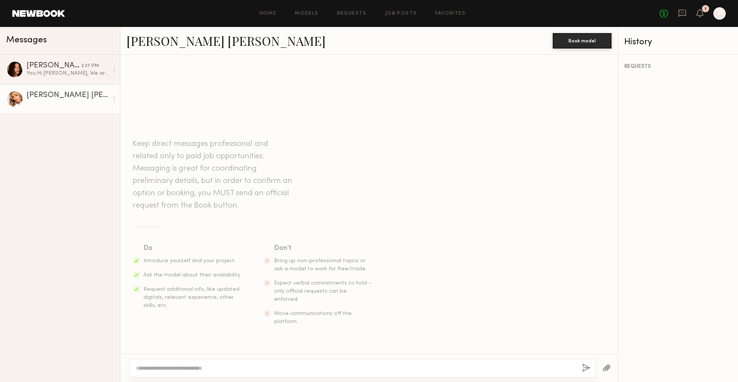
click at [277, 368] on textarea at bounding box center [356, 368] width 440 height 8
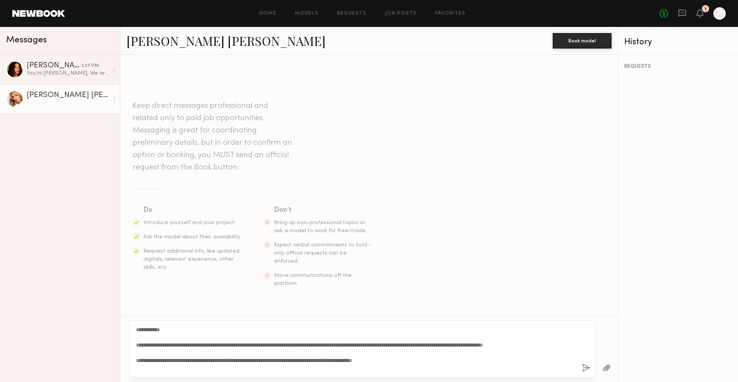
drag, startPoint x: 160, startPoint y: 328, endPoint x: 143, endPoint y: 326, distance: 17.0
click at [143, 326] on textarea "**********" at bounding box center [356, 348] width 440 height 46
drag, startPoint x: 317, startPoint y: 343, endPoint x: 455, endPoint y: 343, distance: 138.1
click at [455, 343] on textarea "**********" at bounding box center [356, 348] width 440 height 46
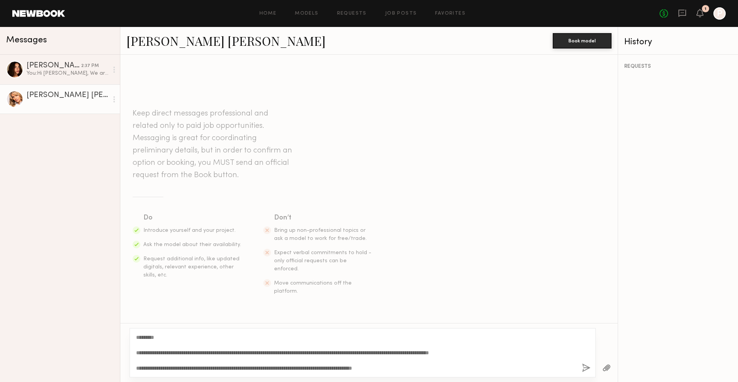
click at [195, 365] on textarea "**********" at bounding box center [356, 352] width 440 height 38
type textarea "**********"
click at [587, 367] on button "button" at bounding box center [586, 368] width 8 height 10
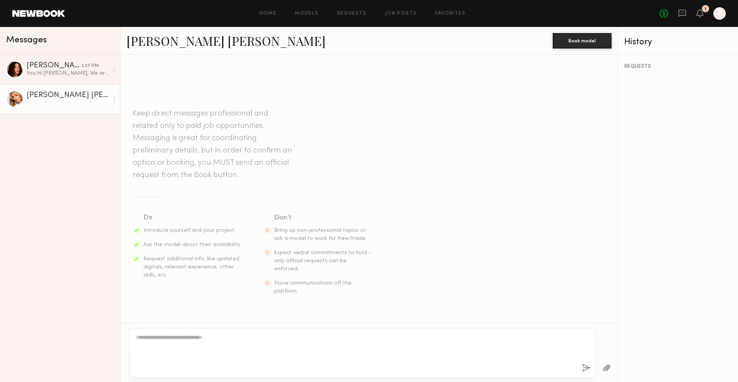
scroll to position [95, 0]
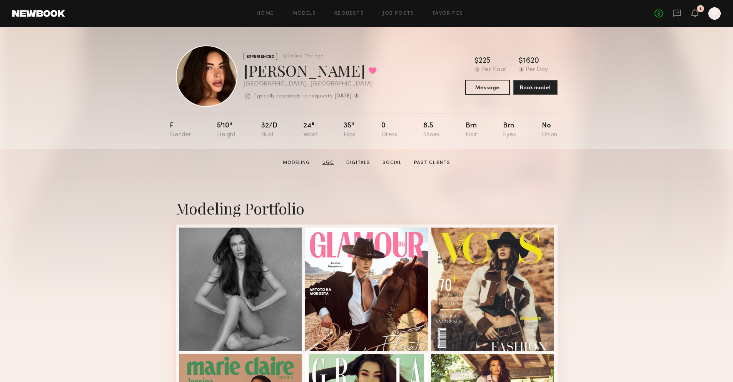
click at [326, 163] on link "UGC" at bounding box center [328, 162] width 18 height 7
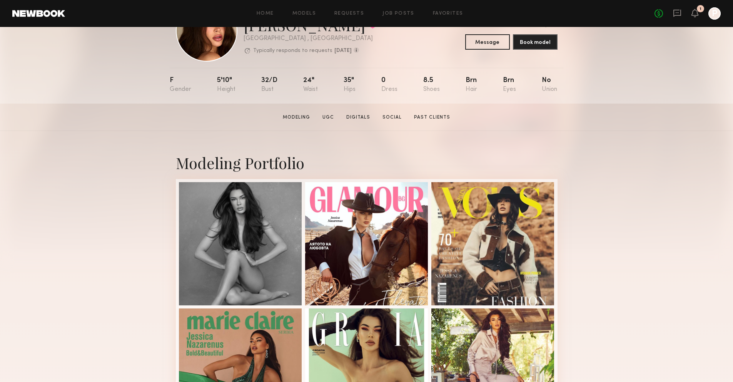
scroll to position [47, 0]
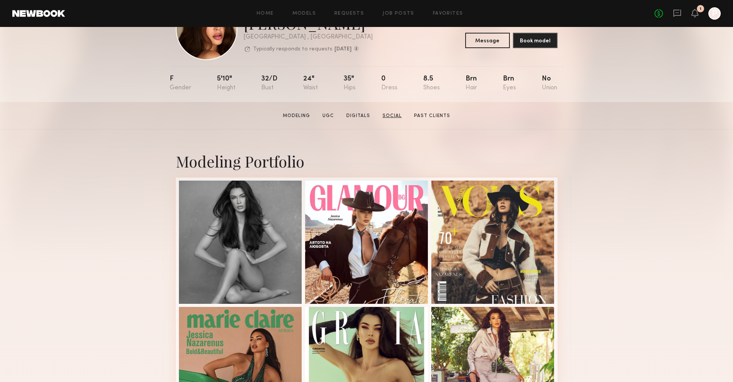
click at [392, 112] on link "Social" at bounding box center [391, 115] width 25 height 7
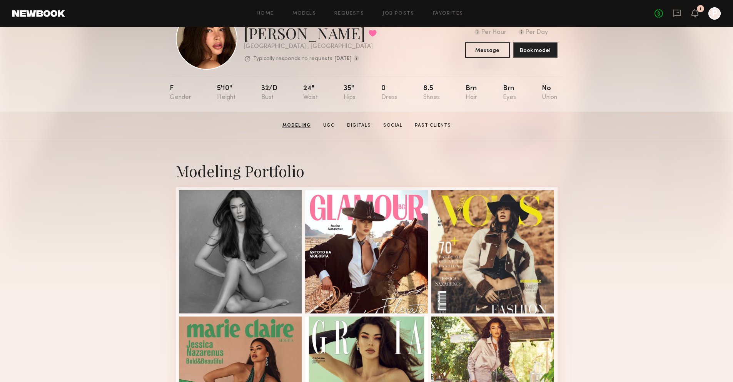
scroll to position [0, 0]
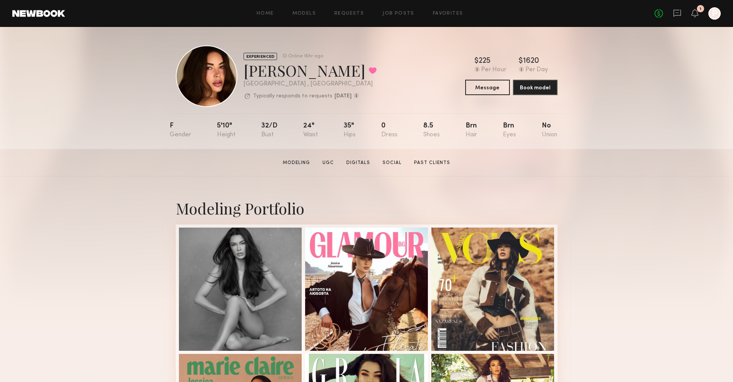
click at [618, 228] on div "Modeling Portfolio View More" at bounding box center [366, 349] width 733 height 347
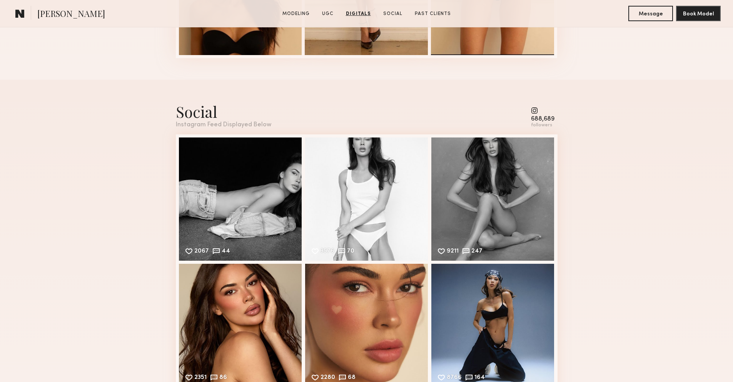
scroll to position [1530, 0]
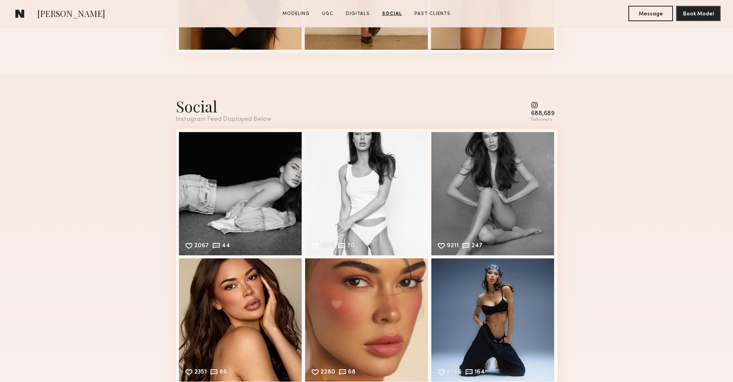
click at [533, 112] on div "688,689" at bounding box center [542, 114] width 23 height 6
click at [533, 109] on div "688,689 followers" at bounding box center [542, 112] width 23 height 21
click at [533, 105] on common-icon at bounding box center [542, 105] width 23 height 7
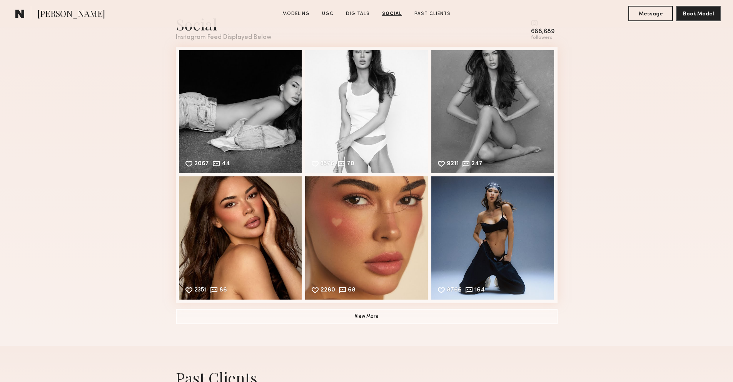
scroll to position [1599, 0]
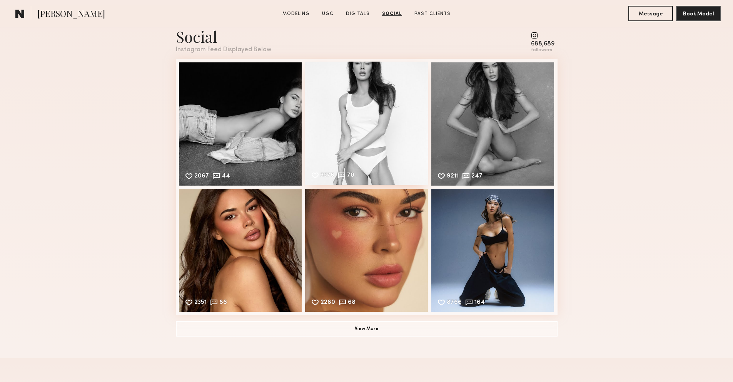
click at [378, 125] on div "3576 70 Likes & comments displayed to show model’s engagement" at bounding box center [366, 123] width 123 height 123
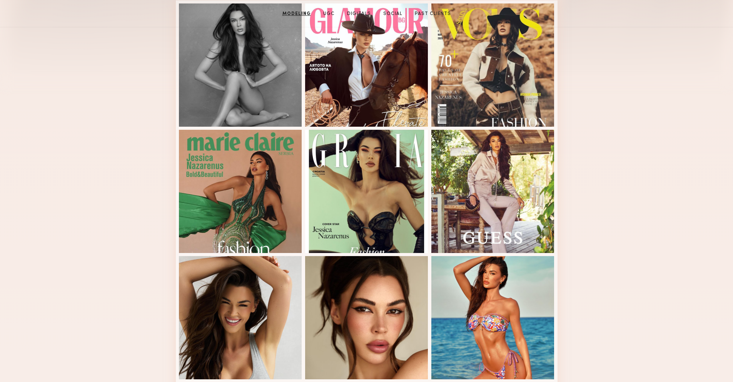
scroll to position [0, 0]
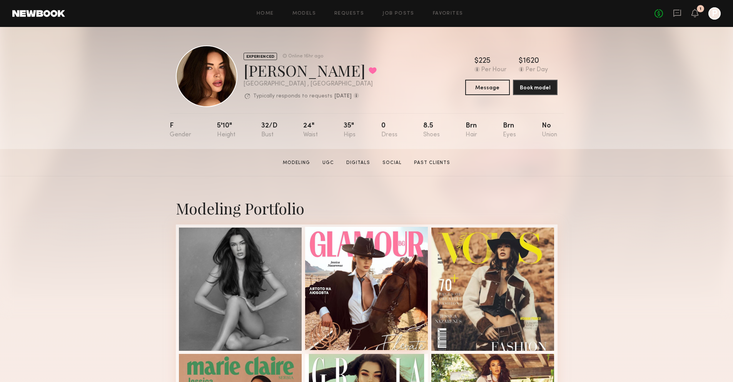
click at [406, 264] on div at bounding box center [366, 288] width 123 height 123
click at [476, 85] on button "Message" at bounding box center [487, 86] width 45 height 15
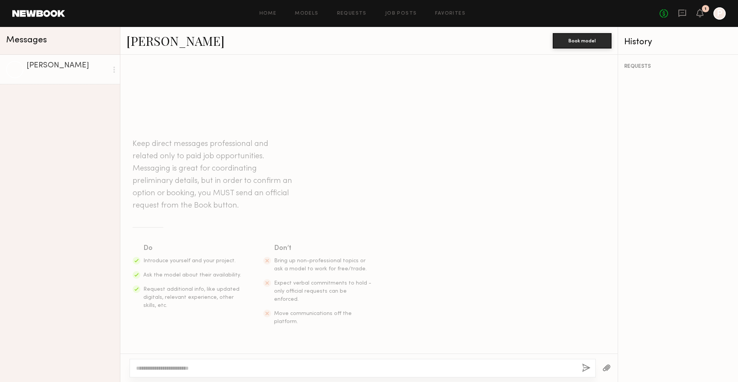
click at [250, 164] on header "Keep direct messages professional and related only to paid job opportunities. M…" at bounding box center [214, 175] width 162 height 74
click at [173, 71] on div at bounding box center [369, 72] width 498 height 28
click at [241, 366] on textarea at bounding box center [356, 368] width 440 height 8
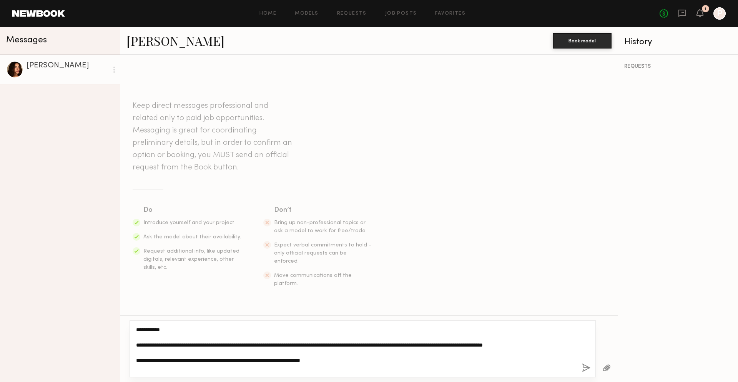
paste textarea "**********"
drag, startPoint x: 423, startPoint y: 368, endPoint x: 114, endPoint y: 321, distance: 312.0
click at [114, 321] on div "**********" at bounding box center [369, 204] width 738 height 355
type textarea "**********"
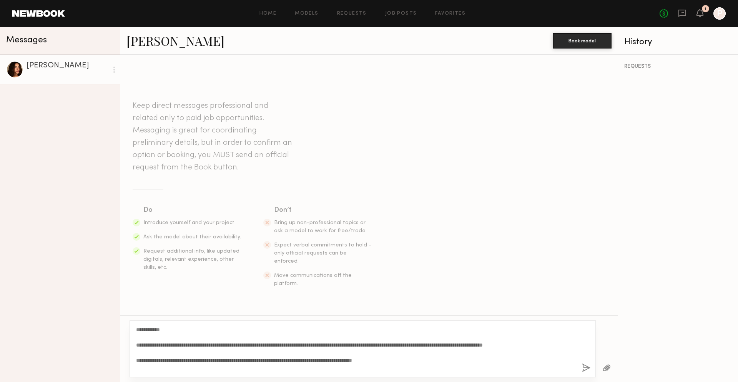
click at [650, 207] on div "REQUESTS" at bounding box center [678, 218] width 120 height 327
click at [419, 274] on section "Do Introduce yourself and your project. Ask the model about their availability.…" at bounding box center [369, 246] width 473 height 83
click at [583, 365] on button "button" at bounding box center [586, 368] width 8 height 10
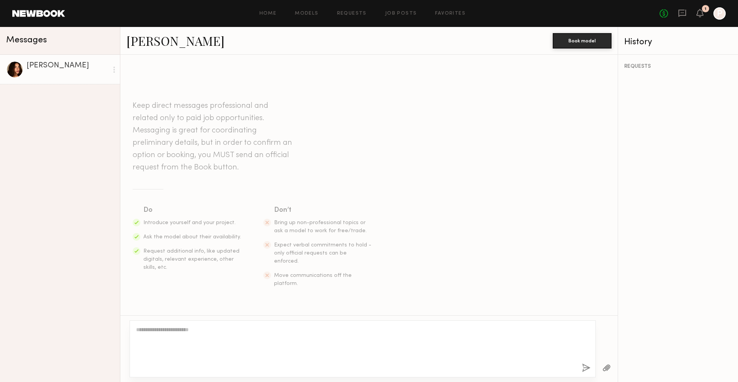
scroll to position [104, 0]
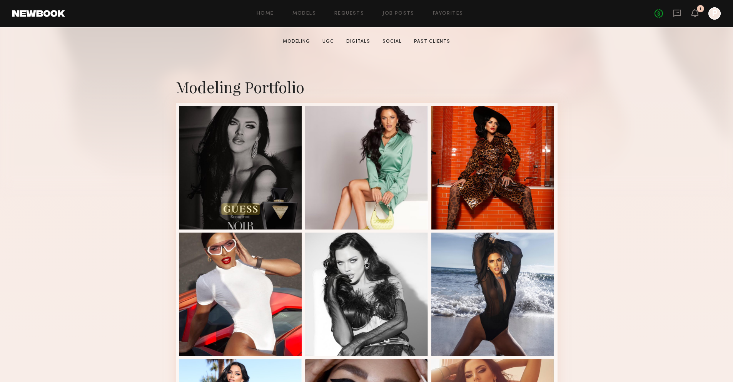
scroll to position [125, 0]
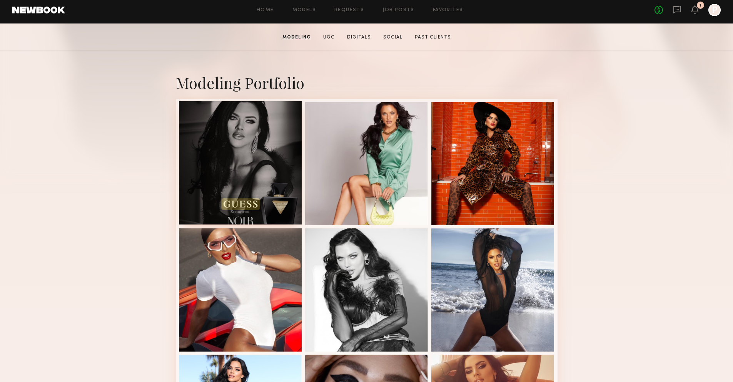
click at [242, 151] on div at bounding box center [240, 162] width 123 height 123
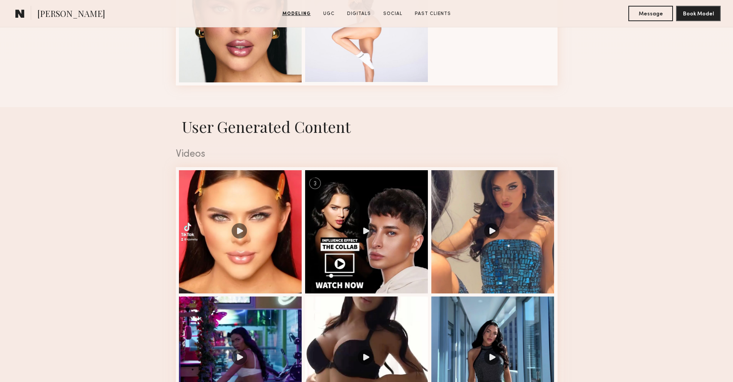
scroll to position [1153, 0]
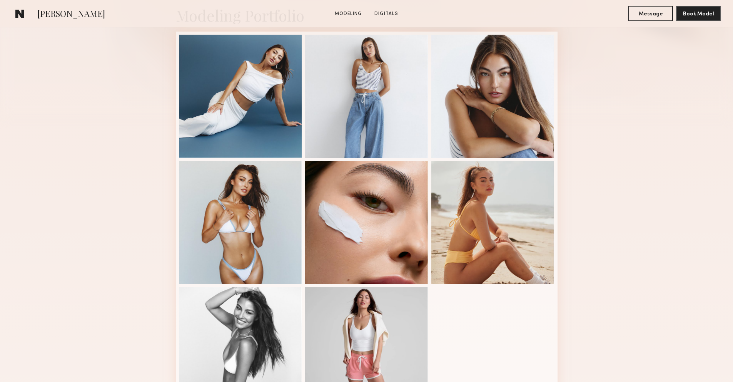
scroll to position [222, 0]
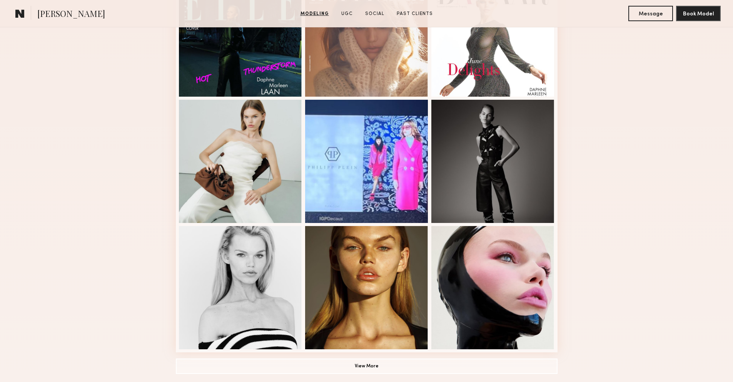
scroll to position [448, 0]
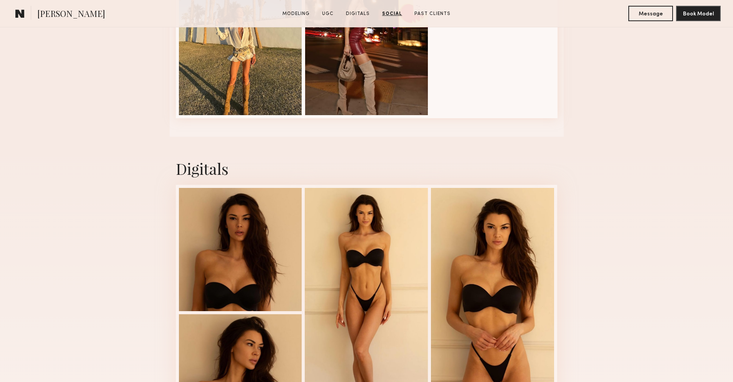
scroll to position [1142, 0]
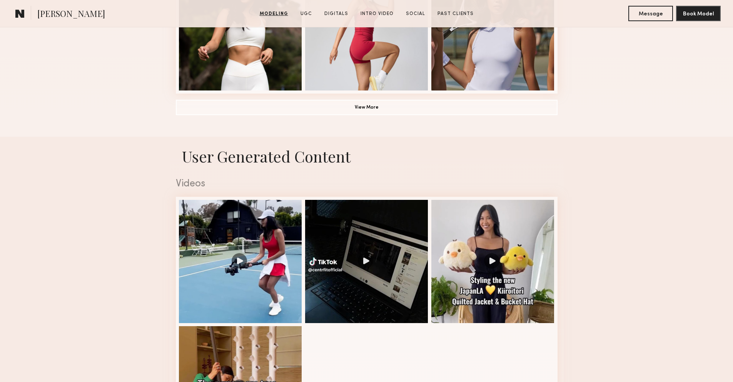
scroll to position [995, 0]
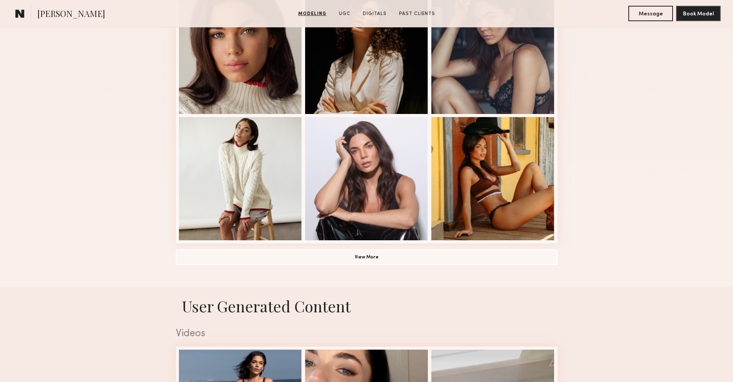
scroll to position [337, 0]
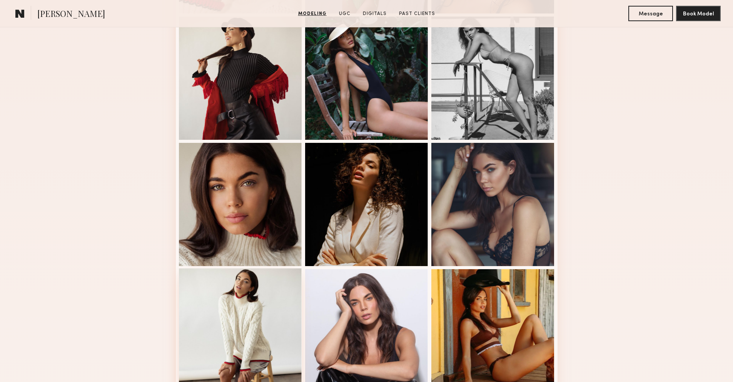
click at [257, 314] on div at bounding box center [240, 329] width 123 height 123
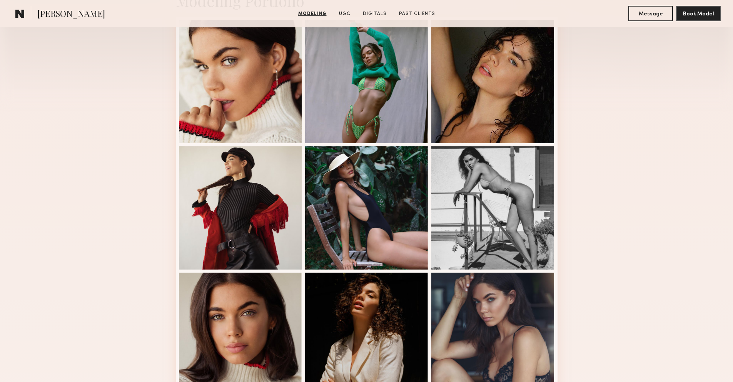
scroll to position [0, 0]
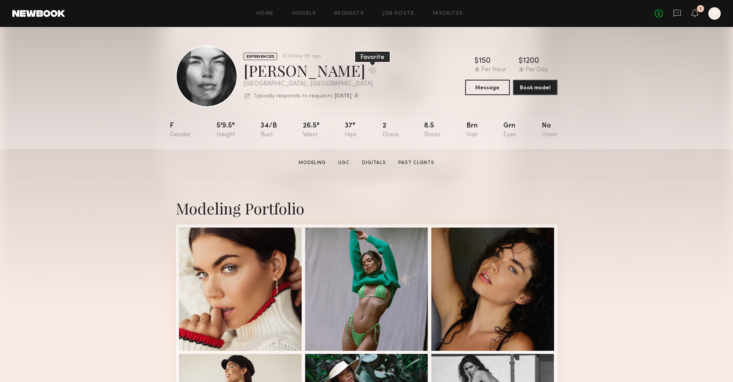
click at [368, 67] on button at bounding box center [372, 70] width 8 height 7
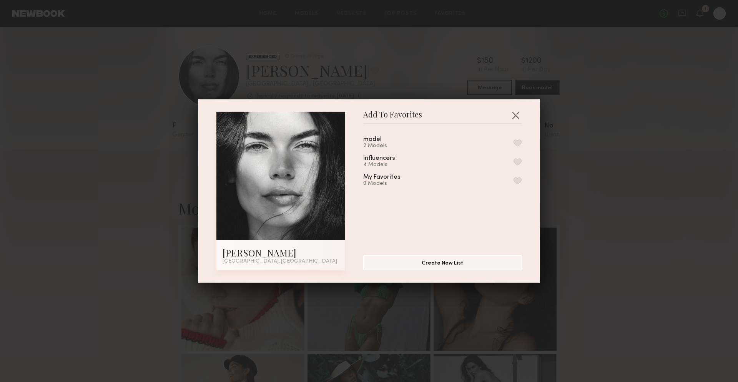
click at [514, 141] on button "button" at bounding box center [518, 142] width 8 height 7
click at [513, 114] on button "button" at bounding box center [516, 115] width 12 height 12
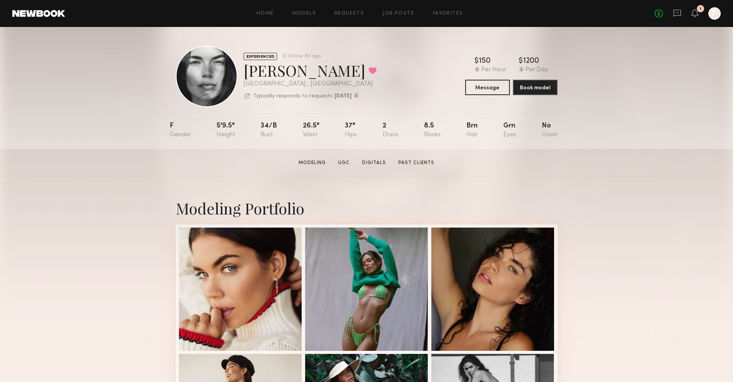
drag, startPoint x: 637, startPoint y: 165, endPoint x: 640, endPoint y: 167, distance: 4.0
click at [637, 165] on section "Aarika W. Modeling UGC Digitals Past Clients Message Book Model" at bounding box center [366, 162] width 733 height 27
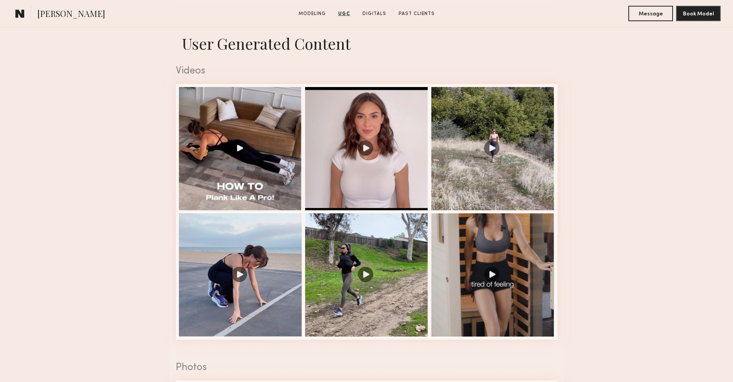
scroll to position [856, 0]
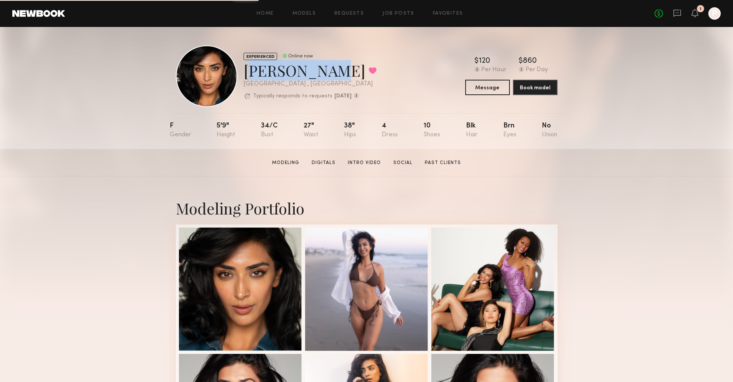
drag, startPoint x: 314, startPoint y: 71, endPoint x: 243, endPoint y: 71, distance: 71.2
click at [243, 71] on div "Jaskiran K. Favorited" at bounding box center [309, 70] width 133 height 20
copy div "Jaskiran K"
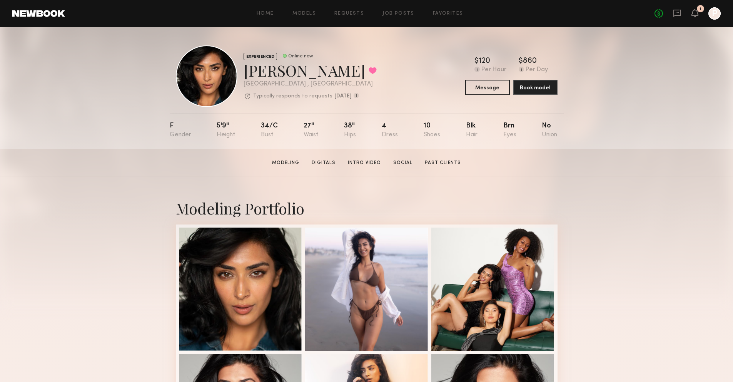
click at [667, 118] on div "EXPERIENCED Online now Jaskiran K. Favorited Los Angeles , CA Typically respond…" at bounding box center [366, 88] width 733 height 122
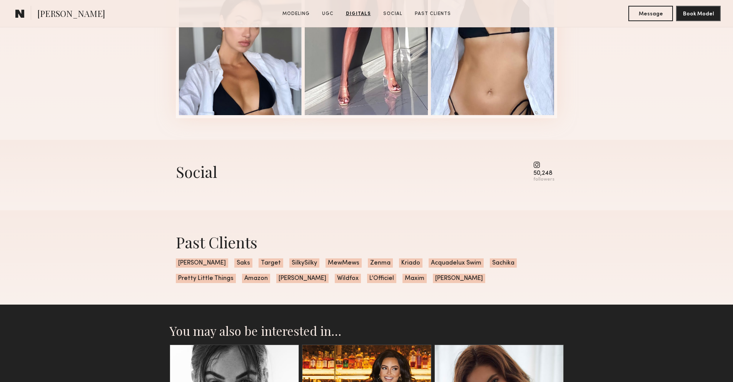
scroll to position [1214, 0]
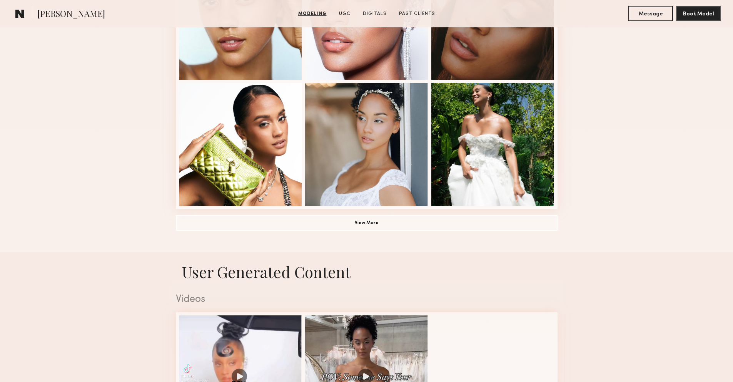
scroll to position [524, 0]
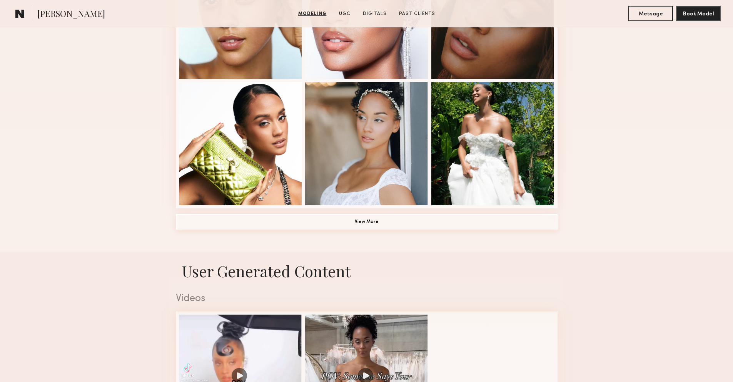
click at [389, 228] on button "View More" at bounding box center [367, 221] width 382 height 15
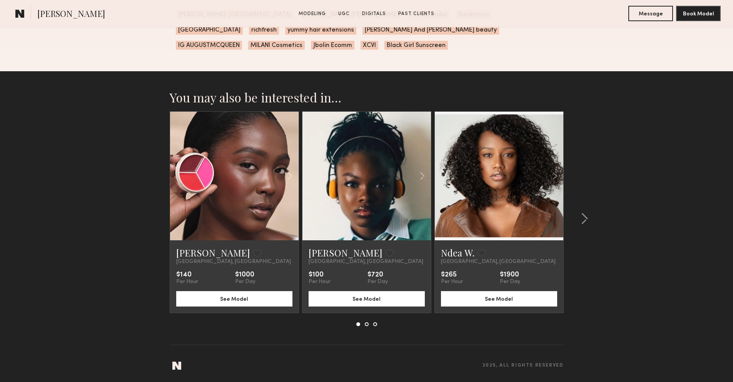
scroll to position [1843, 0]
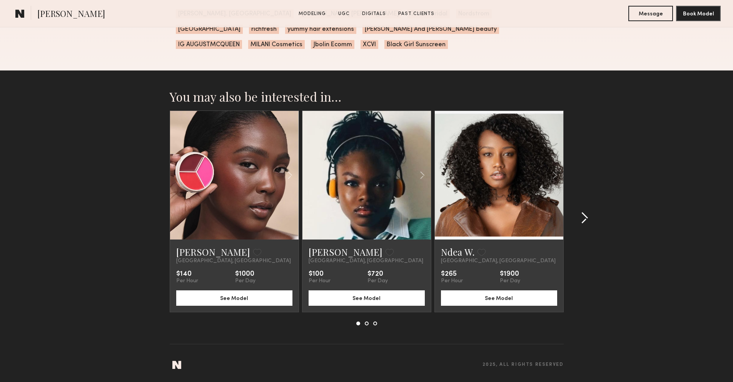
click at [587, 217] on common-icon at bounding box center [584, 218] width 8 height 12
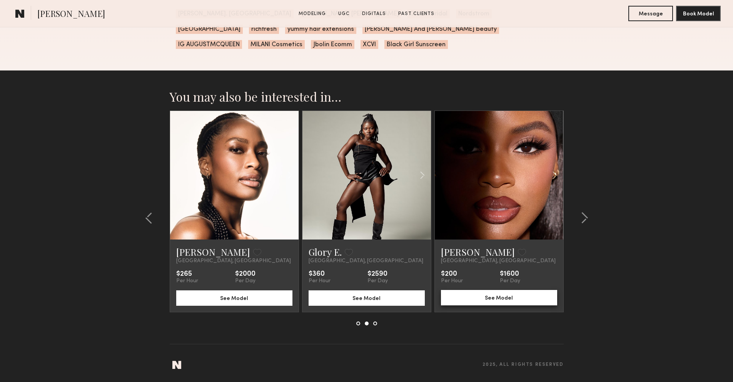
click at [467, 300] on button "See Model" at bounding box center [499, 297] width 116 height 15
click at [584, 218] on common-icon at bounding box center [584, 218] width 8 height 12
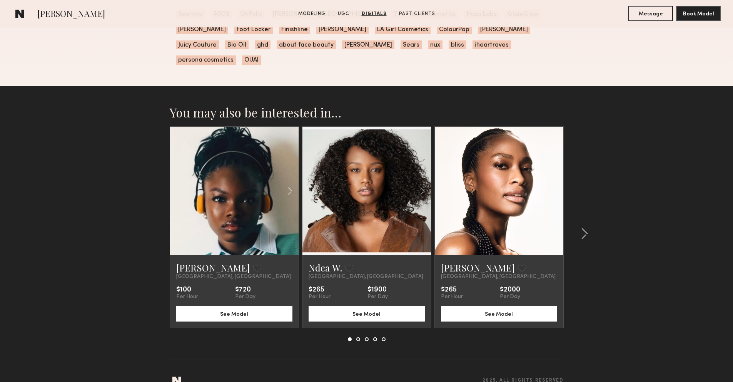
scroll to position [1643, 0]
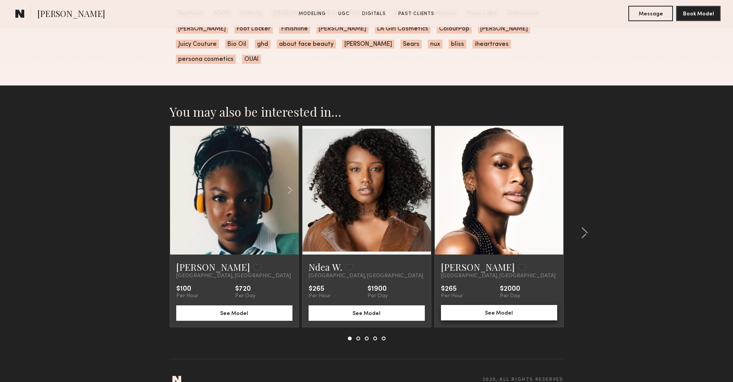
click at [497, 305] on button "See Model" at bounding box center [499, 312] width 116 height 15
click at [584, 227] on common-icon at bounding box center [584, 233] width 8 height 12
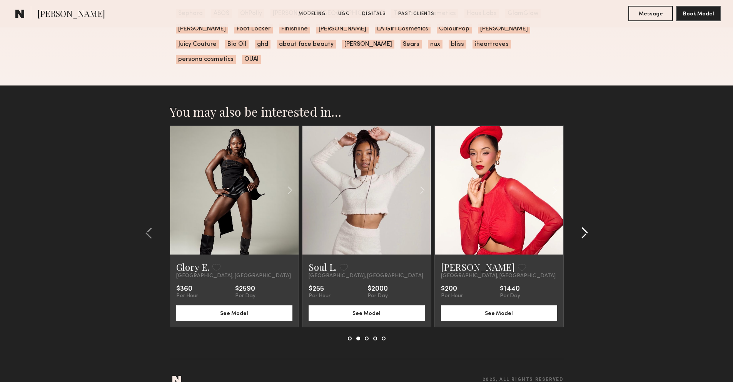
click at [584, 227] on common-icon at bounding box center [584, 233] width 8 height 12
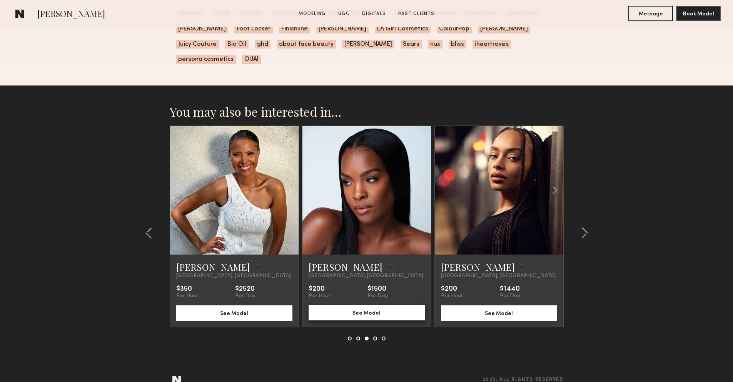
click at [379, 305] on button "See Model" at bounding box center [366, 312] width 116 height 15
click at [582, 227] on common-icon at bounding box center [584, 233] width 8 height 12
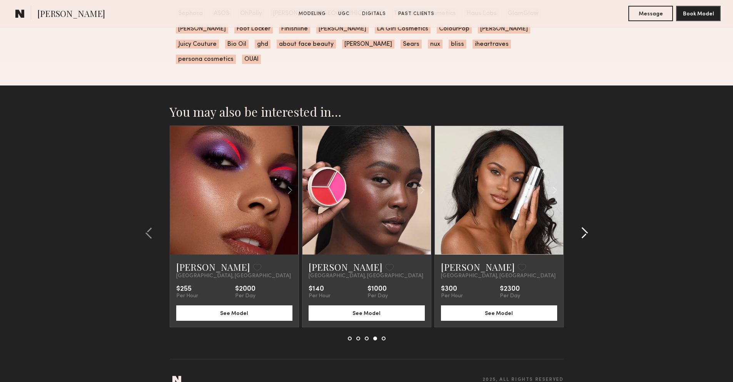
click at [582, 227] on common-icon at bounding box center [584, 233] width 8 height 12
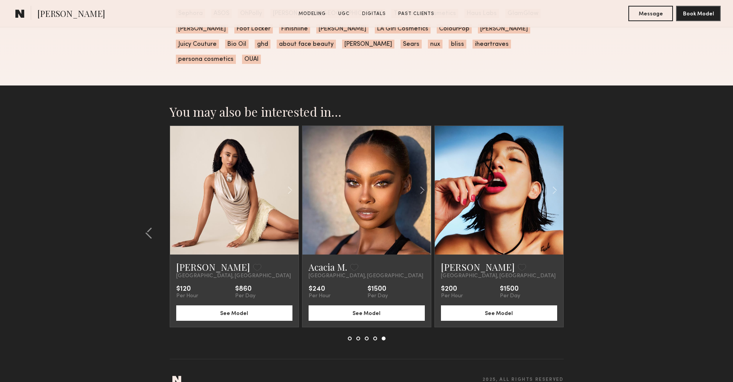
click at [376, 204] on link at bounding box center [367, 190] width 44 height 128
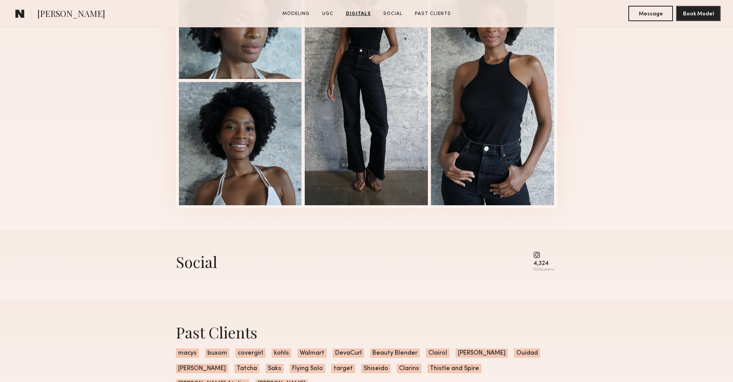
scroll to position [1204, 0]
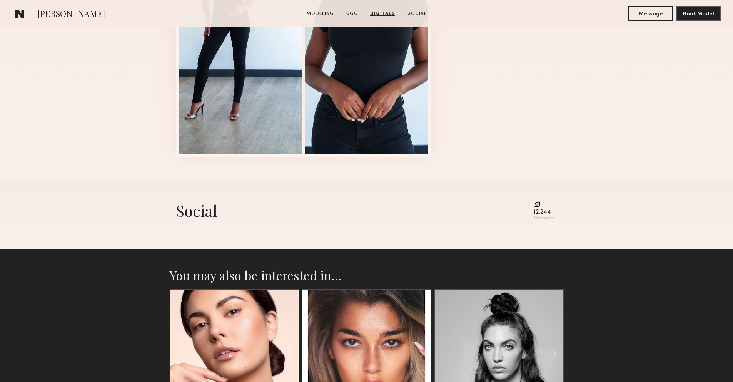
scroll to position [1408, 0]
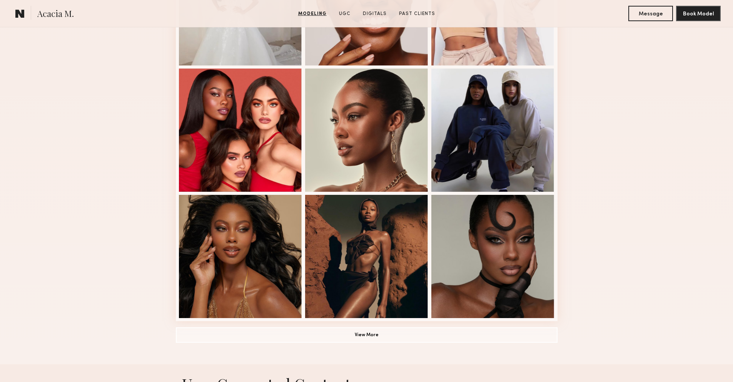
scroll to position [505, 0]
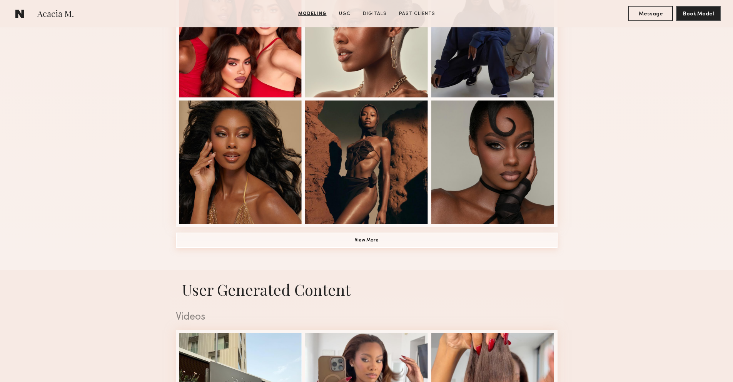
click at [403, 234] on button "View More" at bounding box center [367, 239] width 382 height 15
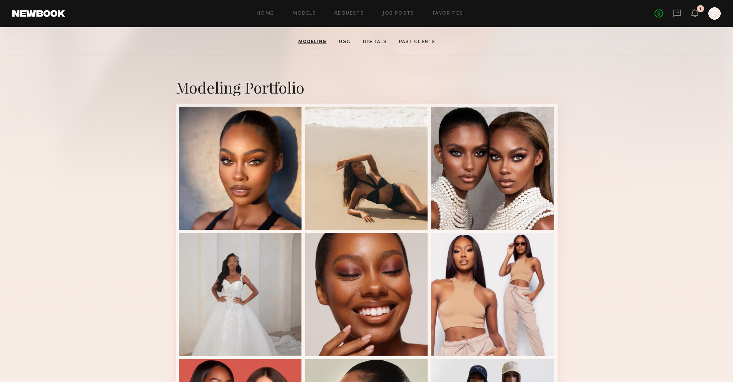
scroll to position [0, 0]
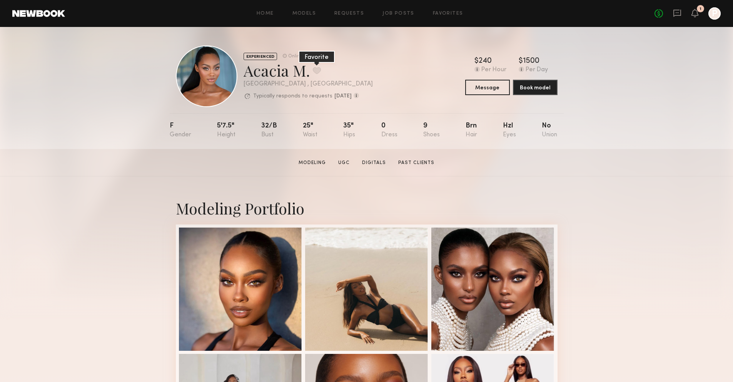
click at [317, 70] on button at bounding box center [317, 70] width 8 height 7
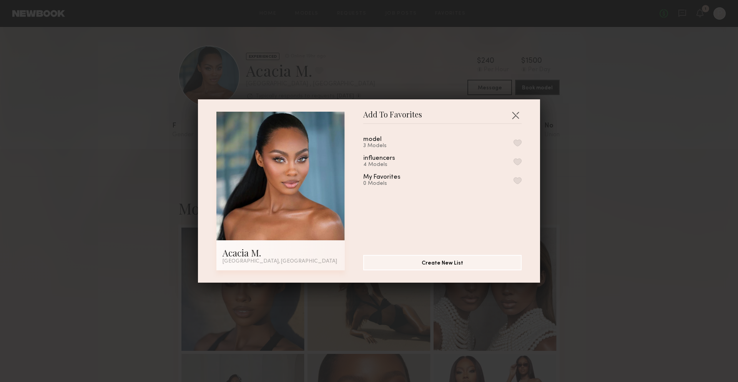
click at [514, 142] on button "button" at bounding box center [518, 142] width 8 height 7
click at [513, 113] on button "button" at bounding box center [516, 115] width 12 height 12
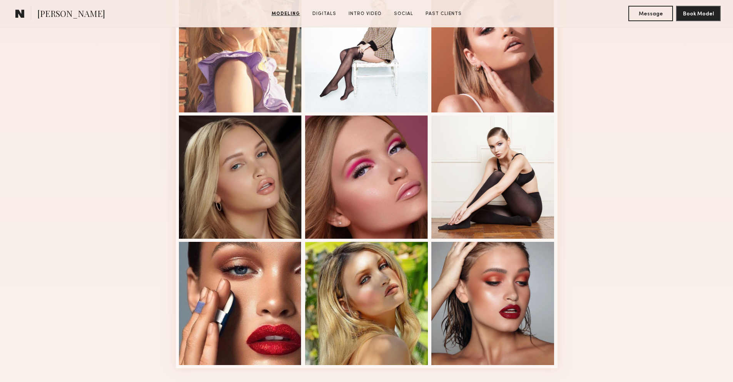
scroll to position [463, 0]
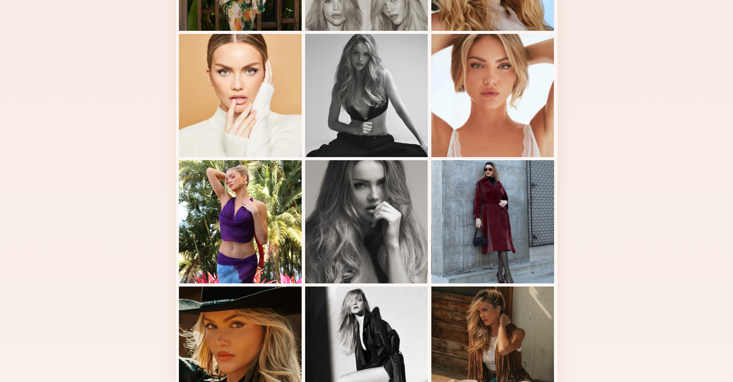
scroll to position [476, 0]
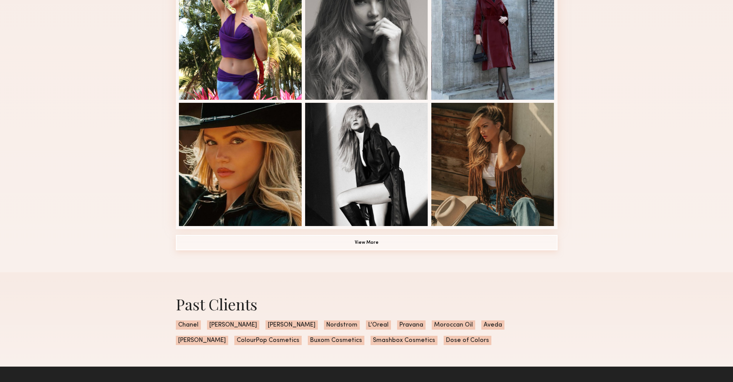
click at [349, 236] on button "View More" at bounding box center [367, 242] width 382 height 15
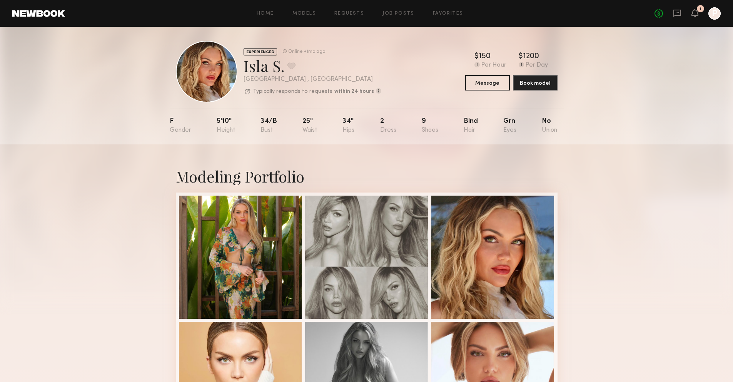
scroll to position [0, 0]
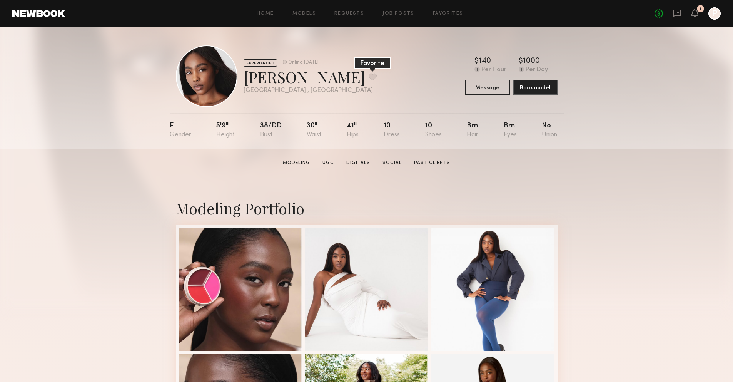
click at [368, 75] on button at bounding box center [372, 76] width 8 height 7
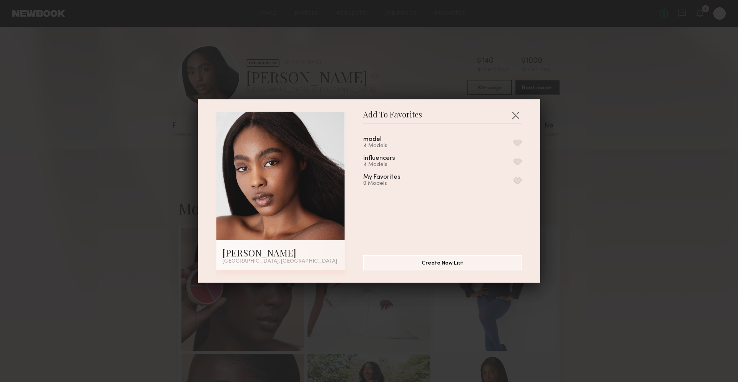
click at [514, 141] on button "button" at bounding box center [518, 142] width 8 height 7
click at [515, 112] on button "button" at bounding box center [516, 115] width 12 height 12
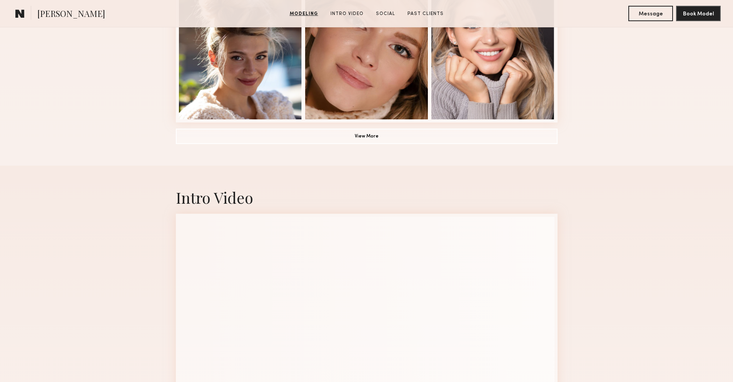
scroll to position [610, 0]
click at [380, 137] on button "View More" at bounding box center [367, 135] width 382 height 15
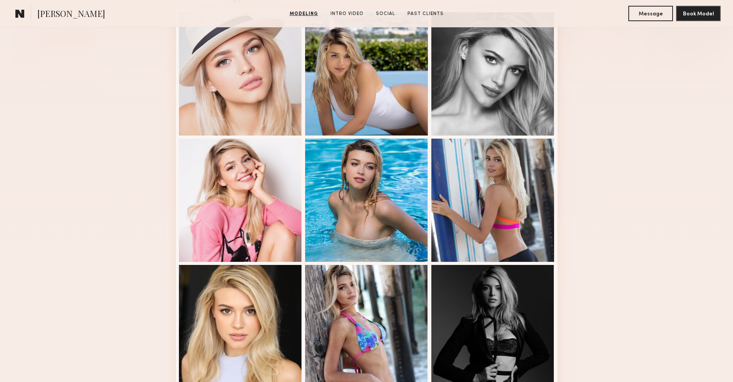
scroll to position [0, 0]
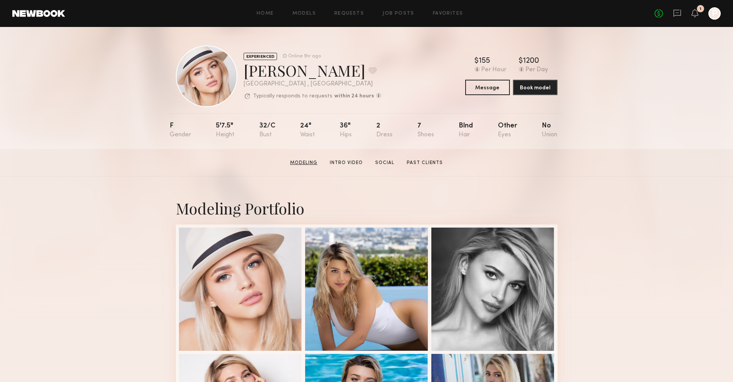
click at [305, 163] on link "Modeling" at bounding box center [303, 162] width 33 height 7
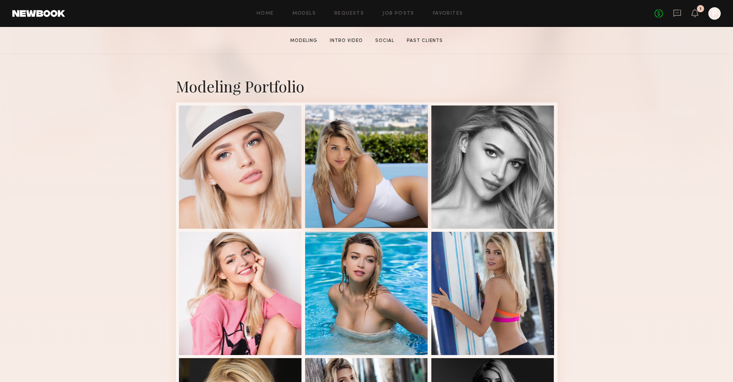
scroll to position [130, 0]
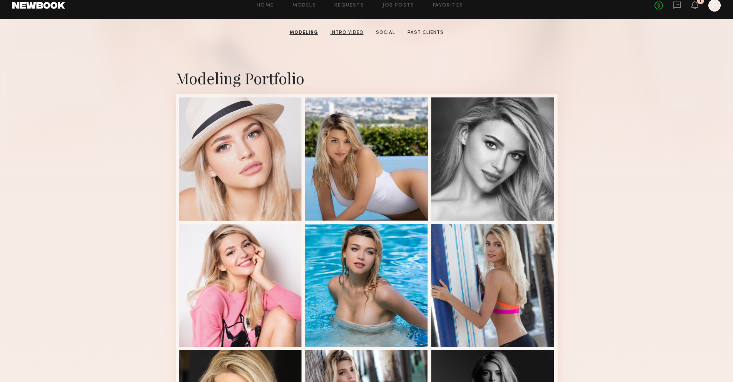
click at [350, 33] on link "Intro Video" at bounding box center [346, 32] width 39 height 7
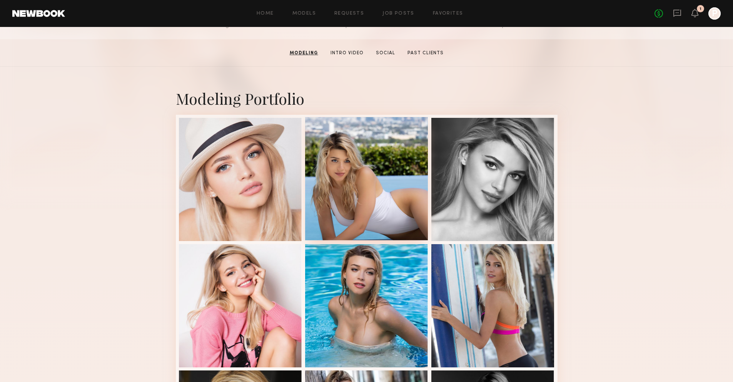
scroll to position [0, 0]
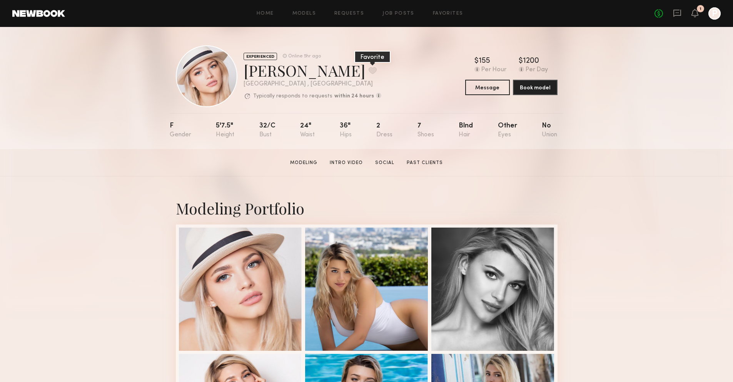
click at [368, 71] on button at bounding box center [372, 70] width 8 height 7
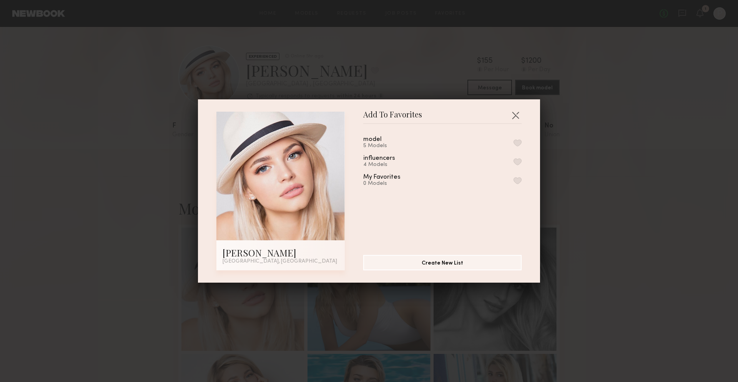
click at [514, 142] on button "button" at bounding box center [518, 142] width 8 height 7
click at [513, 115] on button "button" at bounding box center [516, 115] width 12 height 12
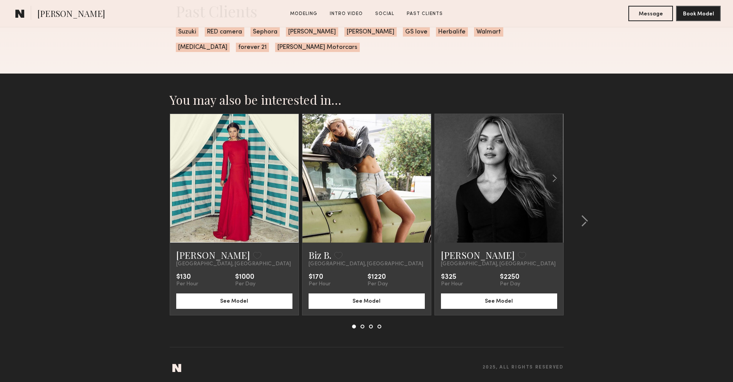
scroll to position [1922, 0]
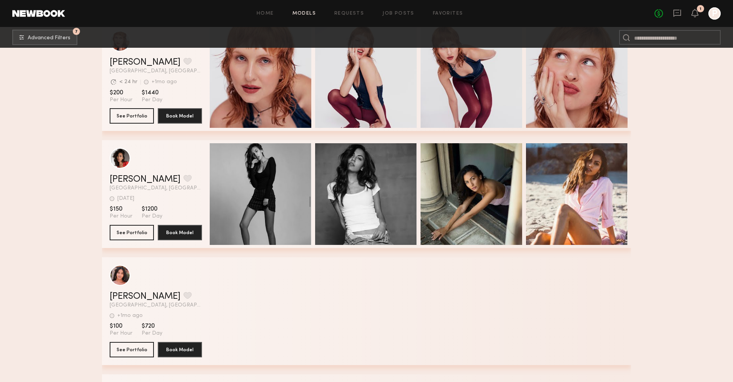
scroll to position [12564, 0]
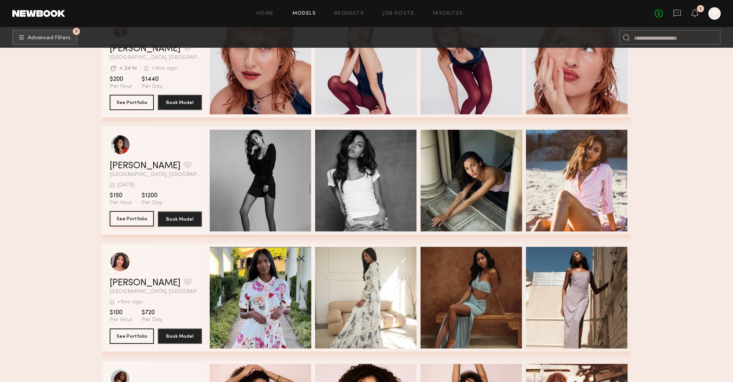
click at [132, 215] on button "See Portfolio" at bounding box center [132, 218] width 44 height 15
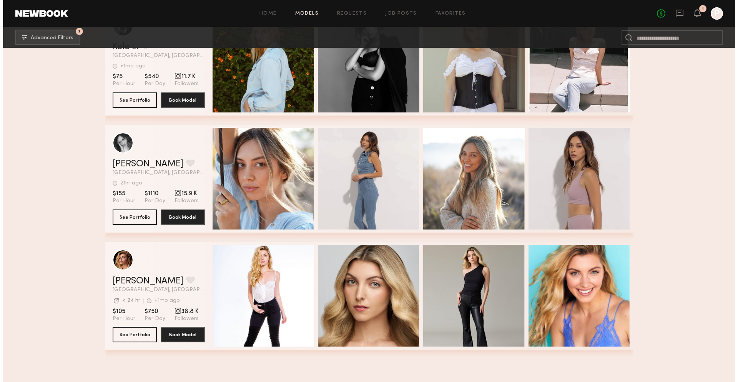
scroll to position [13795, 0]
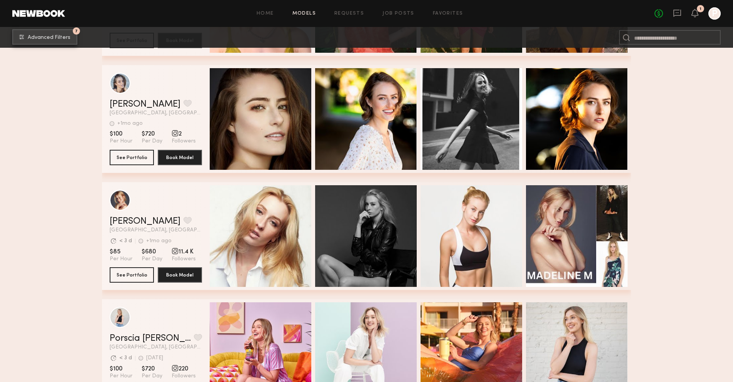
click at [58, 37] on span "Advanced Filters" at bounding box center [49, 37] width 43 height 5
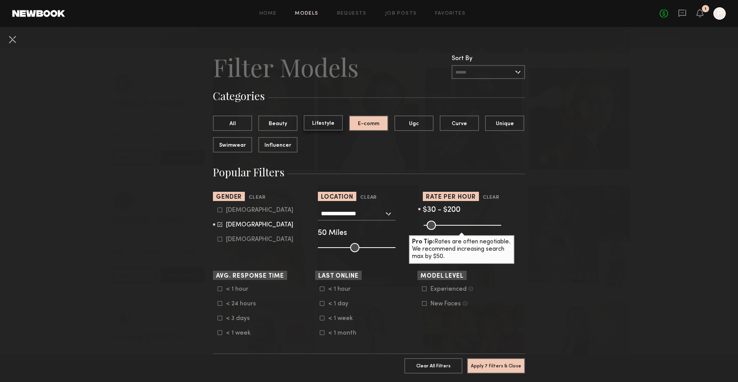
click at [313, 121] on button "Lifestyle" at bounding box center [323, 122] width 39 height 15
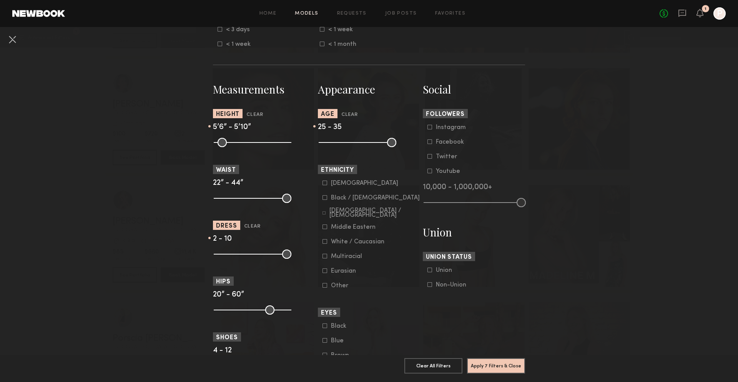
scroll to position [327, 0]
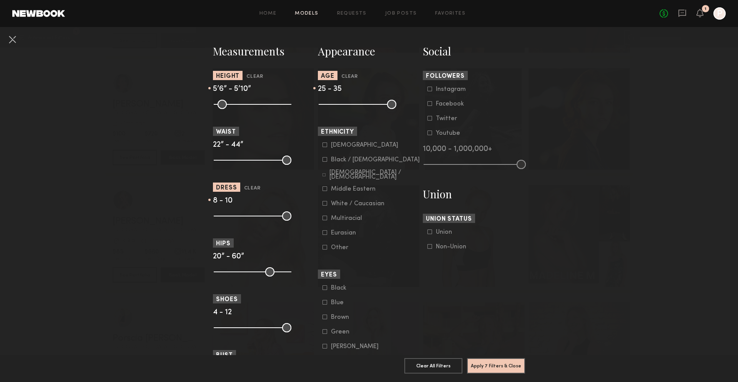
drag, startPoint x: 220, startPoint y: 218, endPoint x: 235, endPoint y: 216, distance: 14.8
type input "*"
click at [238, 217] on input "range" at bounding box center [253, 215] width 78 height 9
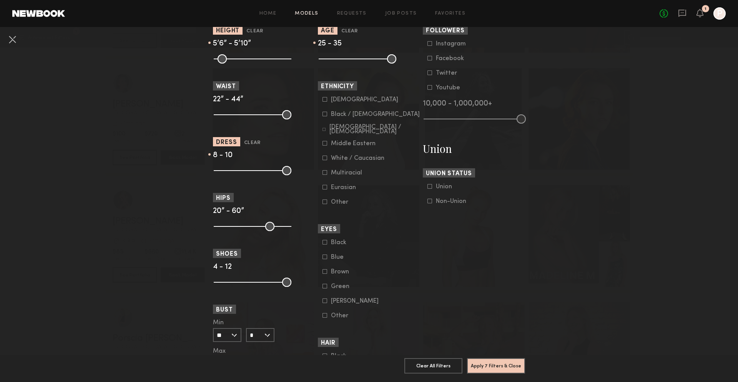
scroll to position [426, 0]
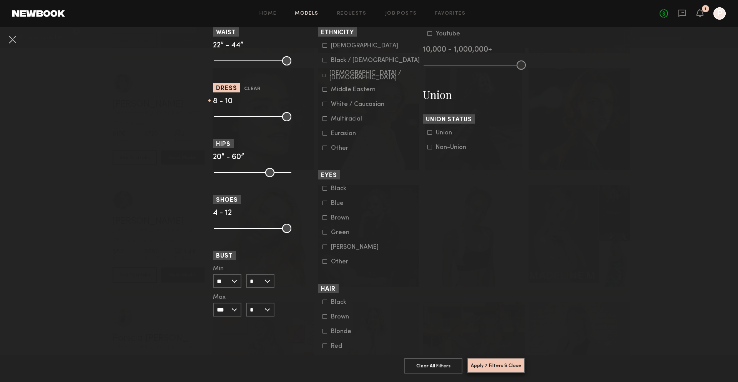
click at [512, 360] on button "Apply 7 Filters & Close" at bounding box center [496, 364] width 58 height 15
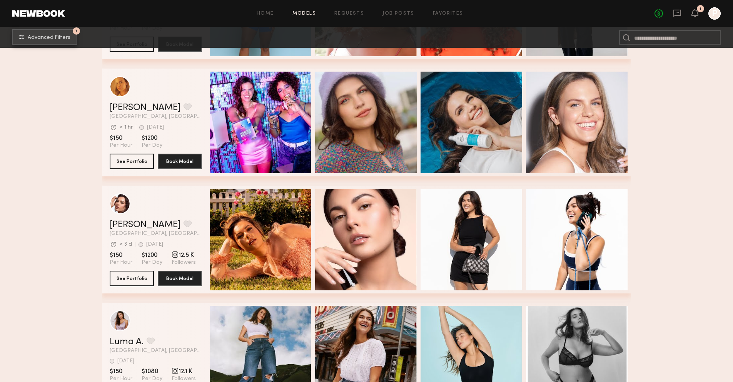
scroll to position [233, 0]
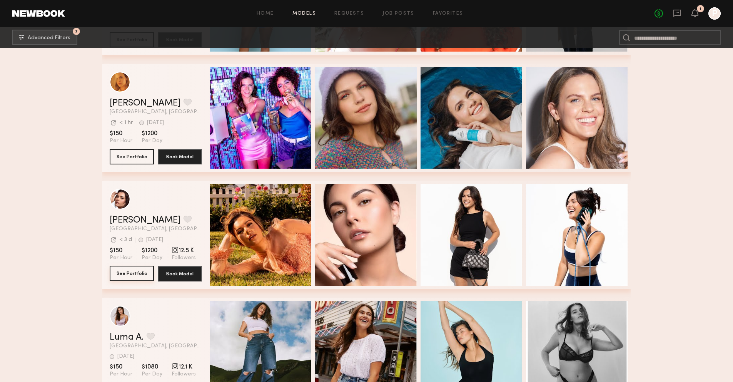
click at [135, 275] on button "See Portfolio" at bounding box center [132, 272] width 44 height 15
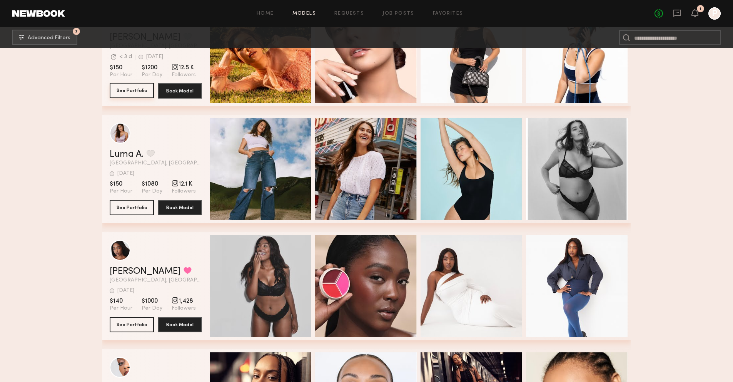
scroll to position [372, 0]
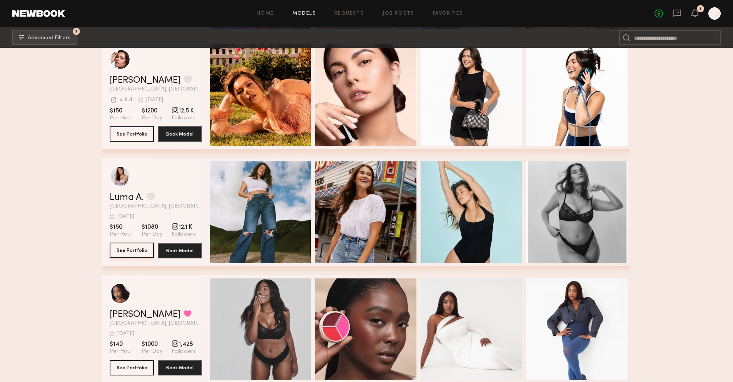
click at [140, 253] on button "See Portfolio" at bounding box center [132, 249] width 44 height 15
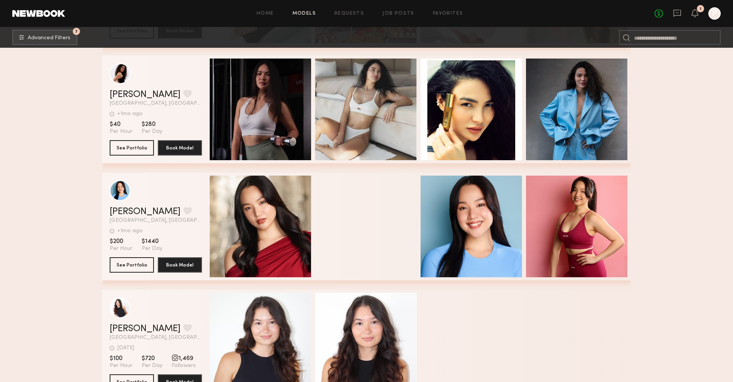
scroll to position [1557, 0]
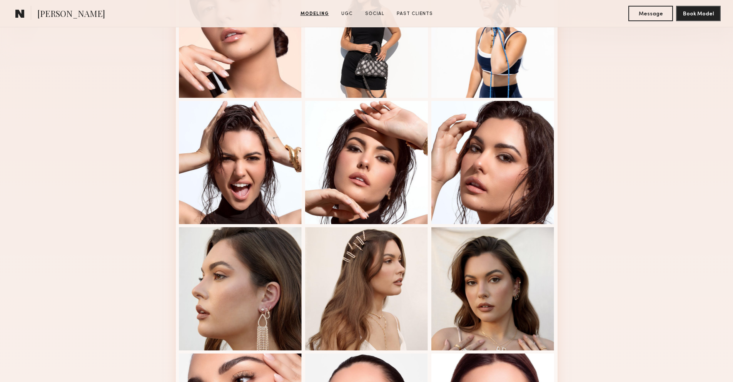
scroll to position [490, 0]
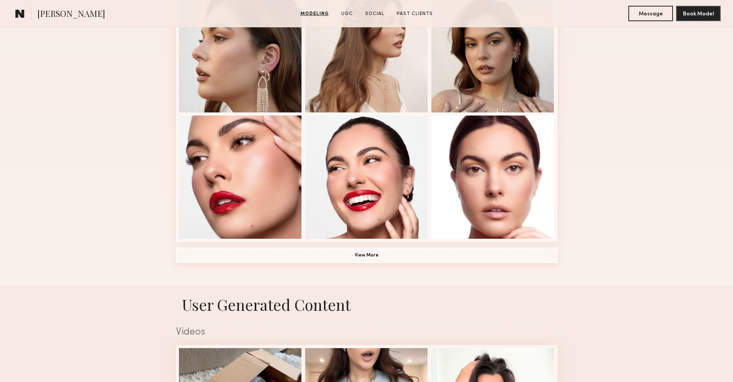
click at [400, 260] on button "View More" at bounding box center [367, 254] width 382 height 15
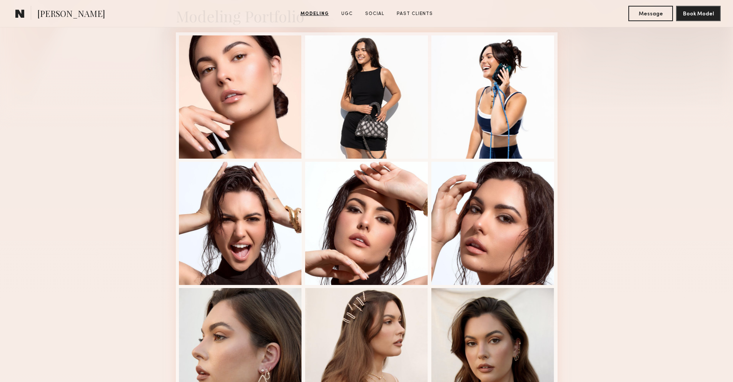
scroll to position [0, 0]
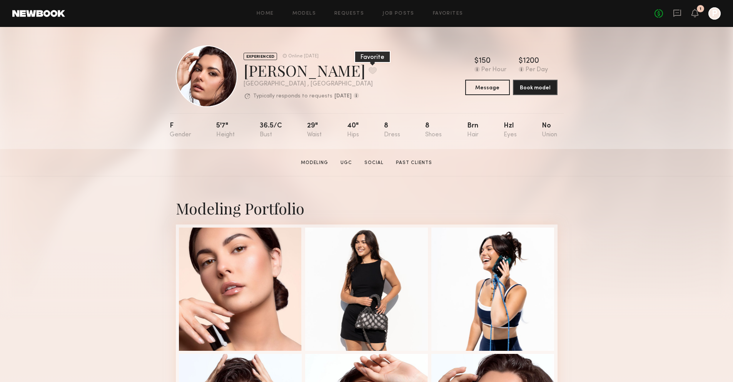
click at [368, 71] on button at bounding box center [372, 70] width 8 height 7
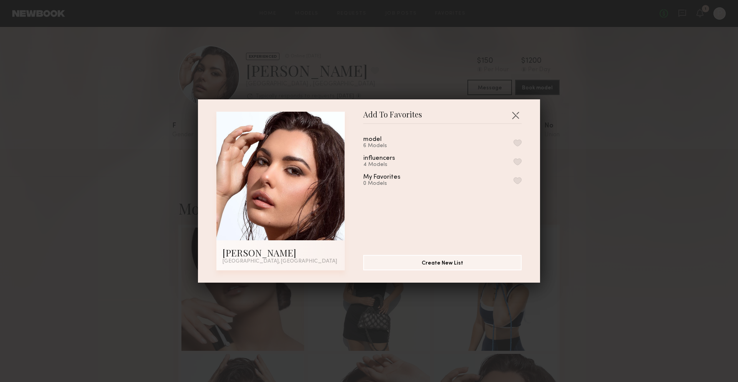
click at [514, 142] on button "button" at bounding box center [518, 142] width 8 height 7
click at [511, 115] on button "button" at bounding box center [516, 115] width 12 height 12
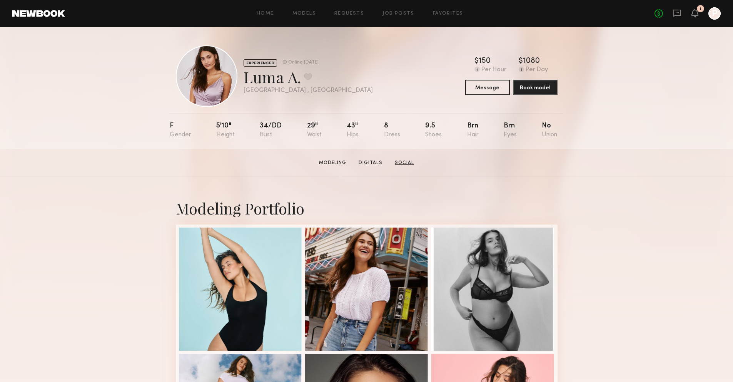
click at [399, 160] on link "Social" at bounding box center [404, 162] width 25 height 7
click at [310, 78] on button at bounding box center [308, 76] width 8 height 7
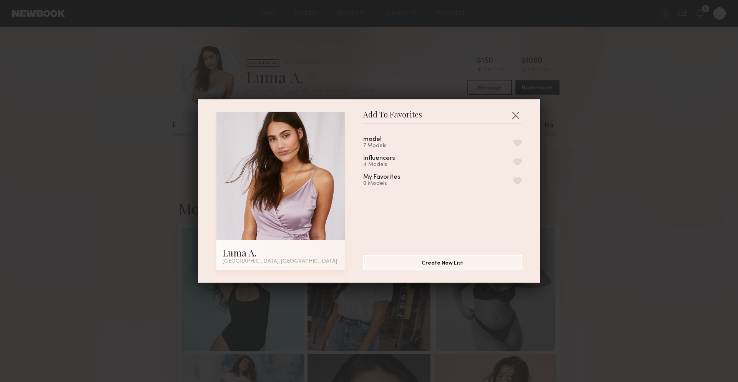
click at [514, 142] on button "button" at bounding box center [518, 142] width 8 height 7
click at [516, 115] on button "button" at bounding box center [516, 115] width 12 height 12
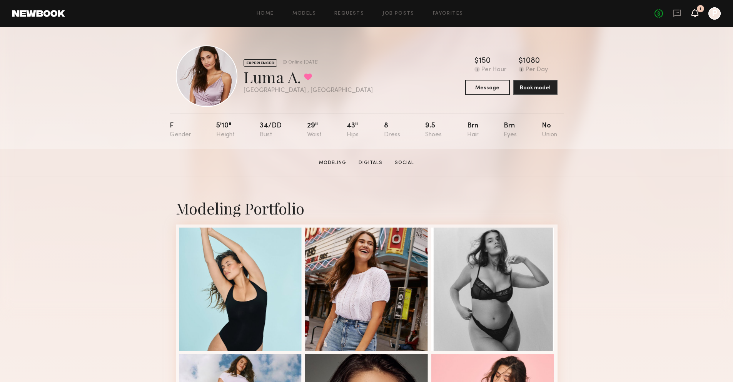
click at [692, 13] on icon at bounding box center [695, 12] width 6 height 5
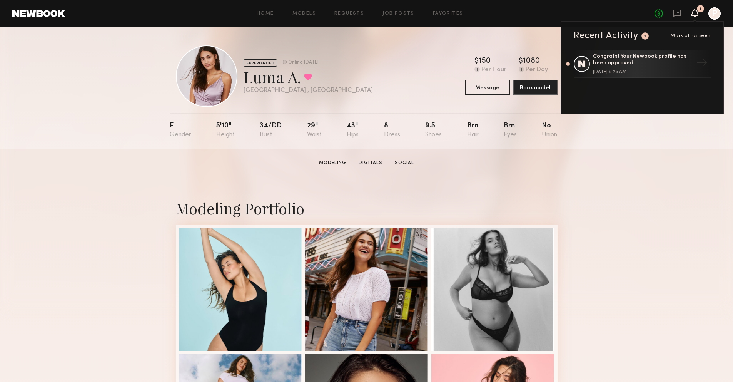
click at [686, 198] on div "Modeling Portfolio" at bounding box center [366, 338] width 733 height 325
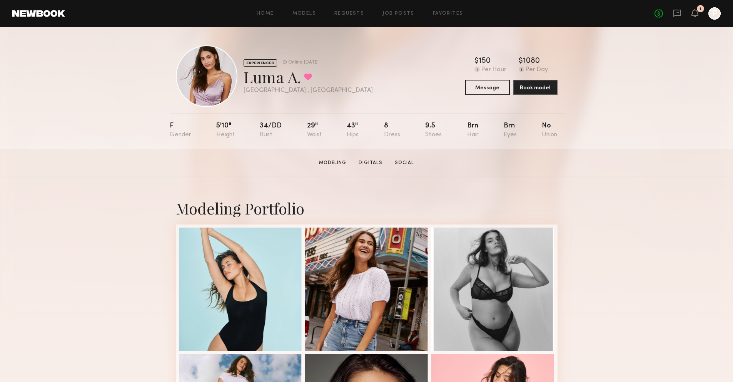
click at [431, 14] on div "Home Models Requests Job Posts Favorites Sign Out" at bounding box center [359, 13] width 589 height 5
click at [438, 15] on link "Favorites" at bounding box center [448, 13] width 30 height 5
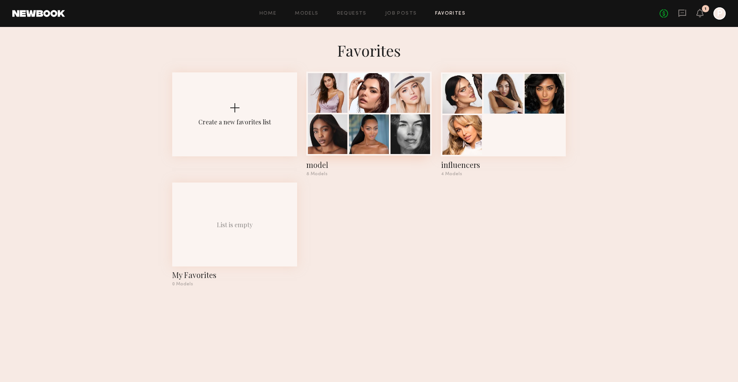
click at [400, 142] on div at bounding box center [411, 134] width 40 height 40
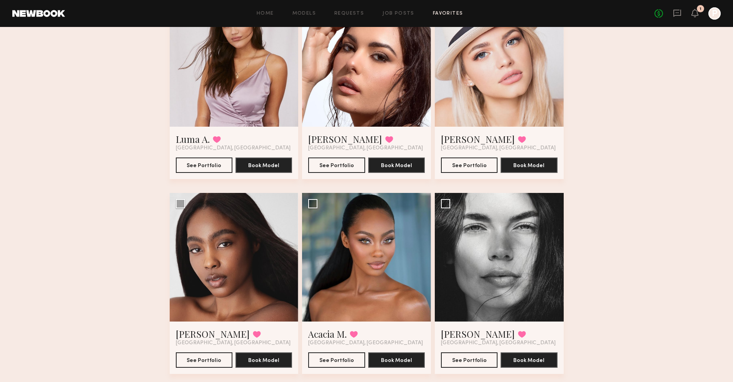
scroll to position [101, 0]
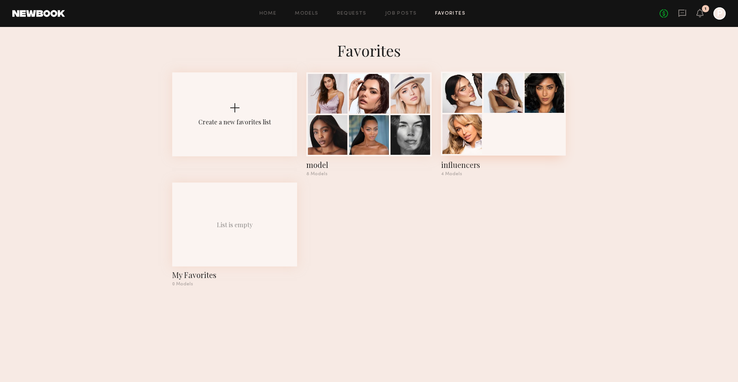
click at [535, 119] on div at bounding box center [503, 114] width 125 height 84
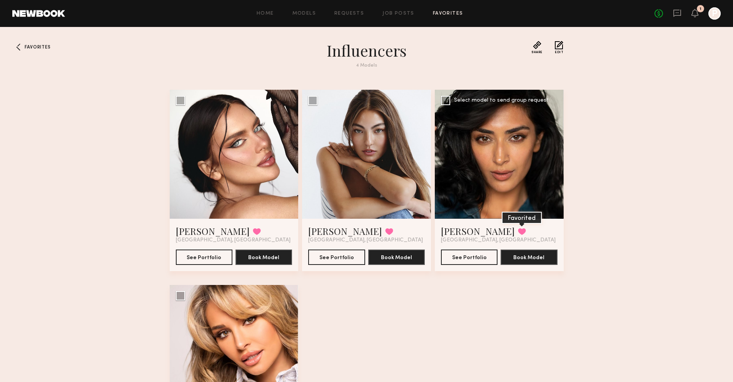
click at [518, 232] on button at bounding box center [522, 231] width 8 height 7
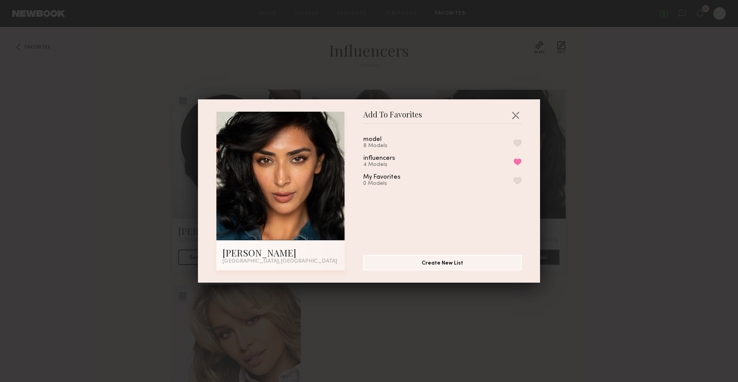
click at [514, 140] on button "button" at bounding box center [518, 142] width 8 height 7
click at [514, 161] on button "Remove from favorite list" at bounding box center [518, 161] width 8 height 7
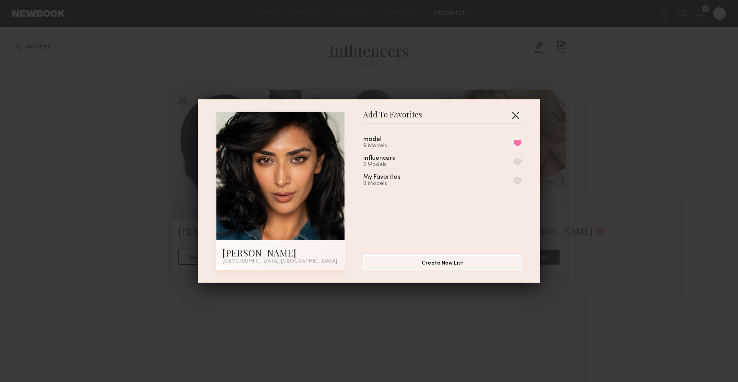
click at [512, 114] on button "button" at bounding box center [516, 115] width 12 height 12
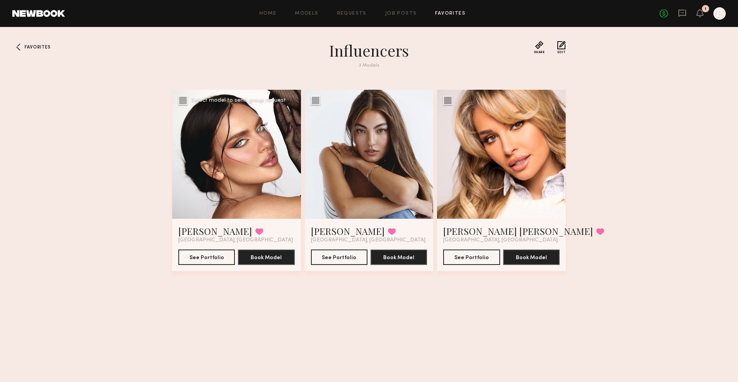
click at [210, 167] on div at bounding box center [236, 154] width 129 height 129
click at [402, 158] on div at bounding box center [369, 154] width 129 height 129
click at [346, 250] on button "See Portfolio" at bounding box center [339, 256] width 57 height 15
click at [449, 12] on link "Favorites" at bounding box center [450, 13] width 30 height 5
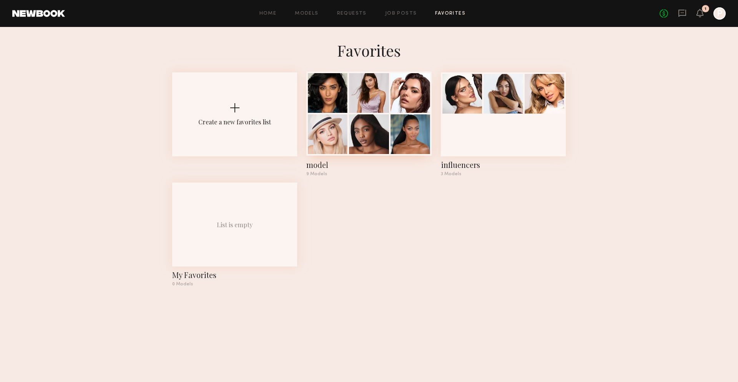
click at [388, 97] on div at bounding box center [369, 93] width 40 height 40
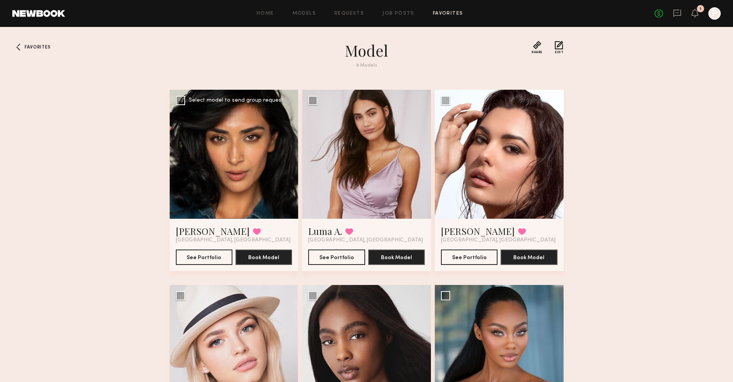
click at [190, 155] on div at bounding box center [234, 154] width 129 height 129
click at [195, 260] on button "See Portfolio" at bounding box center [204, 256] width 57 height 15
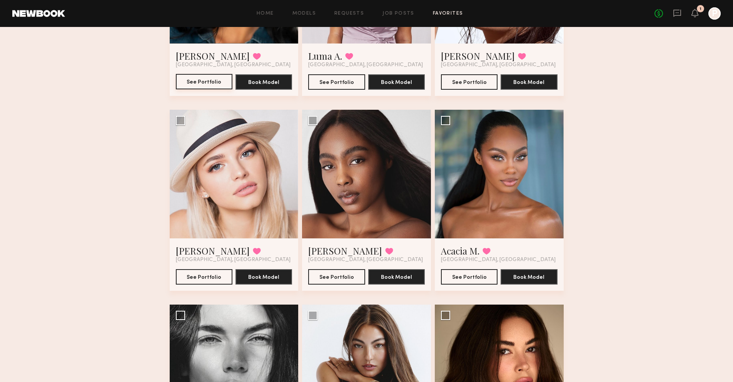
scroll to position [188, 0]
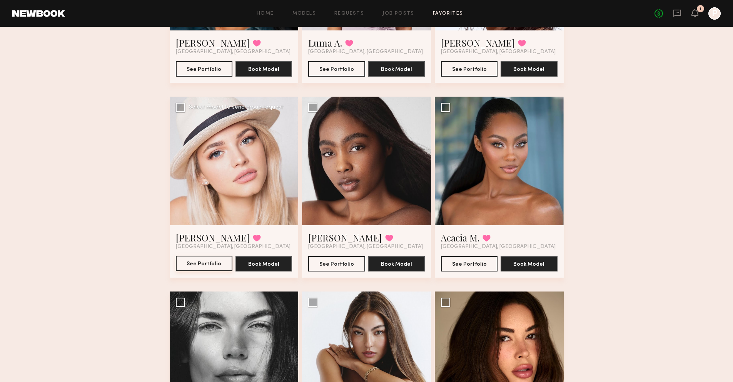
click at [210, 267] on button "See Portfolio" at bounding box center [204, 262] width 57 height 15
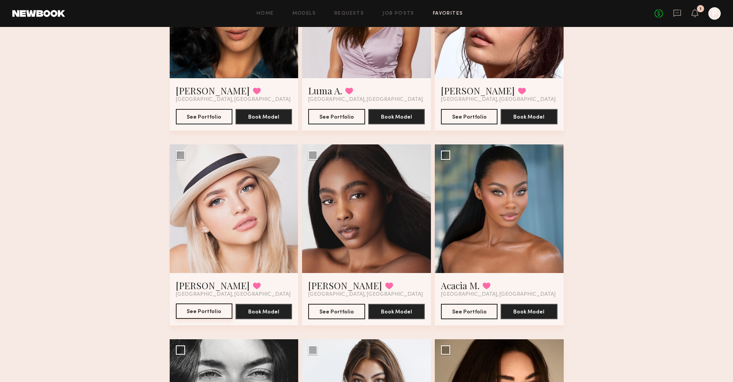
scroll to position [153, 0]
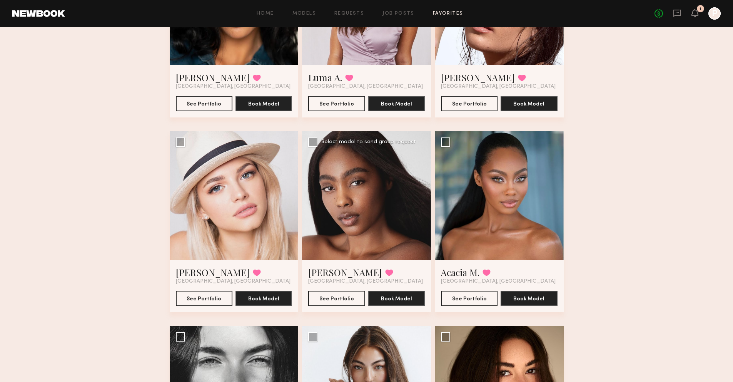
click at [407, 188] on div at bounding box center [366, 195] width 129 height 129
click at [365, 206] on div at bounding box center [366, 195] width 129 height 129
click at [339, 297] on button "See Portfolio" at bounding box center [336, 297] width 57 height 15
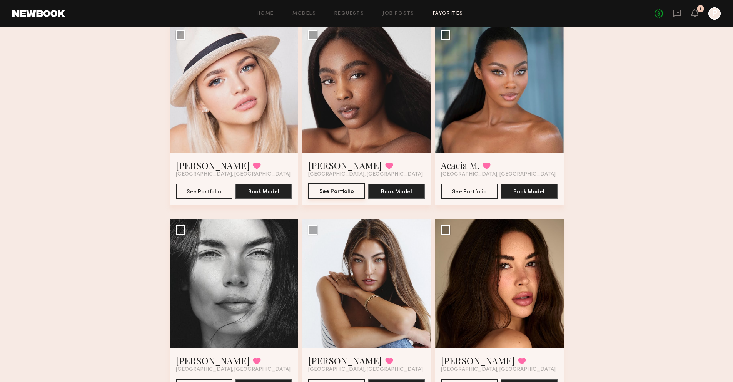
scroll to position [275, 0]
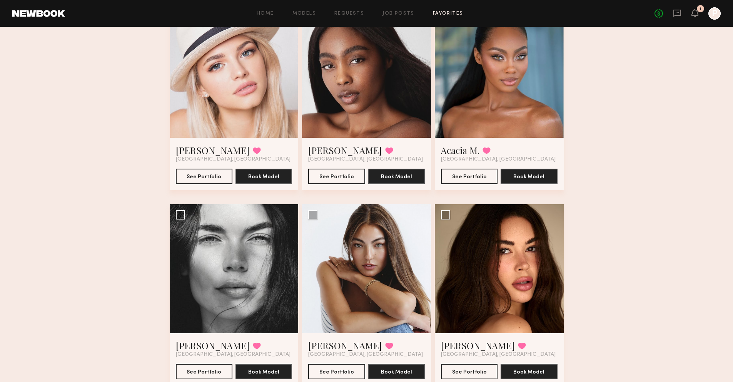
click at [522, 108] on div at bounding box center [499, 73] width 129 height 129
click at [480, 177] on button "See Portfolio" at bounding box center [469, 175] width 57 height 15
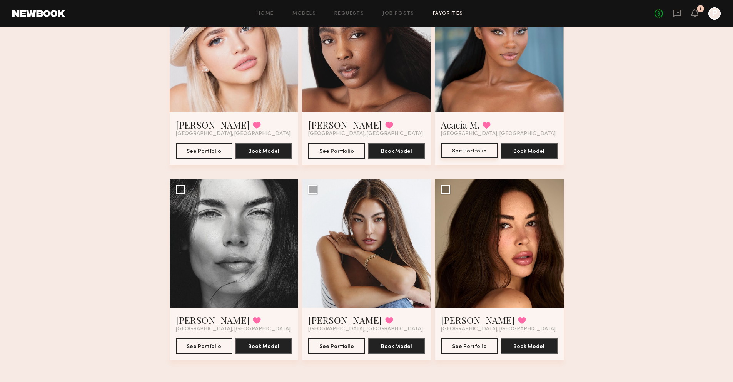
scroll to position [305, 0]
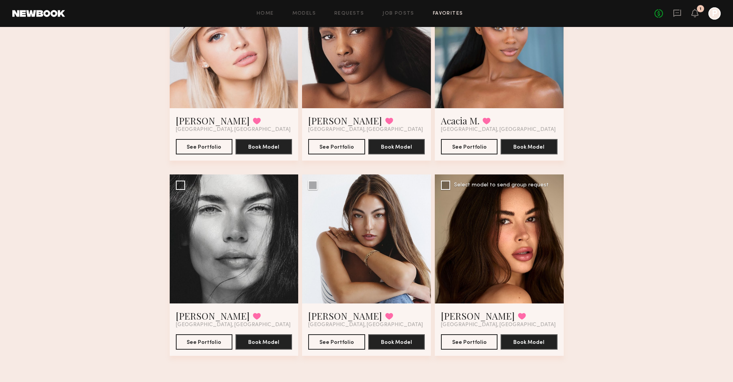
click at [538, 223] on div at bounding box center [499, 238] width 129 height 129
click at [483, 338] on button "See Portfolio" at bounding box center [469, 340] width 57 height 15
click at [337, 338] on button "See Portfolio" at bounding box center [336, 340] width 57 height 15
click at [255, 245] on div at bounding box center [234, 238] width 129 height 129
click at [200, 340] on button "See Portfolio" at bounding box center [204, 340] width 57 height 15
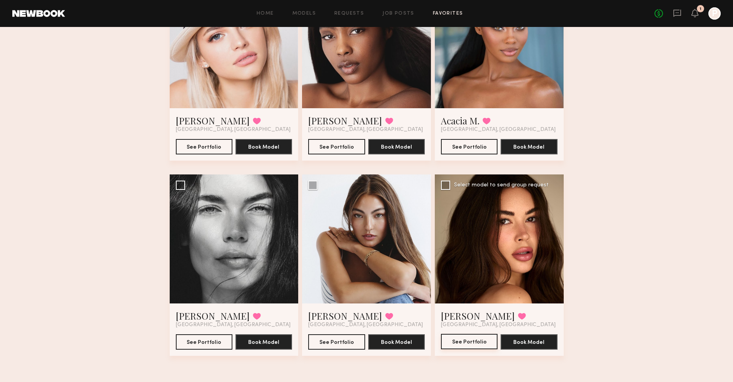
click at [477, 343] on button "See Portfolio" at bounding box center [469, 340] width 57 height 15
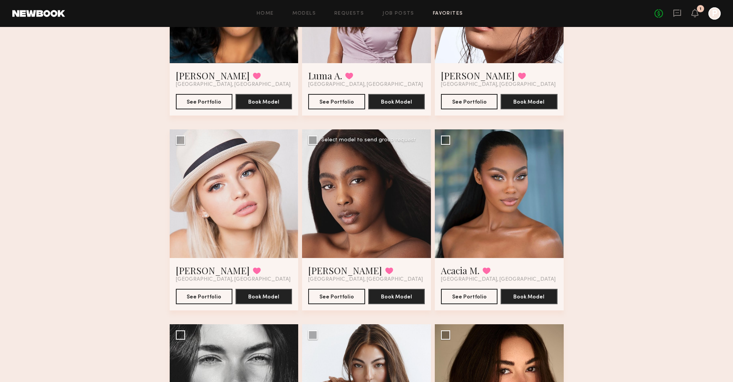
scroll to position [174, 0]
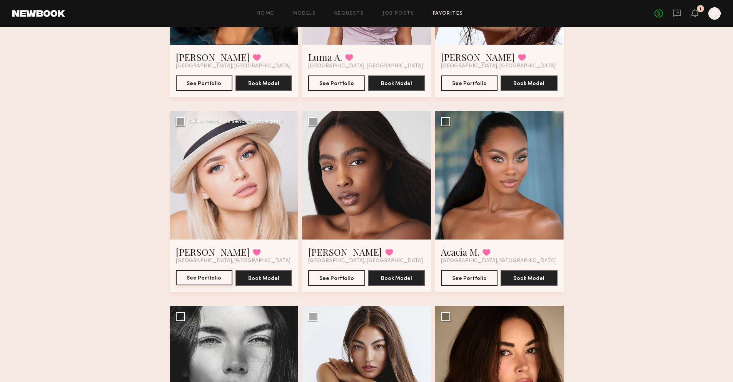
click at [196, 277] on button "See Portfolio" at bounding box center [204, 277] width 57 height 15
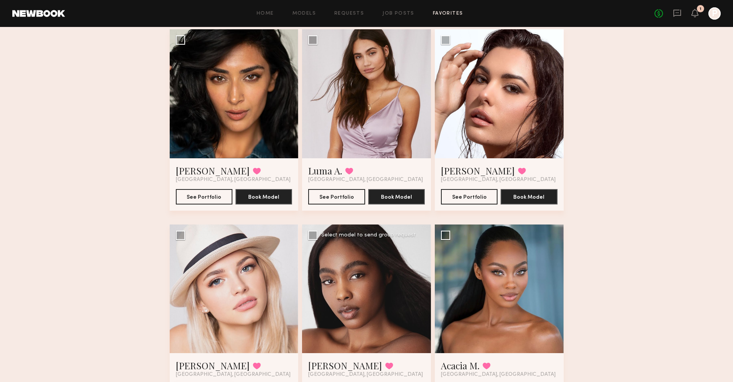
scroll to position [69, 0]
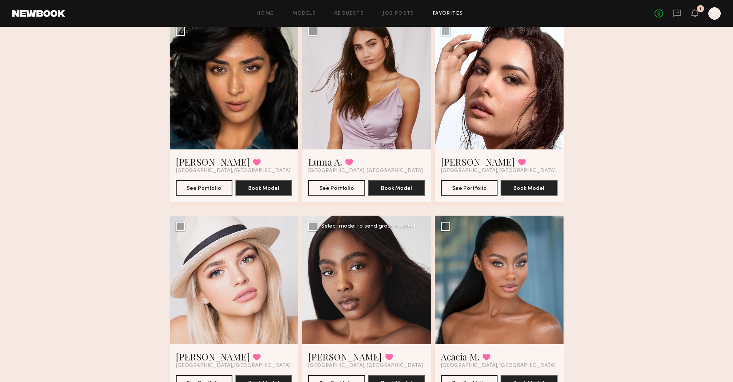
click at [341, 281] on div at bounding box center [366, 279] width 129 height 129
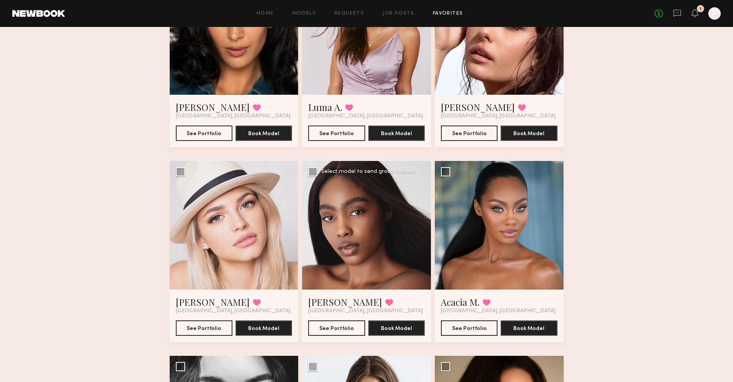
scroll to position [128, 0]
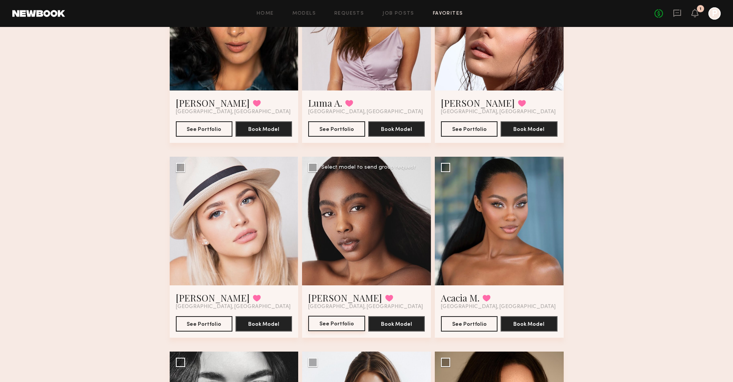
click at [346, 325] on button "See Portfolio" at bounding box center [336, 322] width 57 height 15
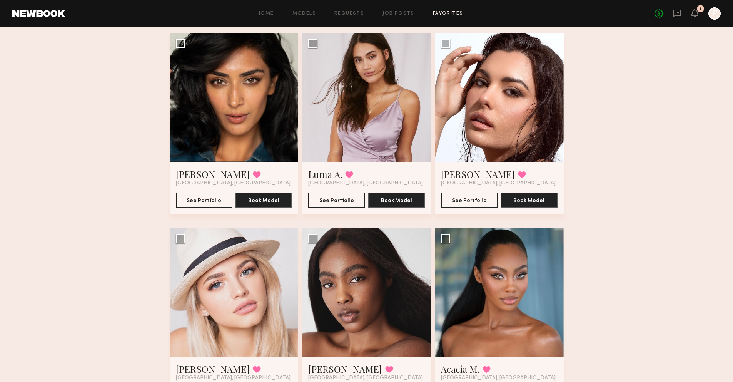
scroll to position [51, 0]
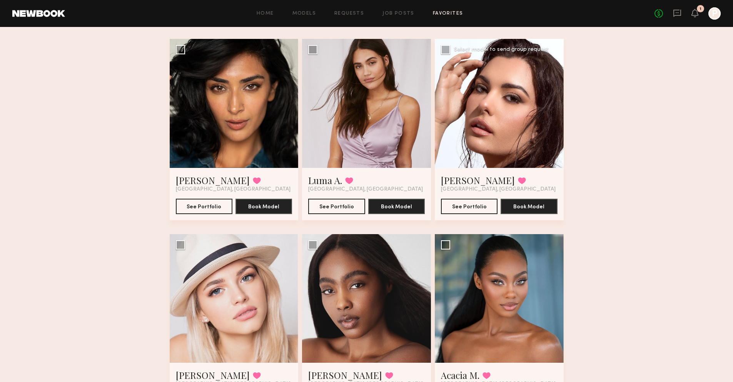
click at [458, 133] on div at bounding box center [499, 103] width 129 height 129
click at [468, 207] on button "See Portfolio" at bounding box center [469, 205] width 57 height 15
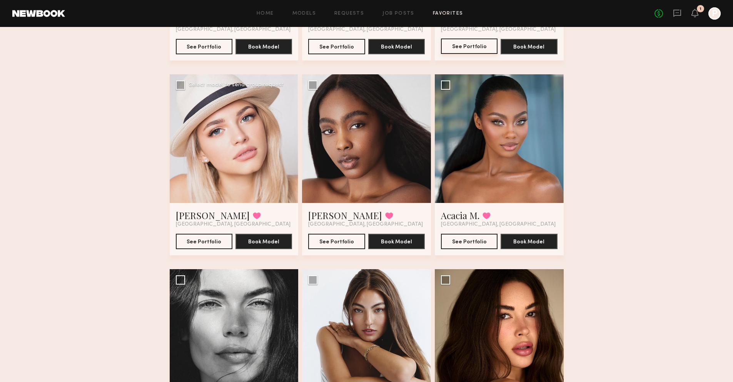
scroll to position [228, 0]
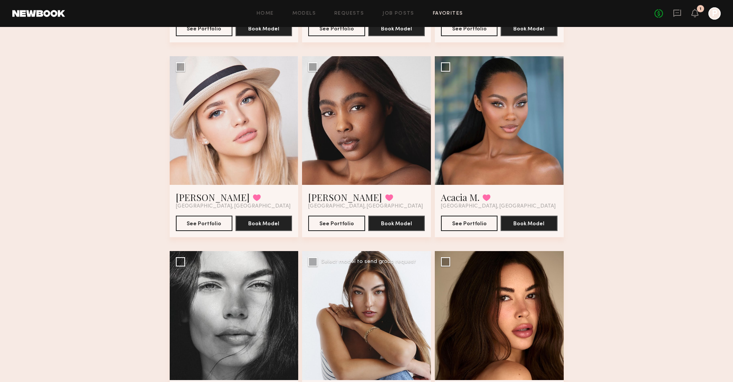
click at [390, 291] on div at bounding box center [366, 315] width 129 height 129
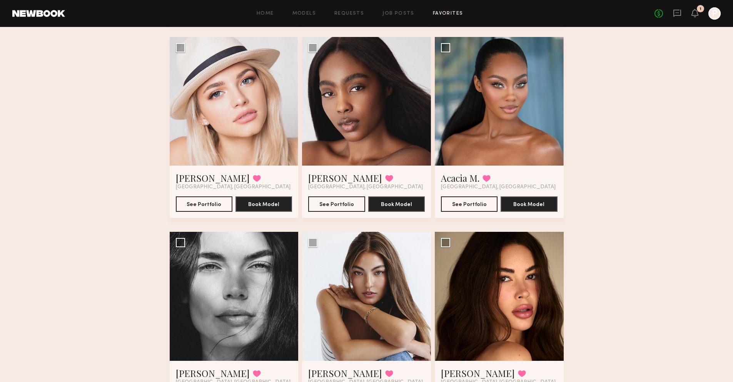
scroll to position [242, 0]
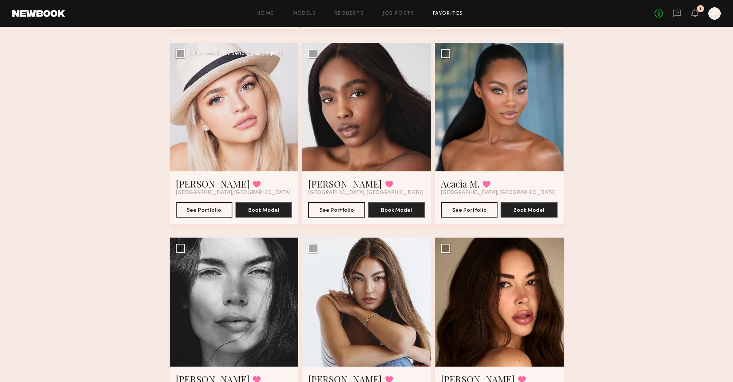
click at [242, 146] on div at bounding box center [234, 107] width 129 height 129
click at [192, 214] on button "See Portfolio" at bounding box center [204, 209] width 57 height 15
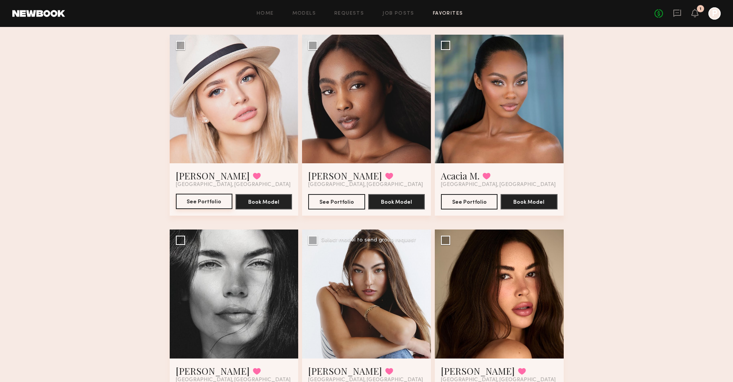
scroll to position [303, 0]
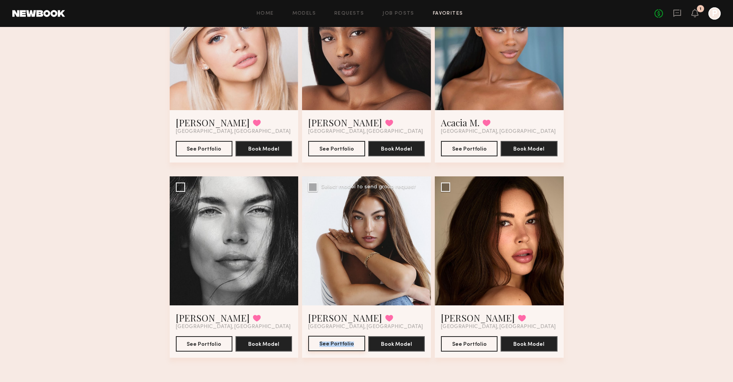
click at [346, 340] on button "See Portfolio" at bounding box center [336, 342] width 57 height 15
click at [205, 151] on button "See Portfolio" at bounding box center [204, 147] width 57 height 15
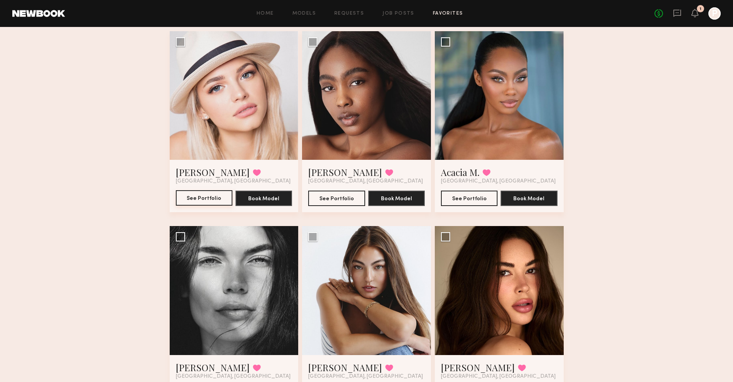
scroll to position [151, 0]
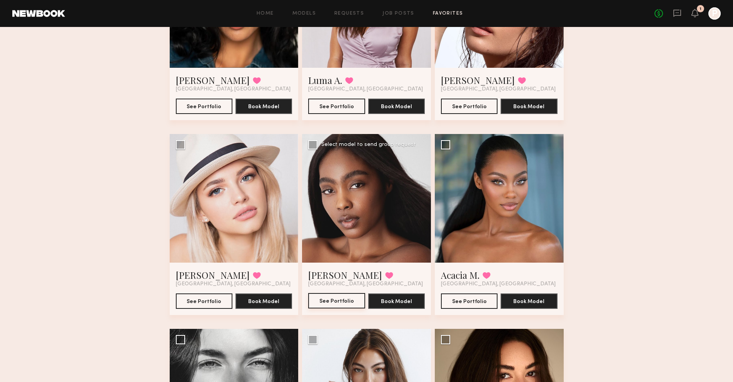
click at [338, 304] on button "See Portfolio" at bounding box center [336, 300] width 57 height 15
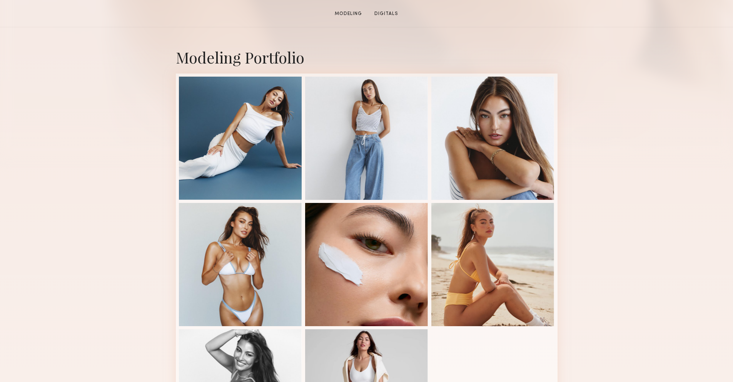
scroll to position [162, 0]
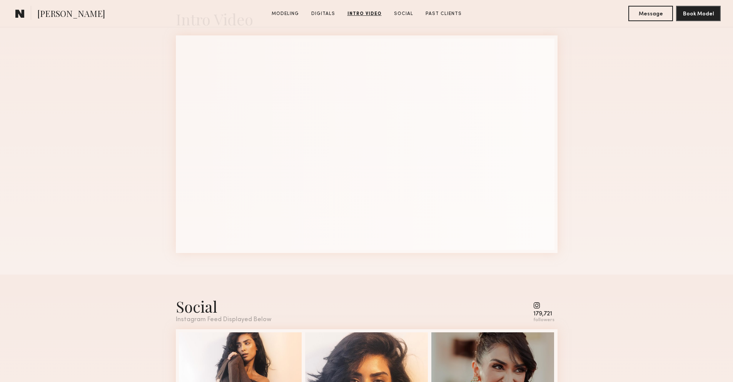
scroll to position [1112, 0]
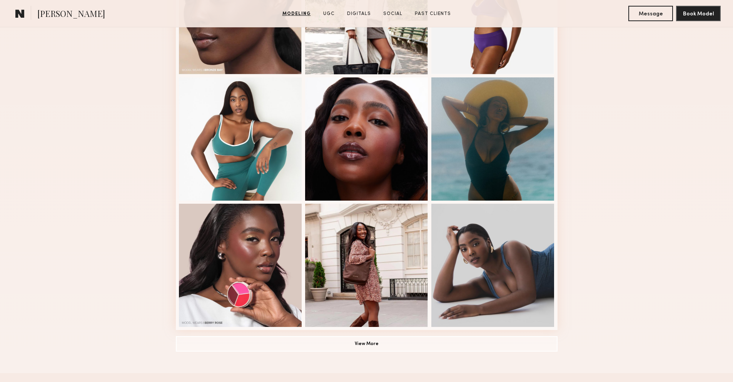
scroll to position [502, 0]
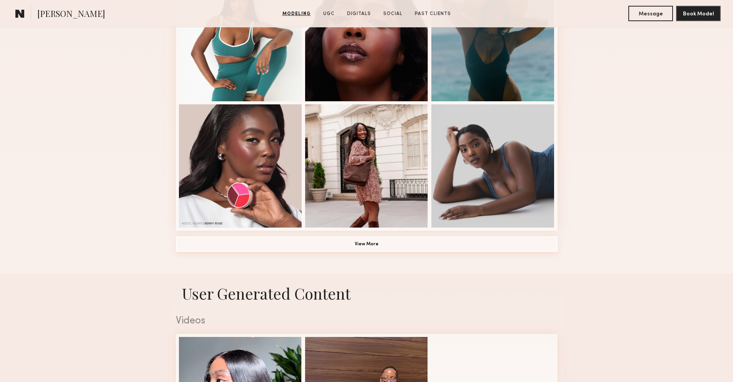
click at [383, 247] on button "View More" at bounding box center [367, 243] width 382 height 15
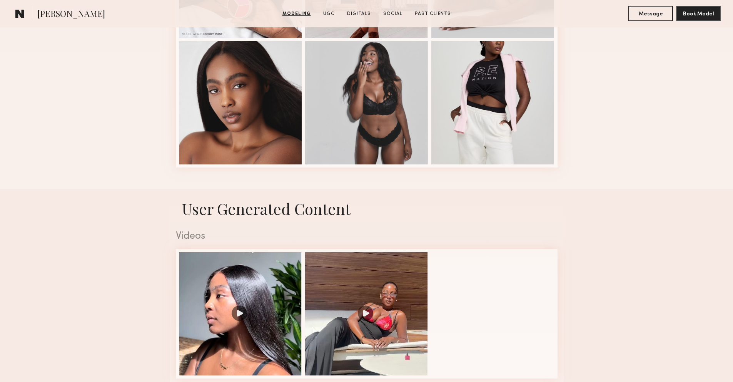
scroll to position [744, 0]
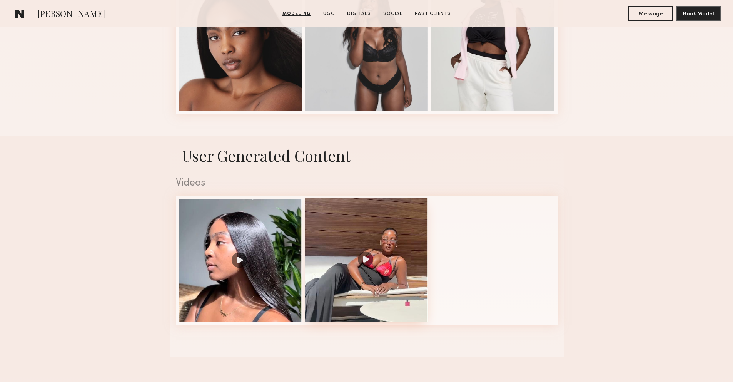
click at [379, 257] on div at bounding box center [366, 259] width 123 height 123
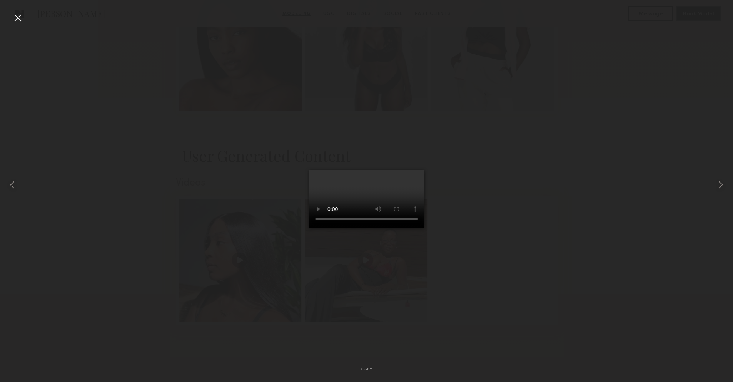
click at [366, 227] on video at bounding box center [366, 199] width 115 height 58
click at [364, 227] on video at bounding box center [366, 199] width 115 height 58
click at [360, 213] on video at bounding box center [366, 199] width 115 height 58
click at [16, 18] on div at bounding box center [18, 18] width 12 height 12
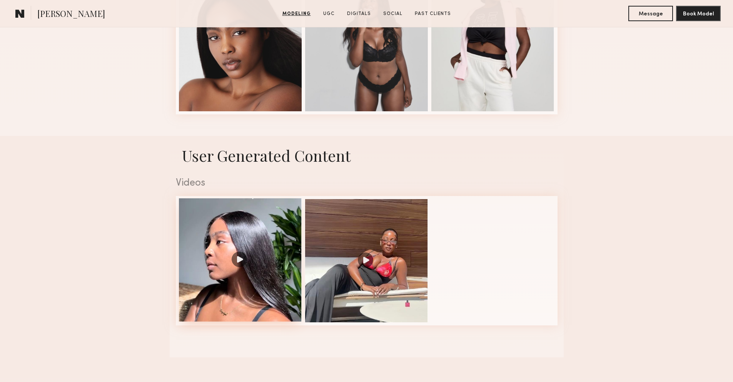
click at [205, 256] on div at bounding box center [240, 259] width 123 height 123
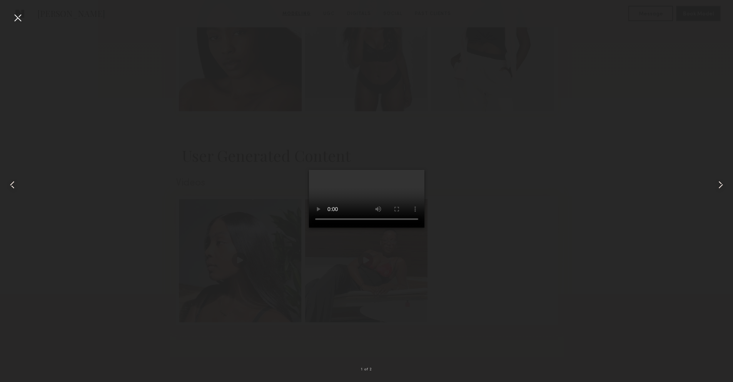
click at [20, 16] on div at bounding box center [18, 18] width 12 height 12
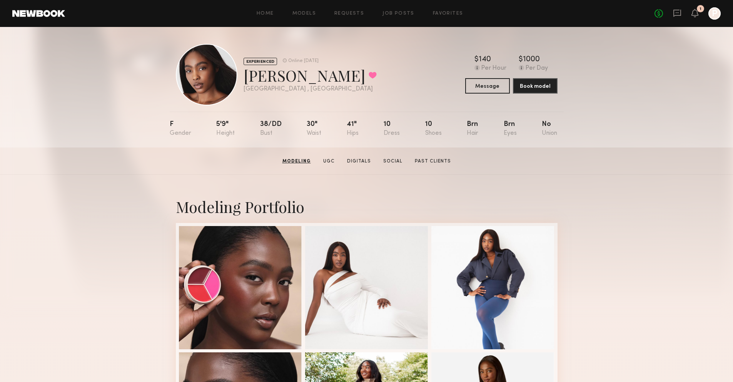
scroll to position [0, 0]
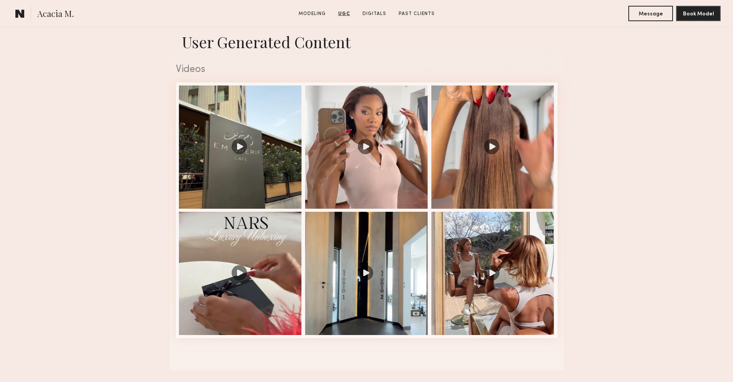
scroll to position [761, 0]
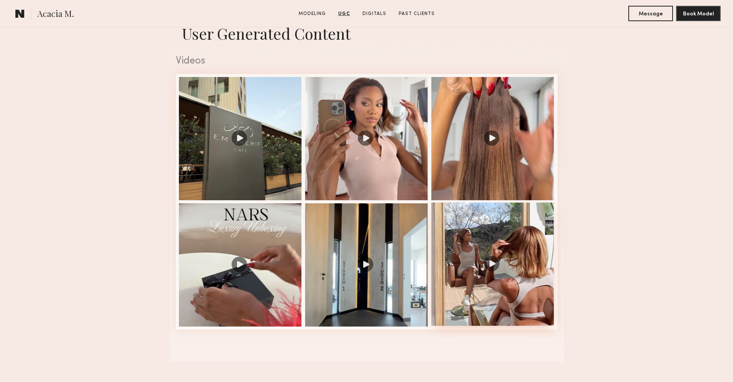
click at [491, 264] on div at bounding box center [492, 263] width 123 height 123
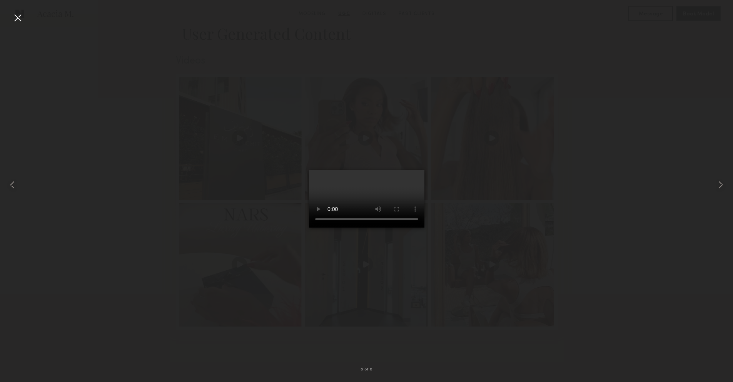
click at [18, 15] on div at bounding box center [18, 18] width 12 height 12
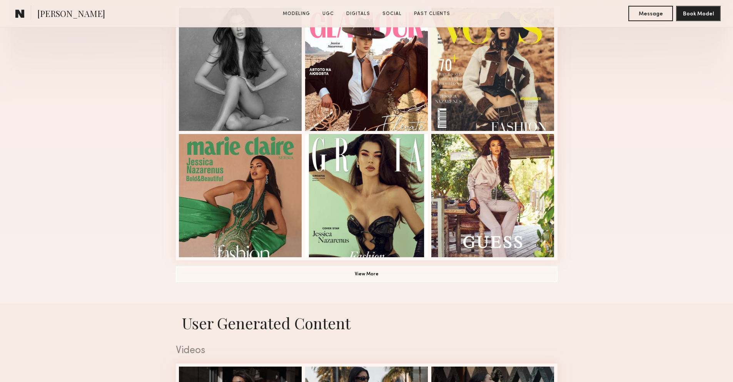
scroll to position [243, 0]
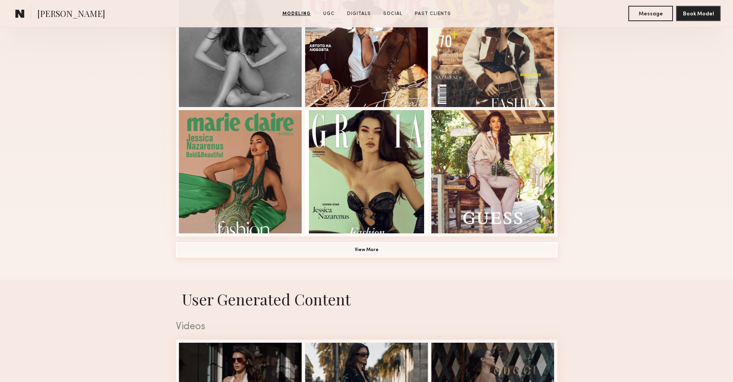
click at [353, 250] on button "View More" at bounding box center [367, 249] width 382 height 15
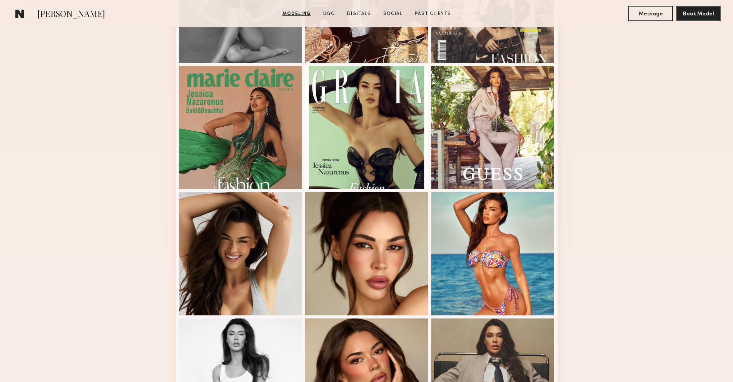
scroll to position [0, 0]
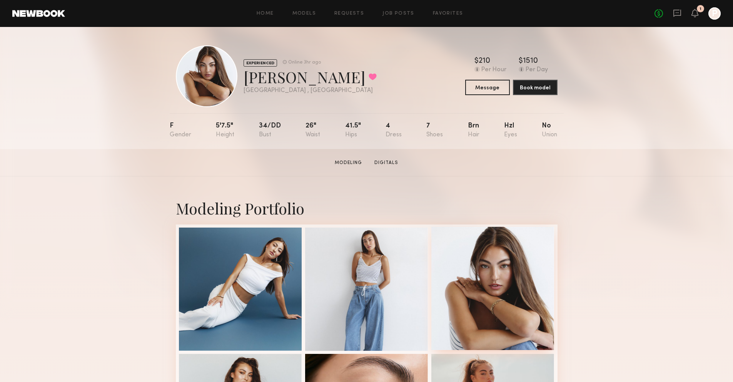
click at [468, 267] on div at bounding box center [492, 288] width 123 height 123
click at [353, 163] on link "Modeling" at bounding box center [348, 162] width 33 height 7
click at [485, 86] on button "Message" at bounding box center [487, 86] width 45 height 15
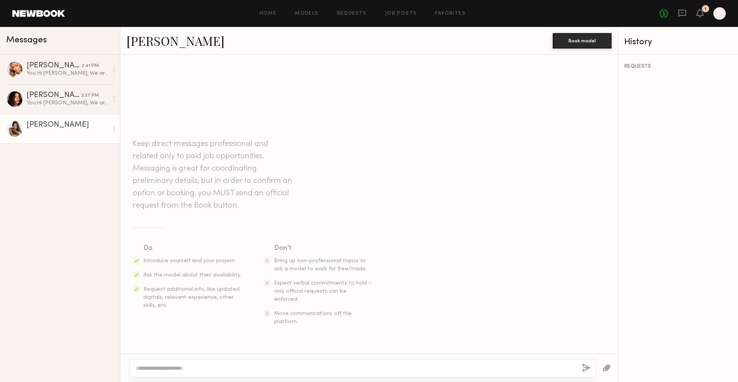
click at [276, 366] on textarea at bounding box center [356, 368] width 440 height 8
paste textarea "**********"
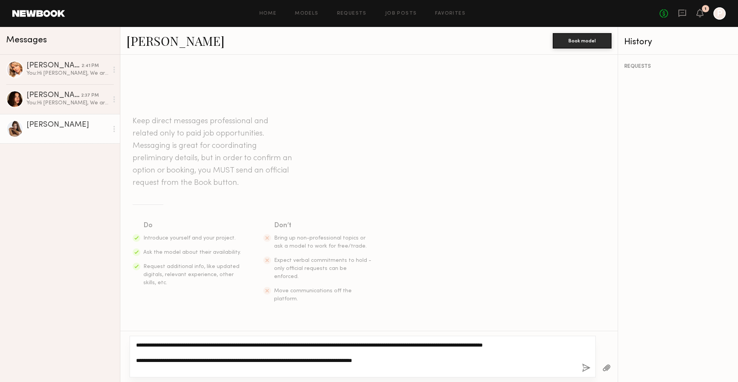
drag, startPoint x: 485, startPoint y: 343, endPoint x: 387, endPoint y: 342, distance: 98.1
click at [388, 342] on textarea "**********" at bounding box center [356, 356] width 440 height 31
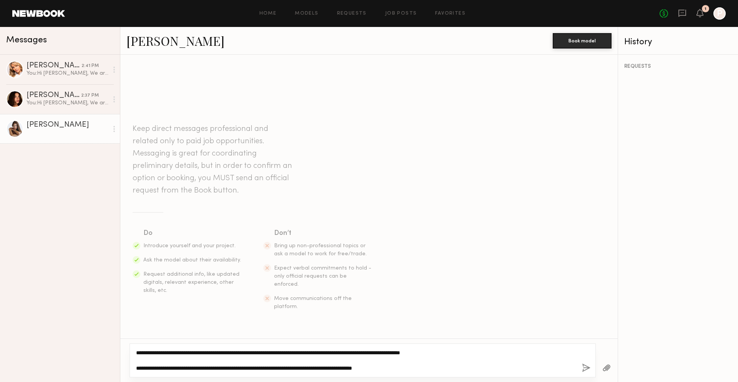
click at [481, 351] on textarea "**********" at bounding box center [356, 359] width 440 height 23
drag, startPoint x: 480, startPoint y: 351, endPoint x: 383, endPoint y: 350, distance: 96.9
click at [383, 350] on textarea "**********" at bounding box center [356, 359] width 440 height 23
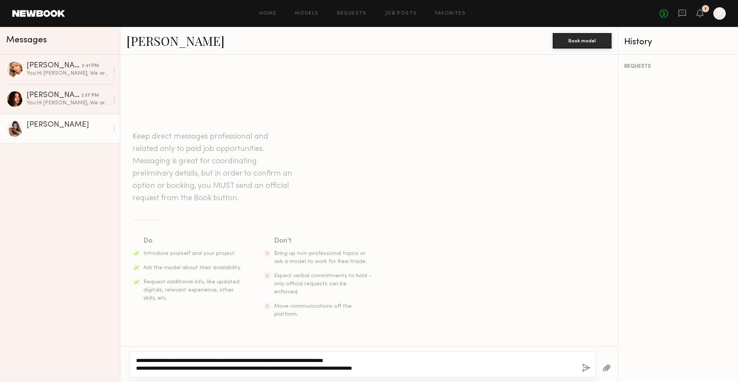
click at [209, 365] on textarea "**********" at bounding box center [356, 363] width 440 height 15
click at [188, 358] on textarea "**********" at bounding box center [356, 363] width 440 height 15
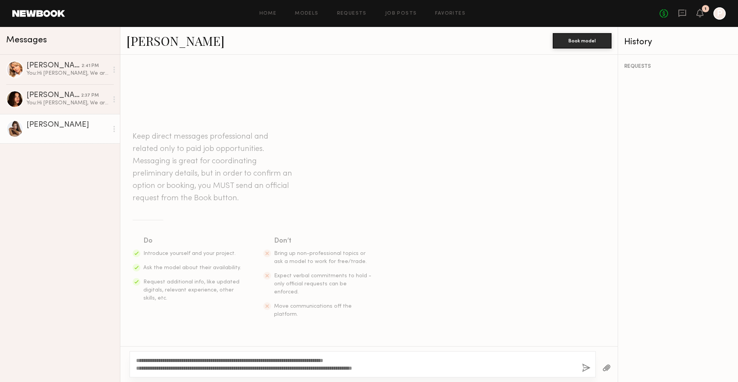
click at [135, 360] on div "**********" at bounding box center [363, 364] width 467 height 26
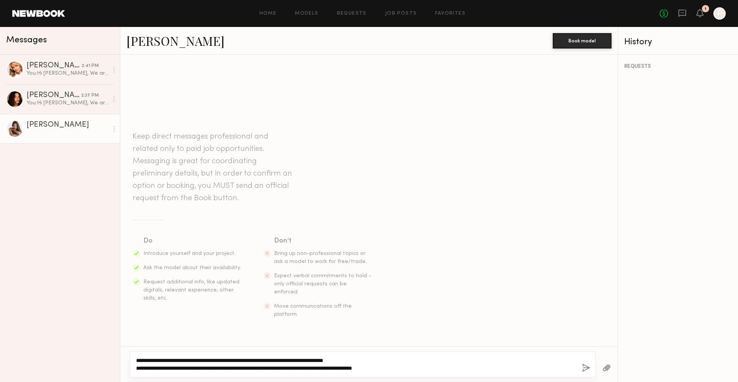
click at [145, 360] on textarea "**********" at bounding box center [356, 363] width 440 height 15
click at [382, 358] on textarea "**********" at bounding box center [356, 356] width 440 height 31
click at [343, 358] on textarea "**********" at bounding box center [356, 356] width 440 height 31
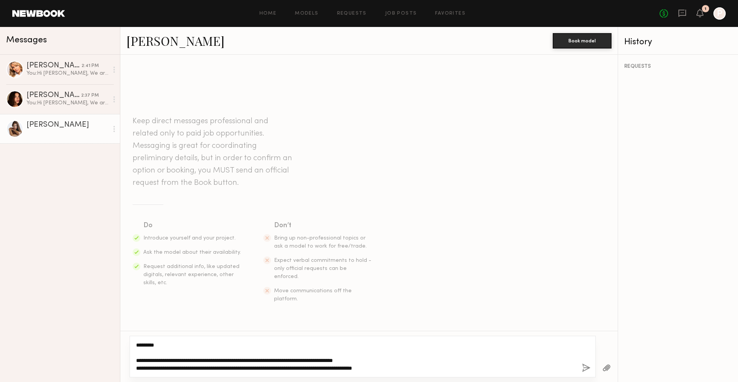
drag, startPoint x: 426, startPoint y: 365, endPoint x: 131, endPoint y: 357, distance: 294.7
click at [131, 357] on div "**********" at bounding box center [363, 356] width 467 height 42
type textarea "**********"
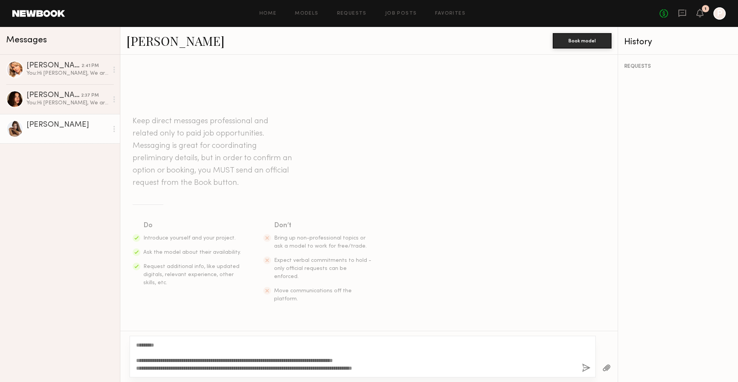
click at [586, 367] on button "button" at bounding box center [586, 368] width 8 height 10
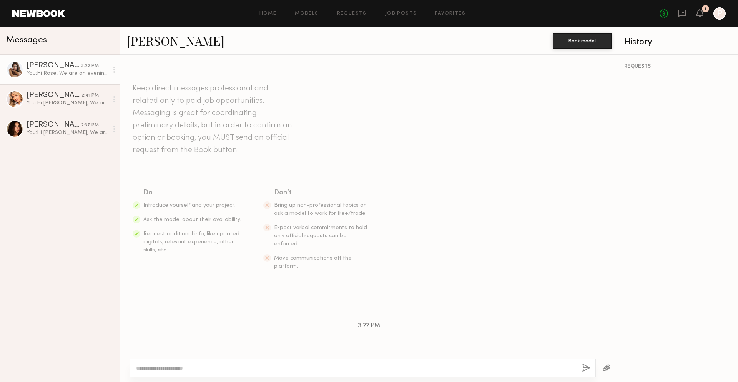
scroll to position [77, 0]
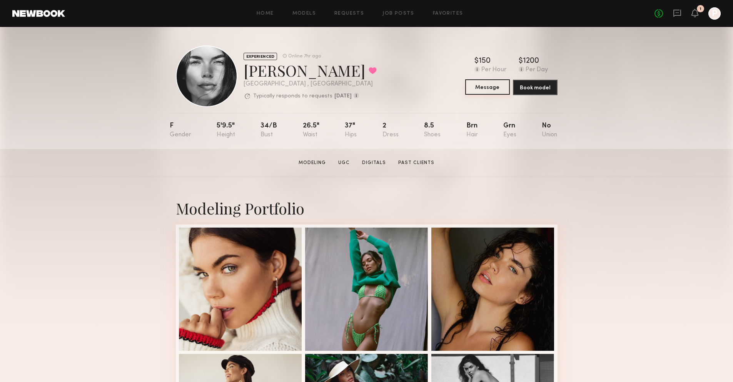
click at [478, 88] on button "Message" at bounding box center [487, 86] width 45 height 15
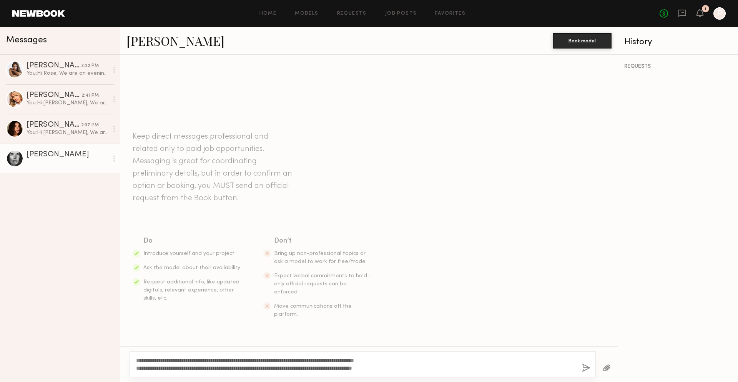
drag, startPoint x: 282, startPoint y: 367, endPoint x: 123, endPoint y: 367, distance: 159.2
click at [123, 367] on div "**********" at bounding box center [369, 364] width 498 height 36
drag, startPoint x: 465, startPoint y: 368, endPoint x: 161, endPoint y: 360, distance: 304.7
click at [161, 360] on textarea "**********" at bounding box center [356, 363] width 440 height 15
type textarea "**********"
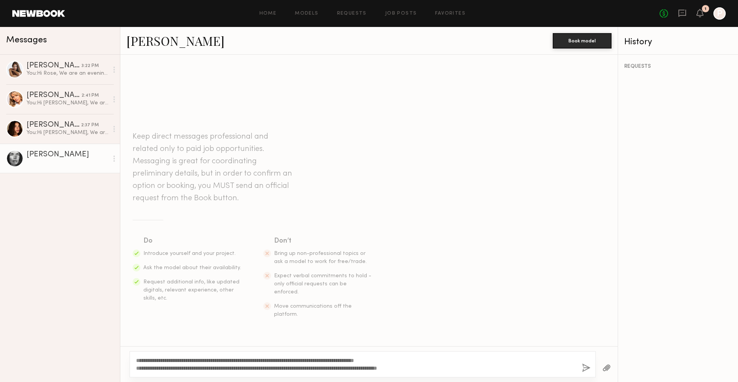
click at [590, 368] on button "button" at bounding box center [586, 368] width 8 height 10
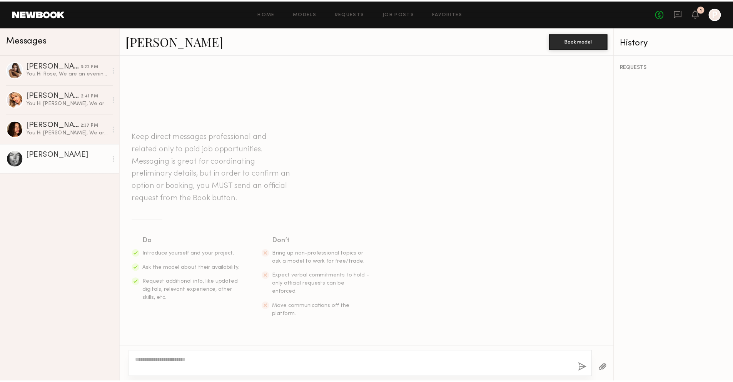
scroll to position [68, 0]
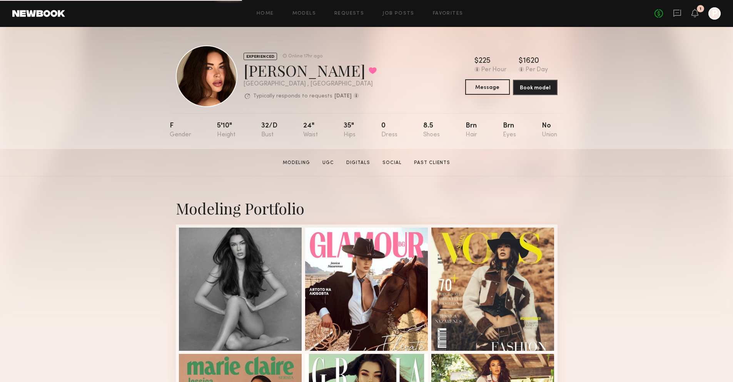
click at [493, 88] on button "Message" at bounding box center [487, 86] width 45 height 15
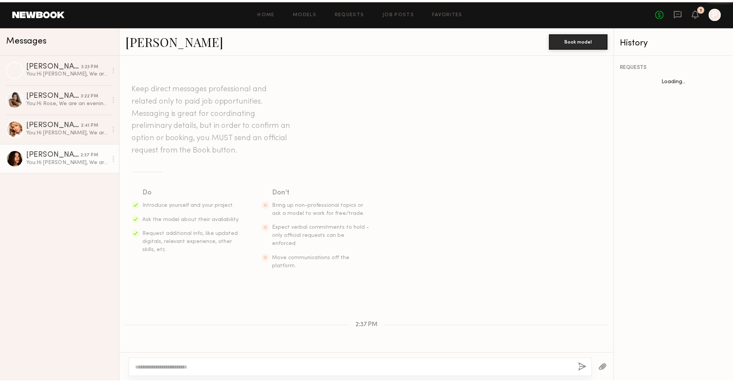
scroll to position [104, 0]
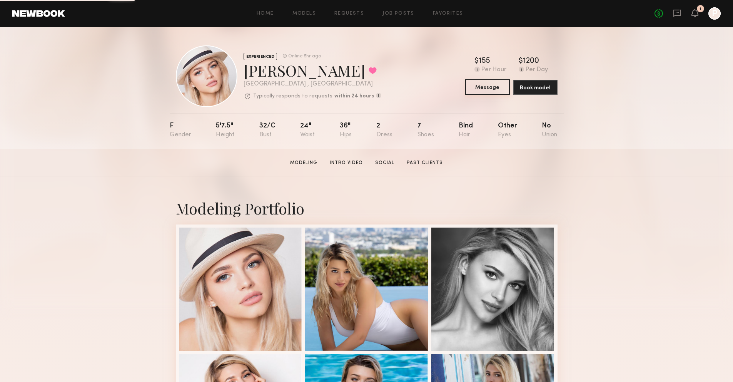
click at [487, 92] on button "Message" at bounding box center [487, 86] width 45 height 15
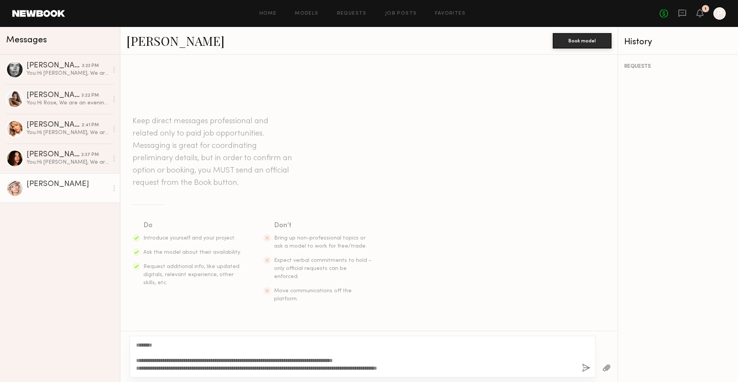
type textarea "**********"
click at [586, 365] on button "button" at bounding box center [586, 368] width 8 height 10
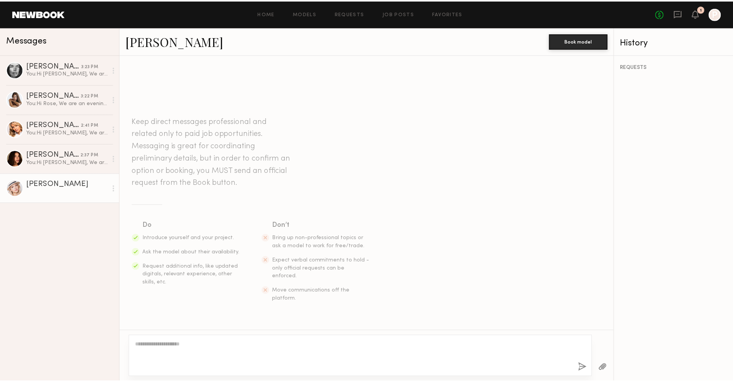
scroll to position [77, 0]
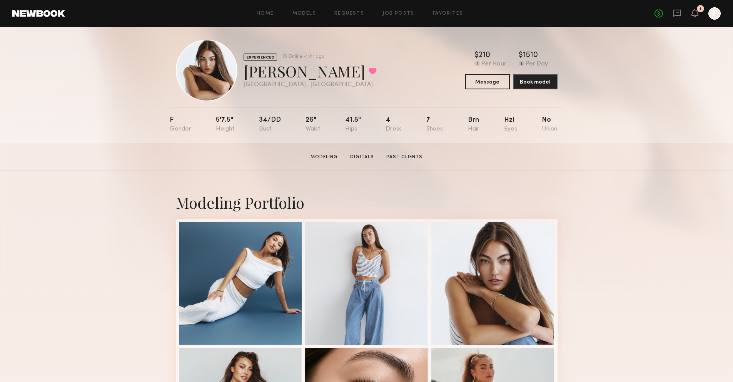
scroll to position [6, 0]
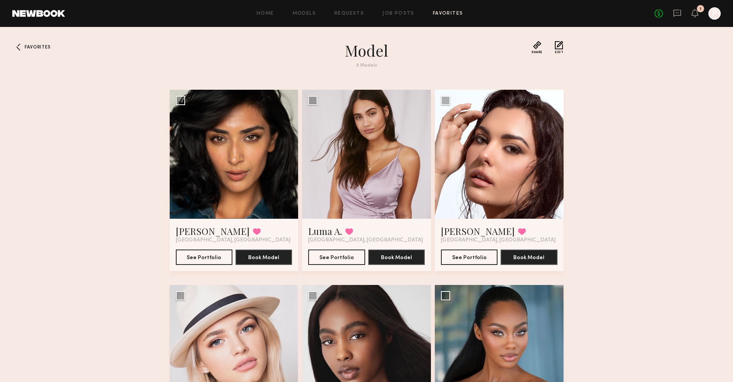
scroll to position [151, 0]
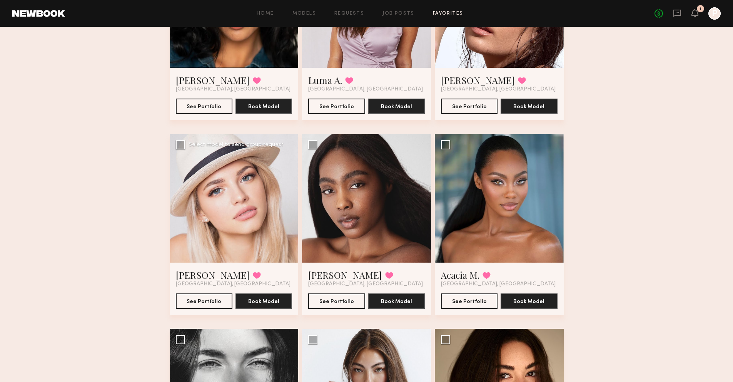
click at [241, 255] on div at bounding box center [234, 198] width 129 height 129
click at [208, 304] on button "See Portfolio" at bounding box center [204, 300] width 57 height 15
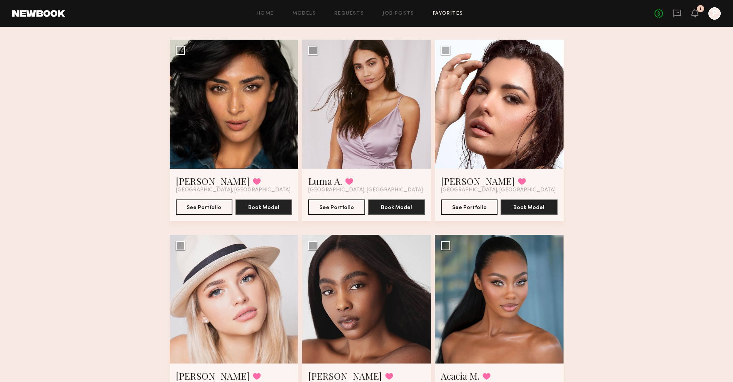
scroll to position [0, 0]
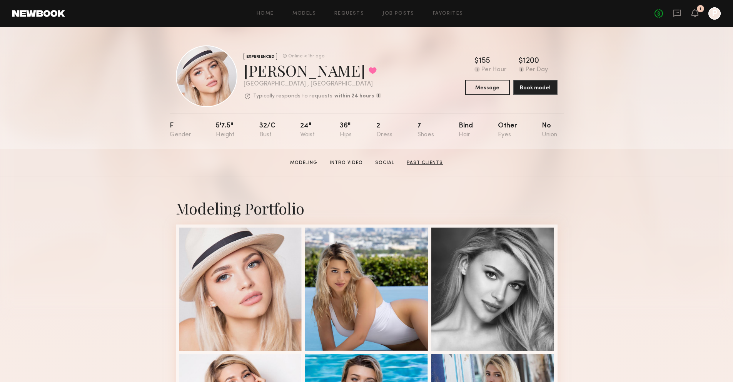
click at [418, 164] on link "Past Clients" at bounding box center [424, 162] width 42 height 7
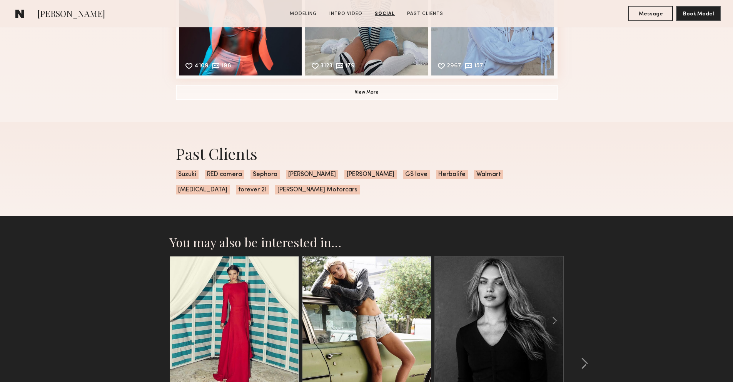
scroll to position [1439, 0]
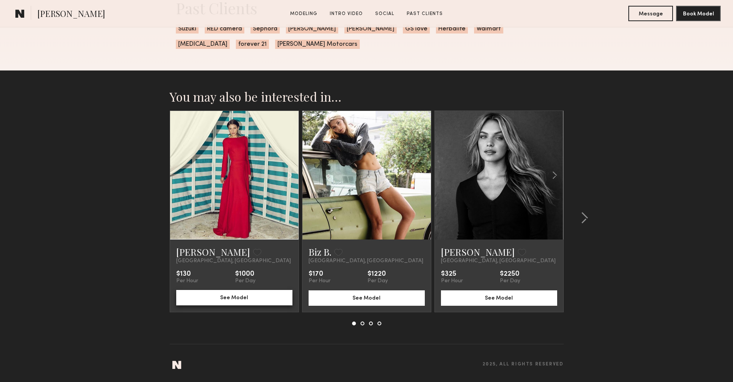
click at [248, 300] on button "See Model" at bounding box center [234, 297] width 116 height 15
click at [377, 298] on button "See Model" at bounding box center [366, 297] width 116 height 15
click at [584, 218] on common-icon at bounding box center [584, 218] width 8 height 12
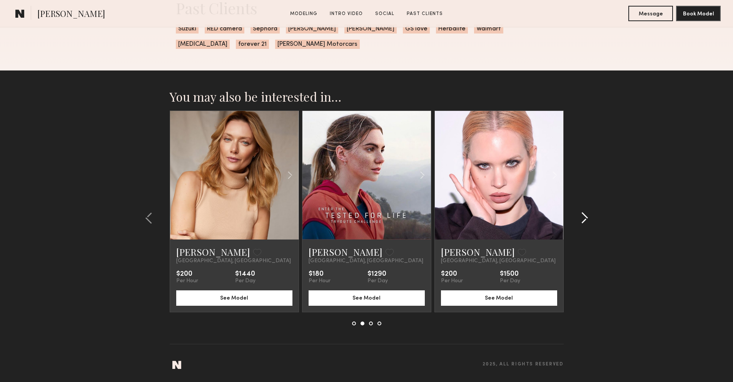
click at [584, 218] on common-icon at bounding box center [584, 218] width 8 height 12
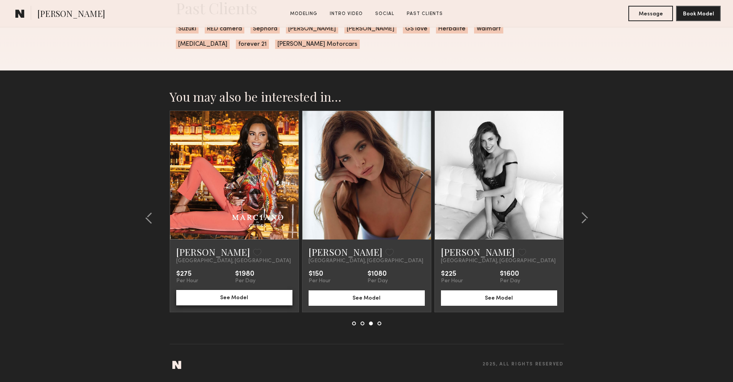
click at [208, 299] on button "See Model" at bounding box center [234, 297] width 116 height 15
click at [582, 218] on common-icon at bounding box center [584, 218] width 8 height 12
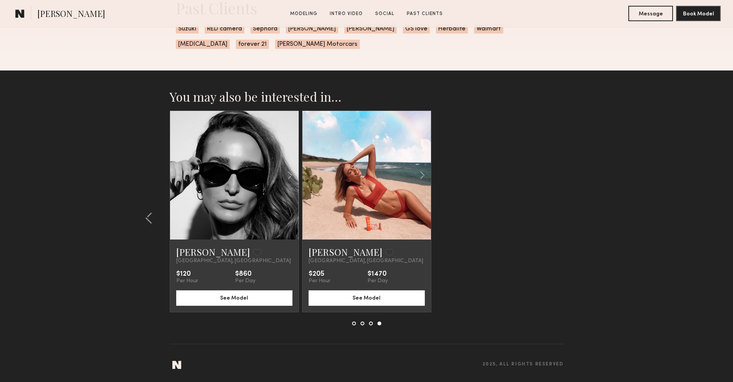
click at [360, 210] on link at bounding box center [367, 175] width 44 height 128
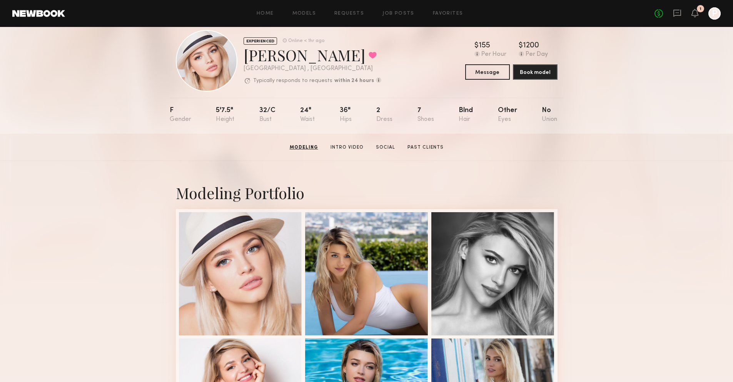
scroll to position [0, 0]
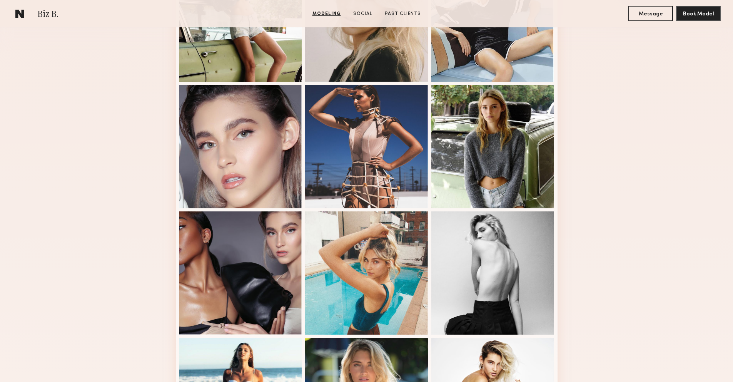
scroll to position [523, 0]
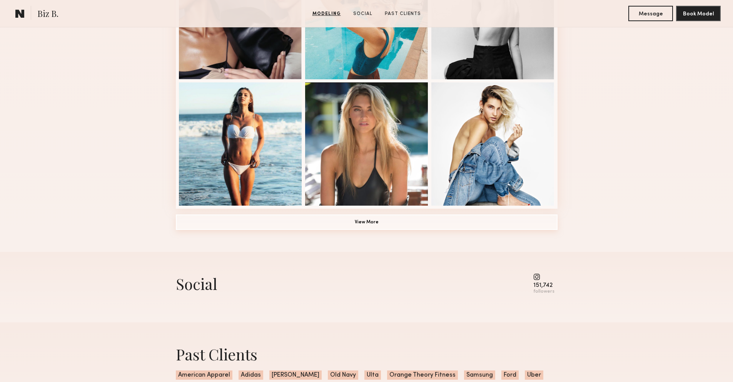
click at [422, 221] on button "View More" at bounding box center [367, 221] width 382 height 15
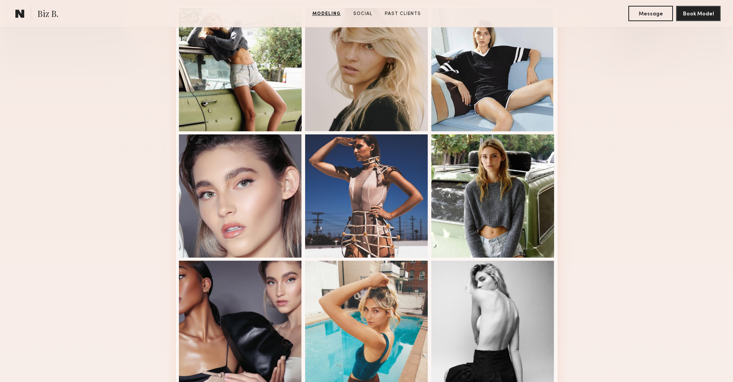
scroll to position [87, 0]
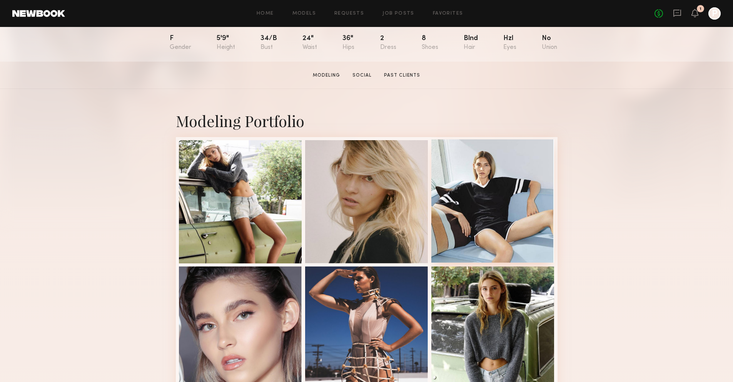
click at [513, 200] on div at bounding box center [492, 200] width 123 height 123
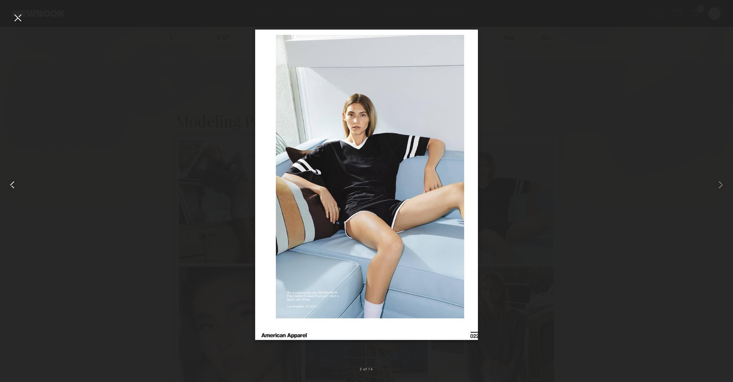
click at [17, 17] on div at bounding box center [18, 18] width 12 height 12
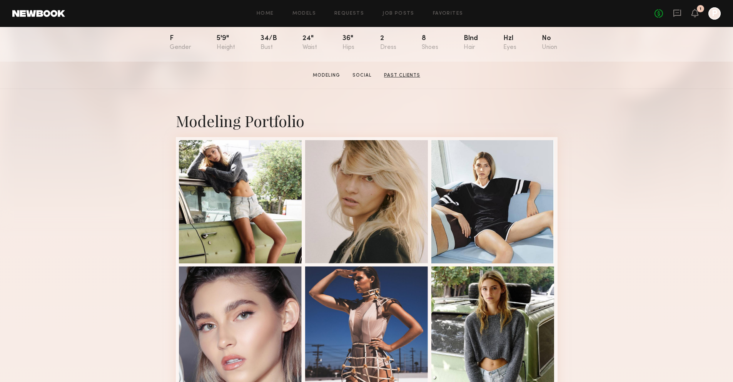
click at [393, 74] on link "Past Clients" at bounding box center [402, 75] width 42 height 7
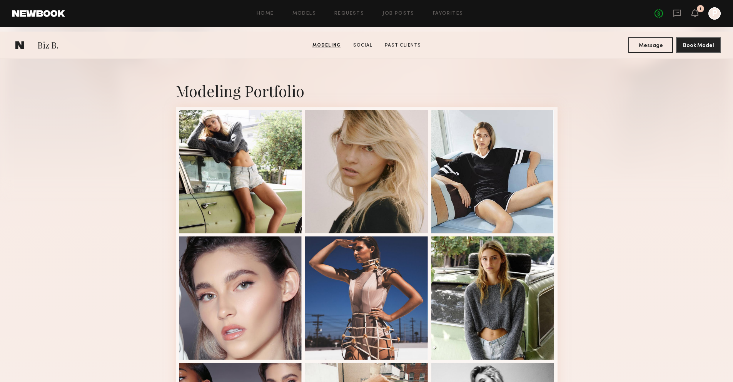
scroll to position [0, 0]
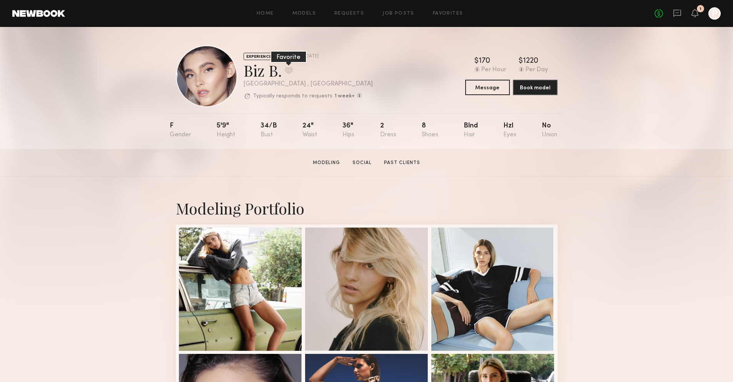
click at [292, 71] on button at bounding box center [289, 70] width 8 height 7
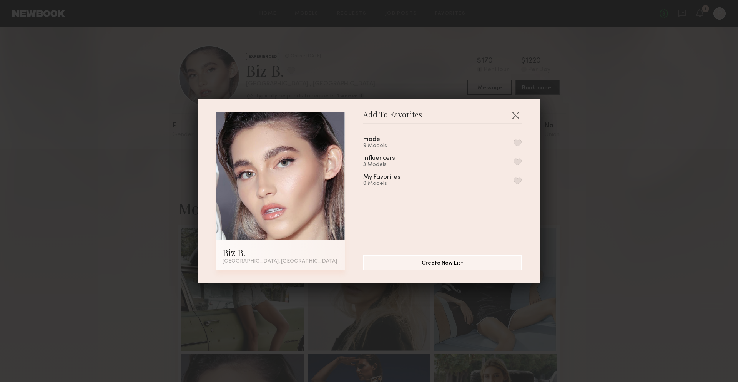
click at [514, 140] on div "model 9 Models influencers 3 Models My Favorites 0 Models" at bounding box center [446, 186] width 166 height 112
click at [514, 143] on button "button" at bounding box center [518, 142] width 8 height 7
click at [513, 114] on button "button" at bounding box center [516, 115] width 12 height 12
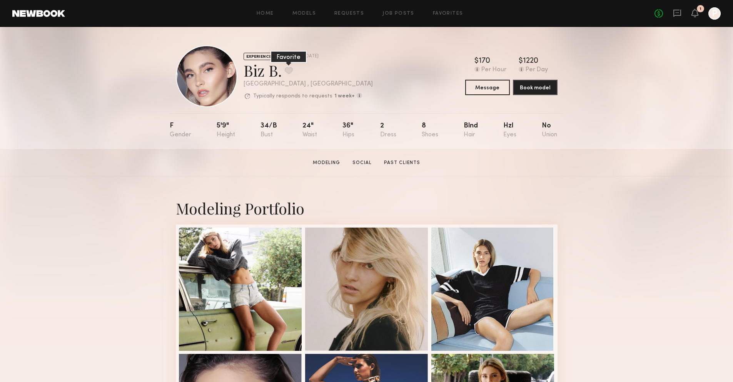
click at [288, 72] on button at bounding box center [289, 70] width 8 height 7
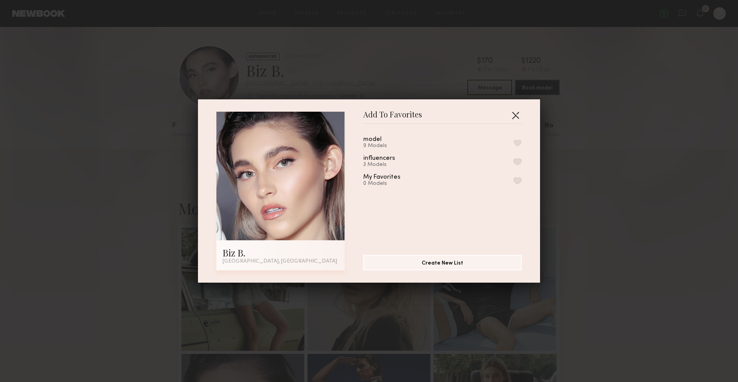
click at [514, 118] on button "button" at bounding box center [516, 115] width 12 height 12
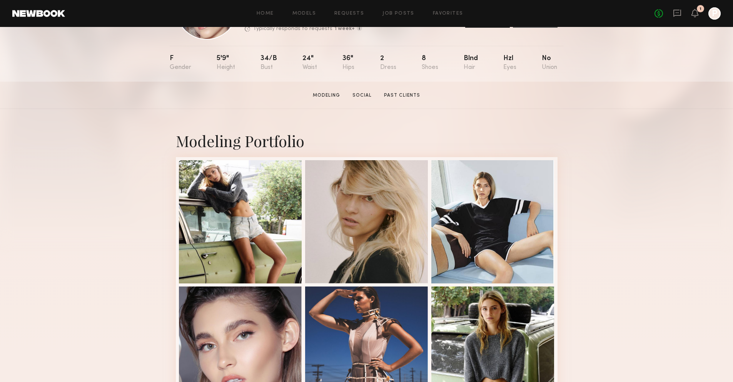
scroll to position [123, 0]
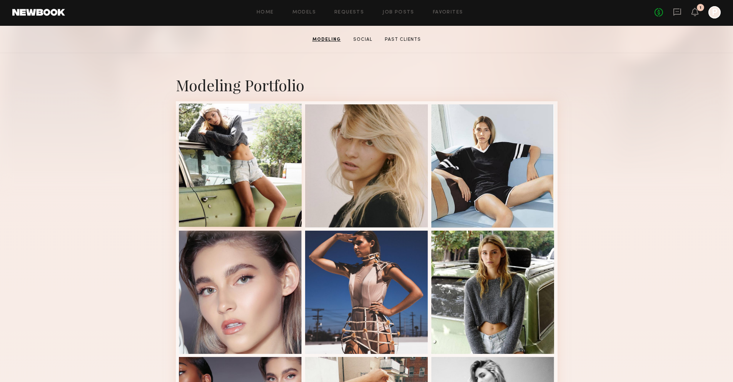
click at [274, 170] on div at bounding box center [240, 164] width 123 height 123
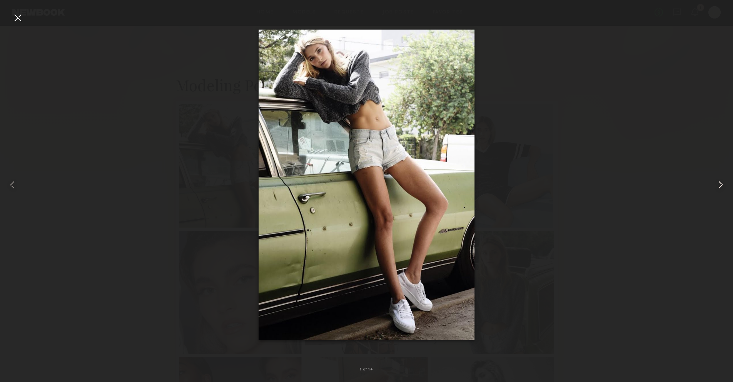
click at [725, 185] on common-icon at bounding box center [720, 184] width 12 height 12
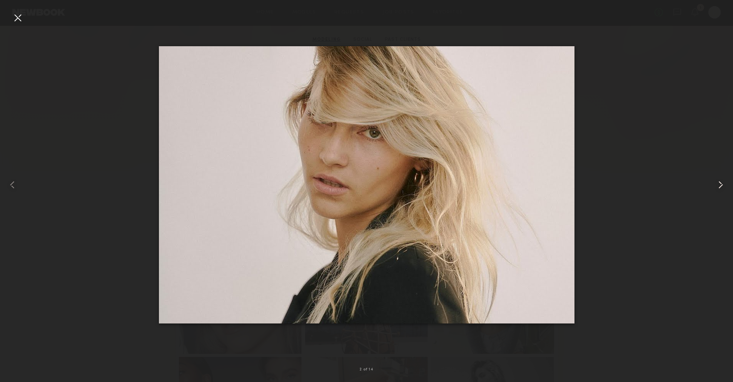
click at [725, 185] on common-icon at bounding box center [720, 184] width 12 height 12
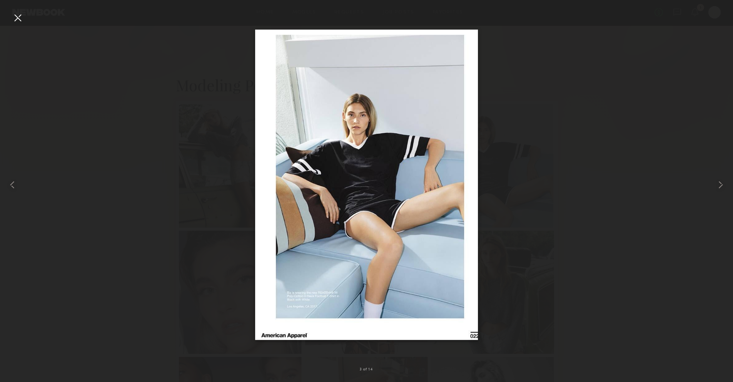
click at [21, 21] on div at bounding box center [18, 18] width 12 height 12
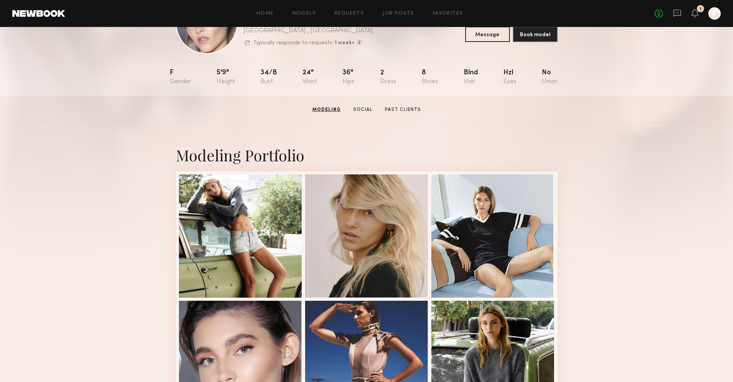
scroll to position [0, 0]
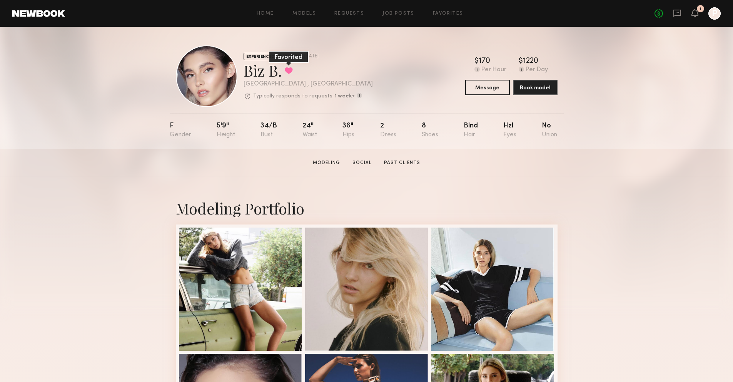
click at [289, 68] on button at bounding box center [289, 70] width 8 height 7
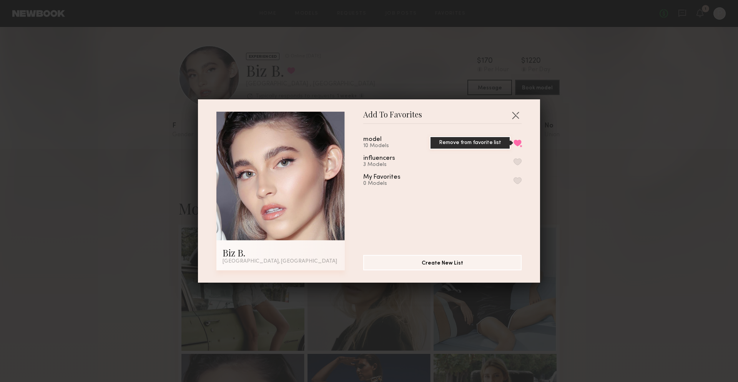
click at [514, 142] on button "Remove from favorite list" at bounding box center [518, 142] width 8 height 7
click at [514, 144] on button "button" at bounding box center [518, 142] width 8 height 7
click at [514, 140] on button "Remove from favorite list" at bounding box center [518, 142] width 8 height 7
click at [515, 114] on button "button" at bounding box center [516, 115] width 12 height 12
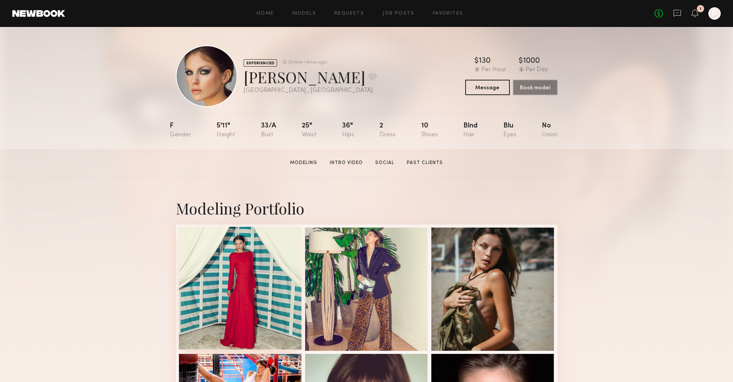
click at [223, 284] on div at bounding box center [240, 288] width 123 height 123
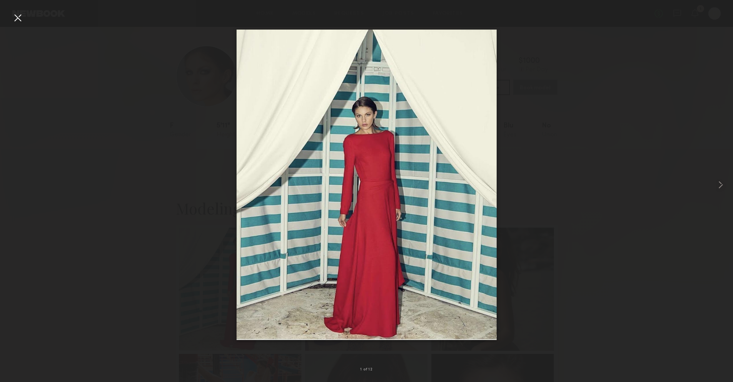
click at [399, 240] on img at bounding box center [366, 185] width 260 height 310
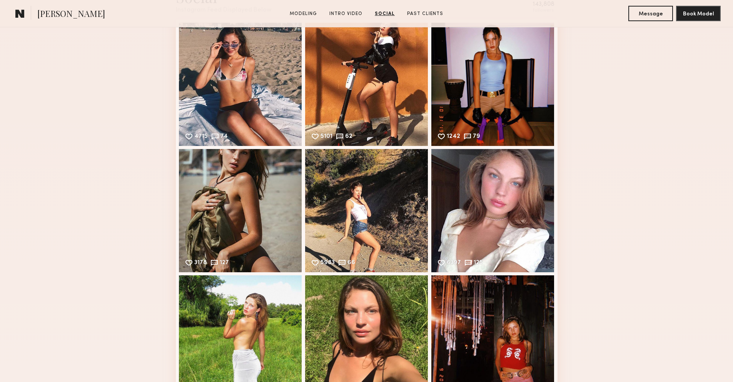
scroll to position [1578, 0]
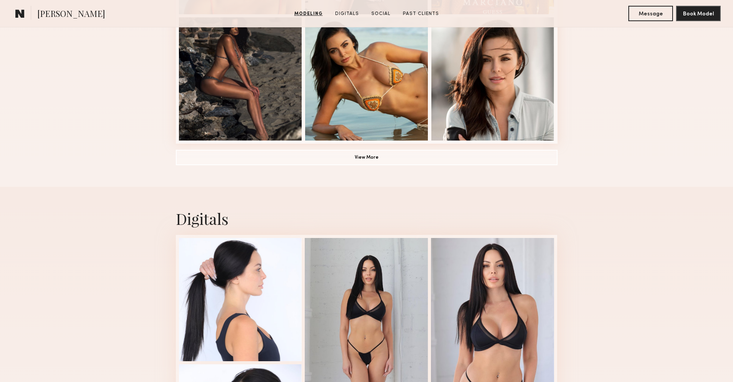
scroll to position [588, 0]
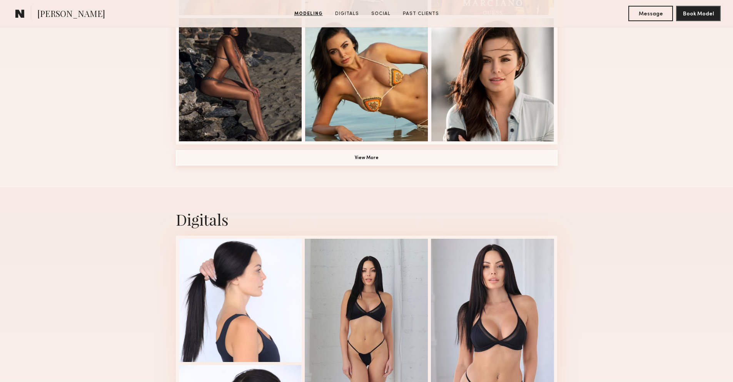
click at [414, 160] on button "View More" at bounding box center [367, 157] width 382 height 15
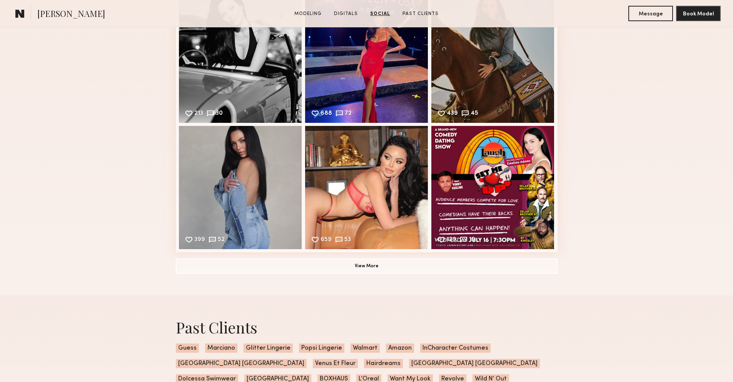
scroll to position [1712, 0]
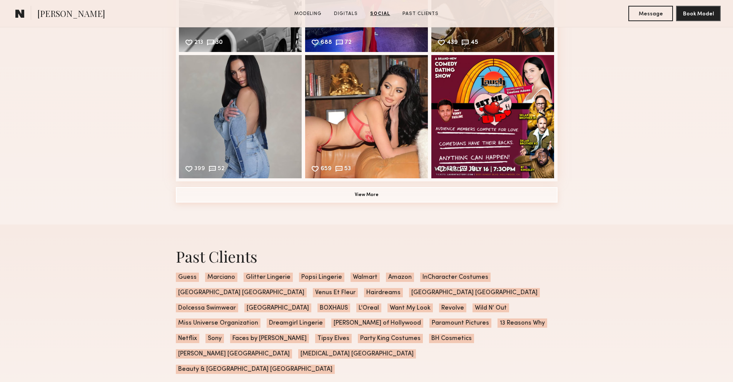
click at [394, 196] on button "View More" at bounding box center [367, 194] width 382 height 15
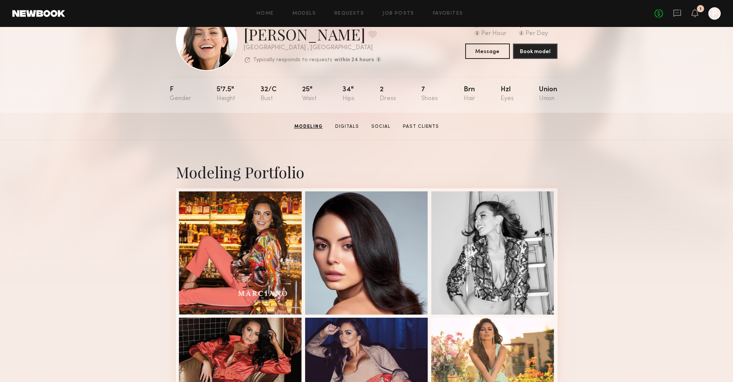
scroll to position [0, 0]
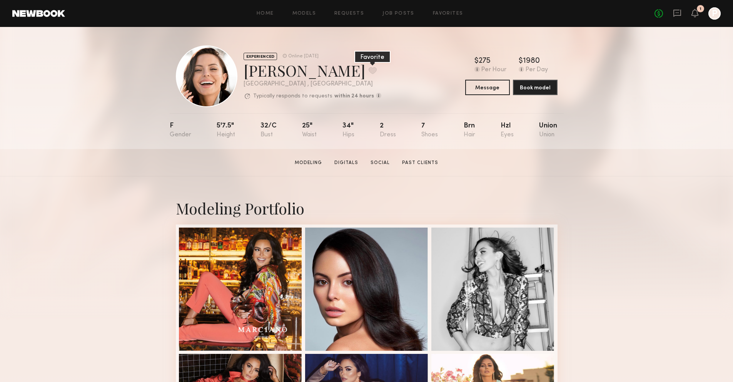
click at [368, 67] on button at bounding box center [372, 70] width 8 height 7
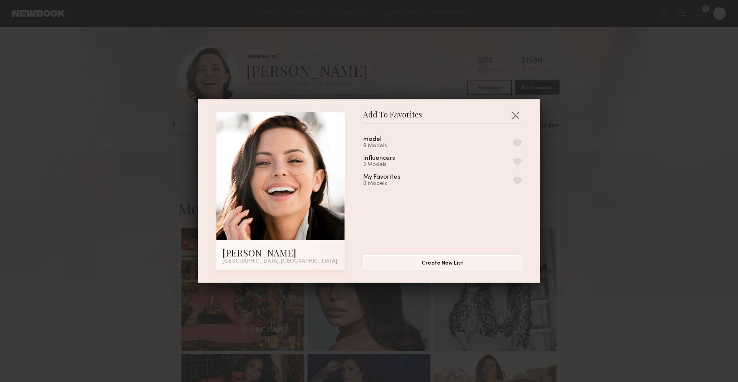
click at [514, 140] on button "button" at bounding box center [518, 142] width 8 height 7
click at [513, 114] on button "button" at bounding box center [516, 115] width 12 height 12
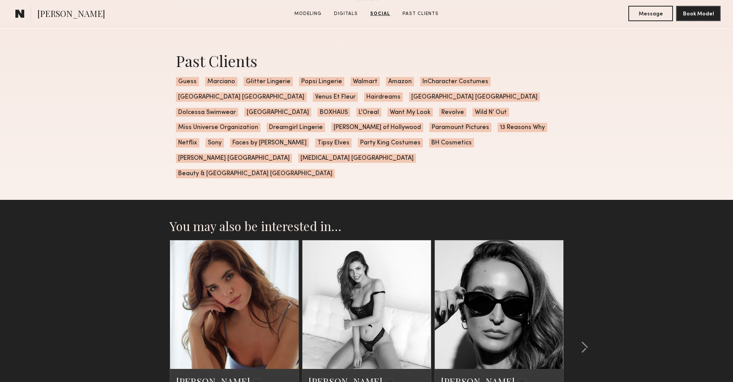
scroll to position [2274, 0]
